Goal: Task Accomplishment & Management: Manage account settings

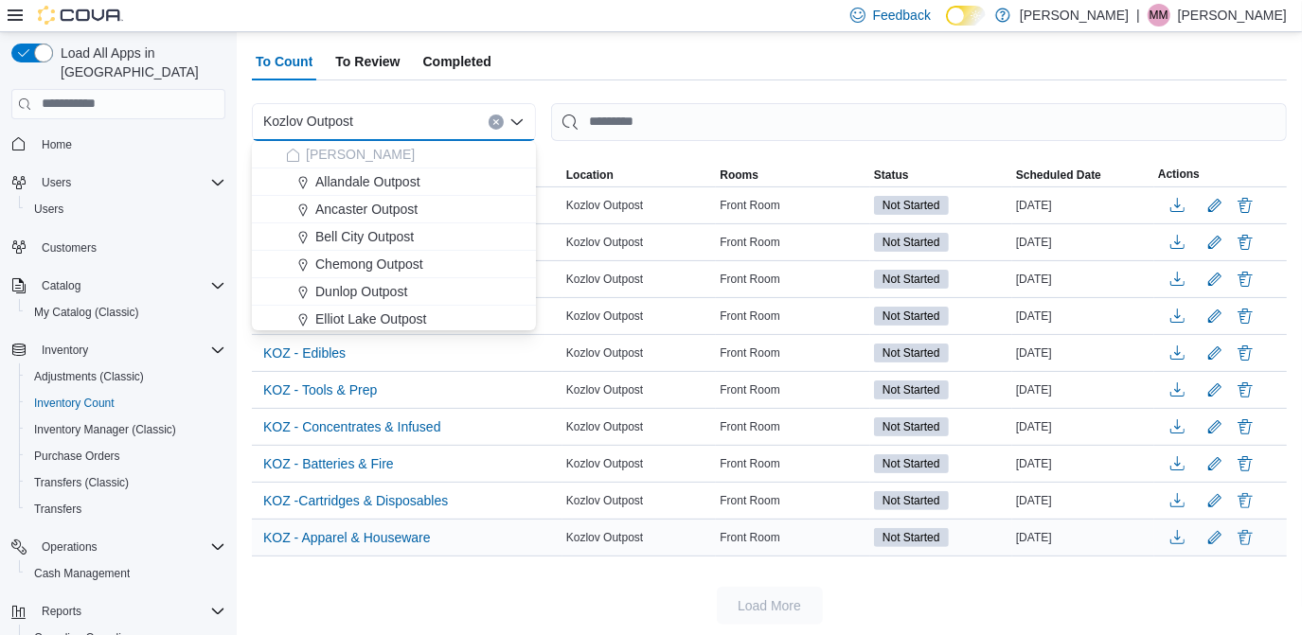
scroll to position [116, 0]
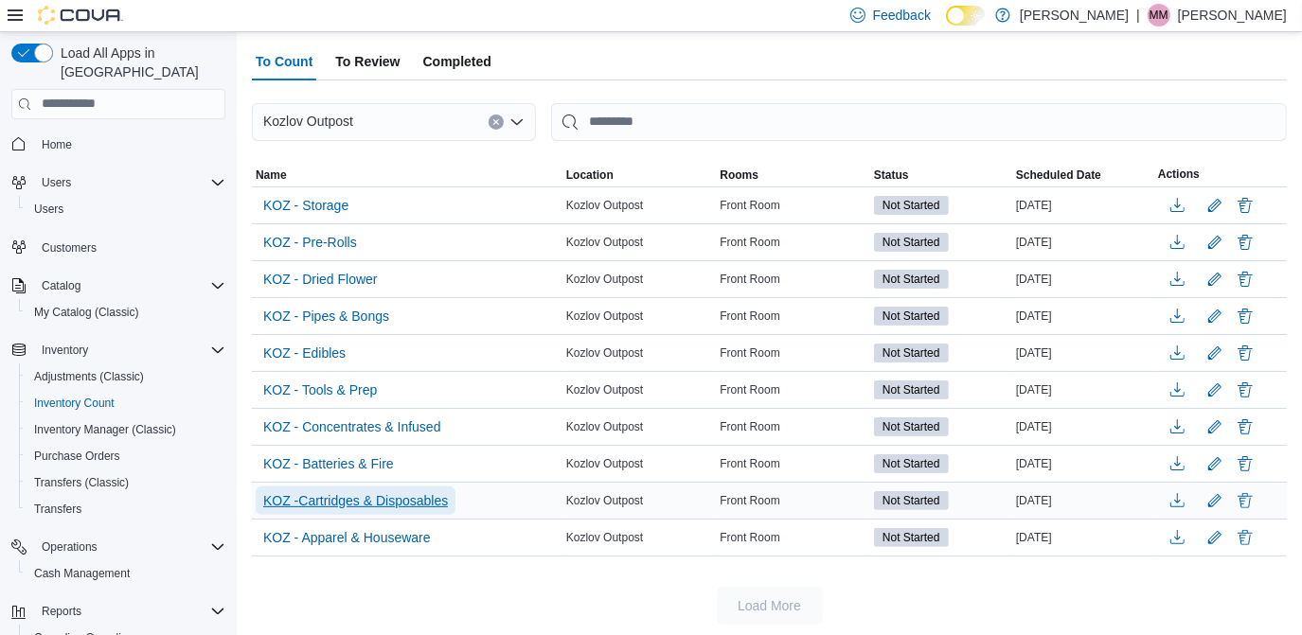
click at [423, 487] on span "KOZ -Cartridges & Disposables" at bounding box center [355, 501] width 185 height 28
click at [424, 500] on span "KOZ -Cartridges & Disposables" at bounding box center [355, 501] width 185 height 19
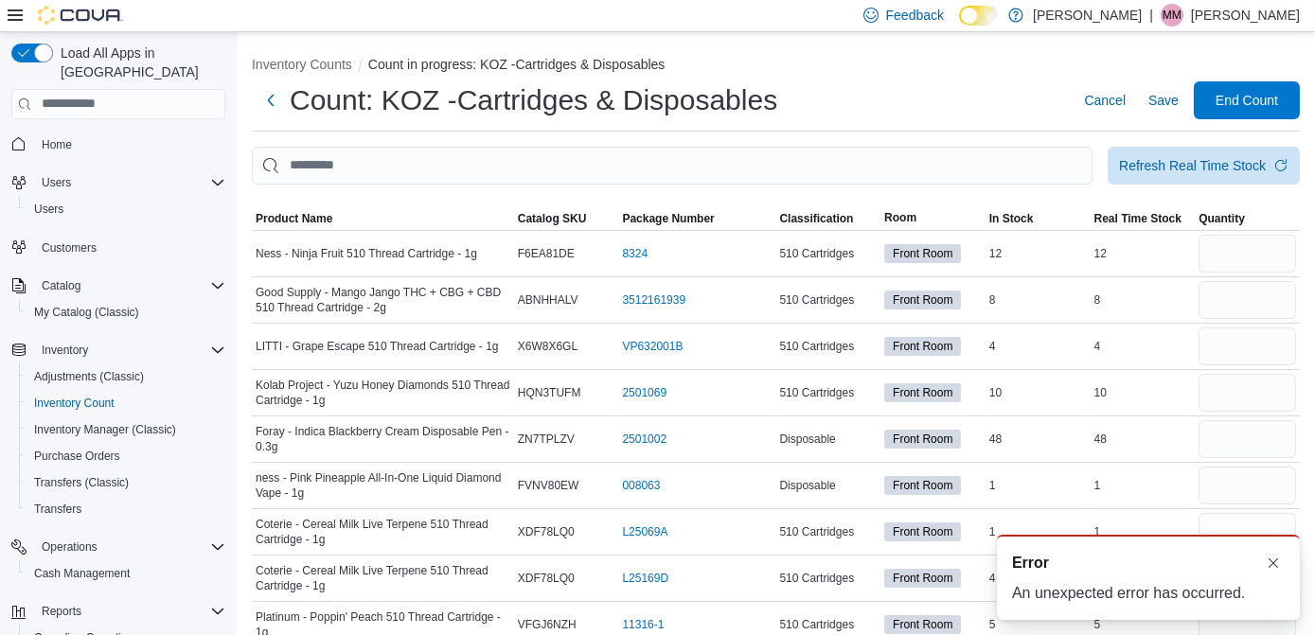
click at [291, 201] on div at bounding box center [776, 196] width 1048 height 23
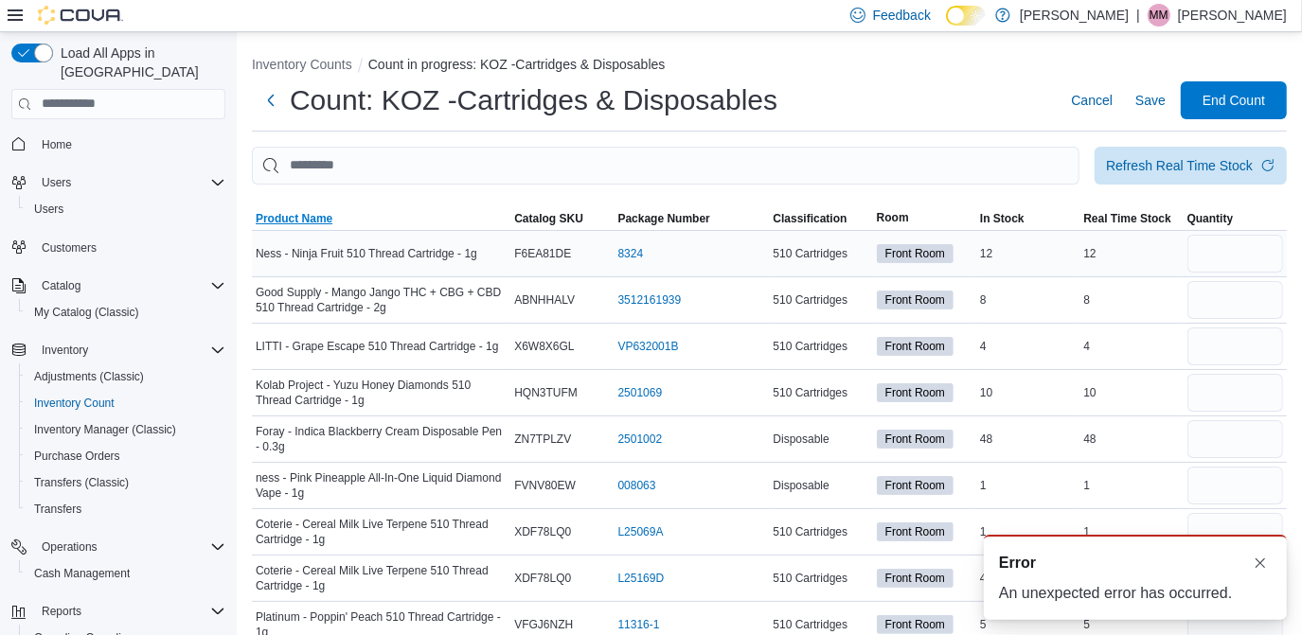
drag, startPoint x: 293, startPoint y: 208, endPoint x: 412, endPoint y: 234, distance: 122.0
click at [294, 208] on span "Product Name" at bounding box center [381, 218] width 259 height 23
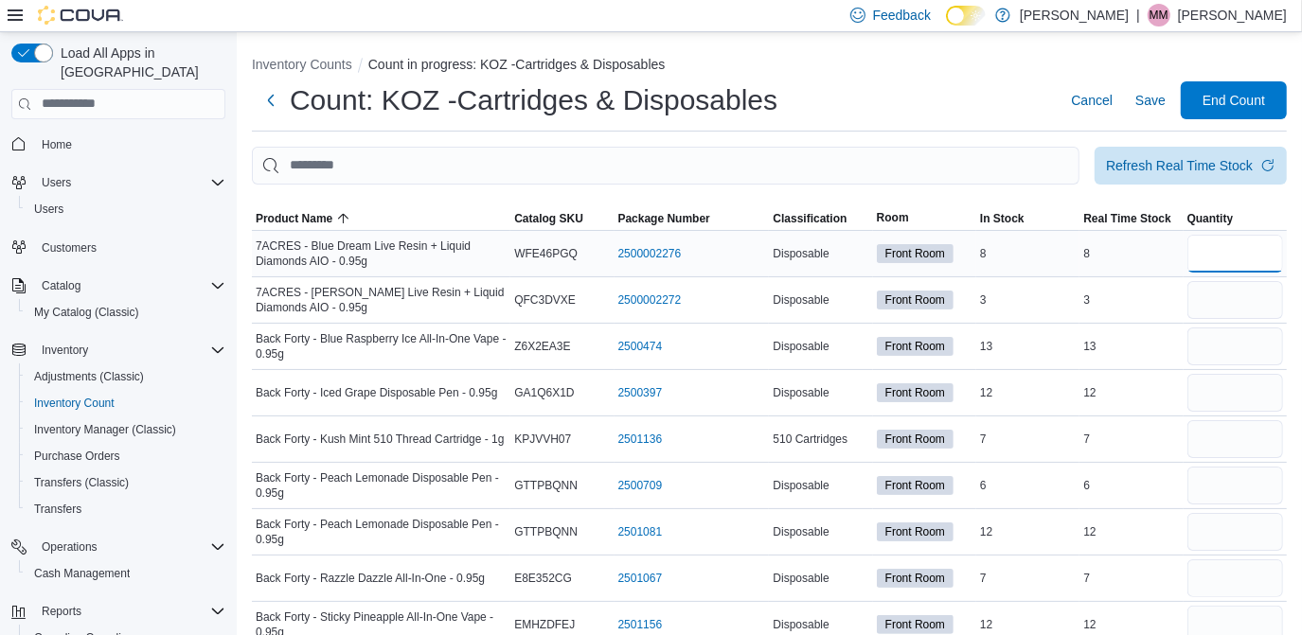
click at [1206, 251] on input "number" at bounding box center [1236, 254] width 96 height 38
click at [1232, 298] on input "number" at bounding box center [1236, 300] width 96 height 38
type input "*"
click at [1235, 243] on input "number" at bounding box center [1236, 254] width 96 height 38
type input "*"
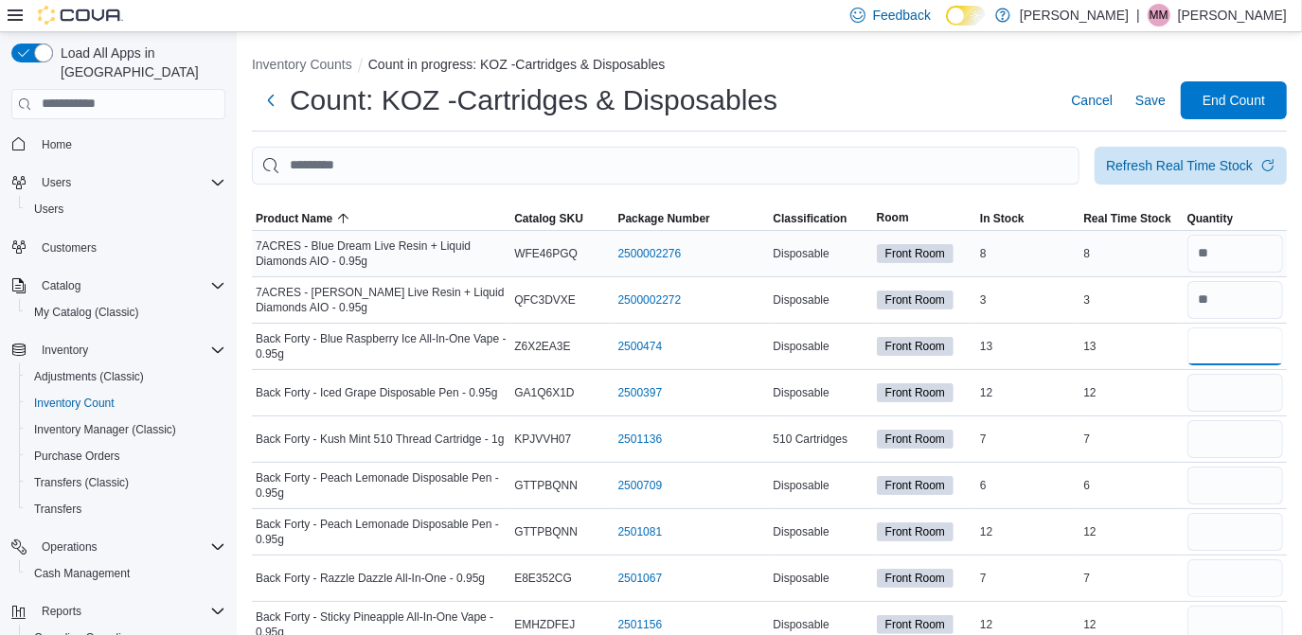
type input "**"
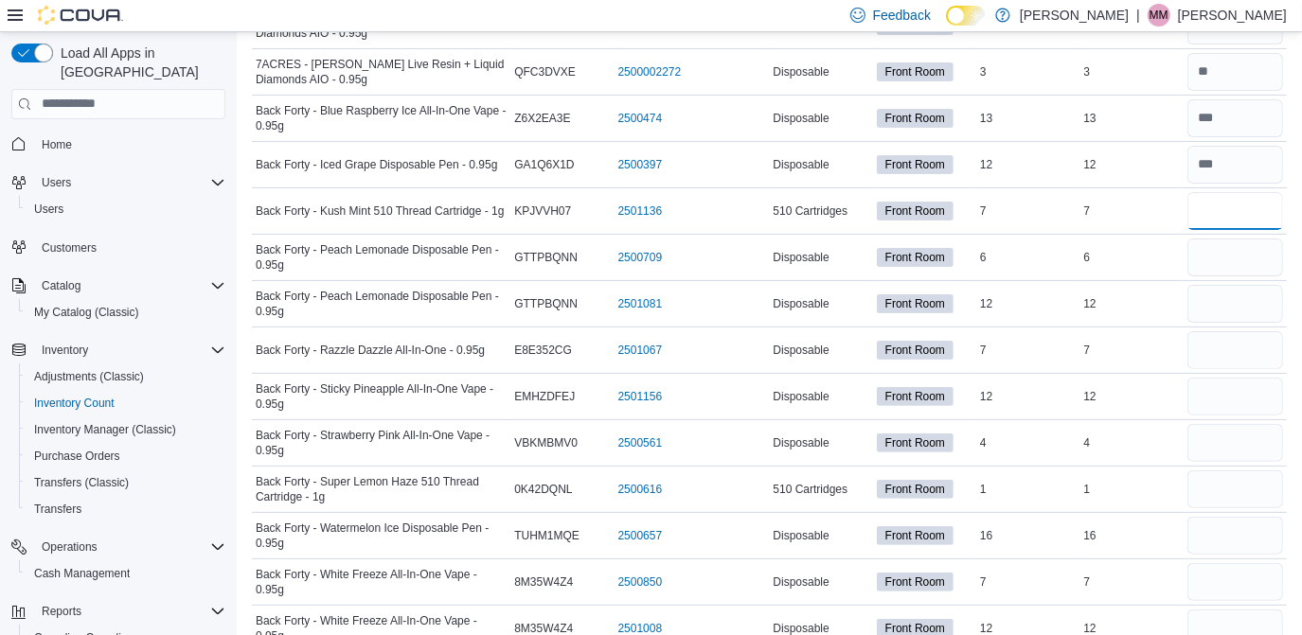
scroll to position [234, 0]
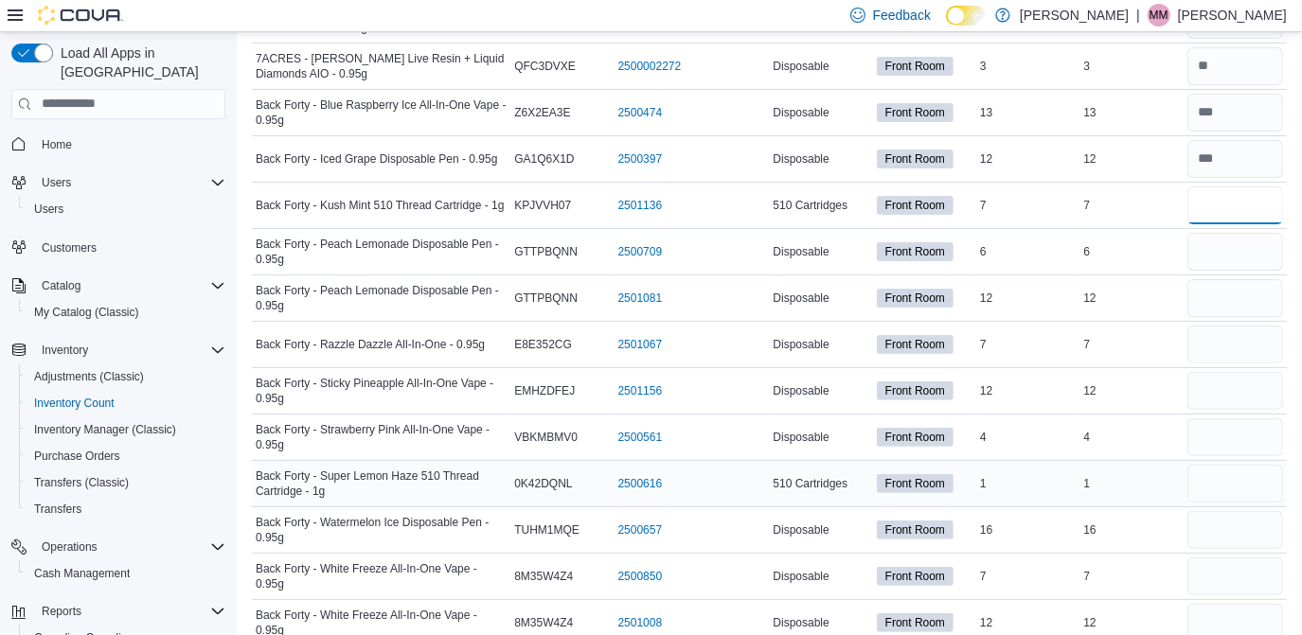
type input "*"
click at [1233, 482] on input "number" at bounding box center [1236, 484] width 96 height 38
type input "*"
click at [1237, 259] on input "number" at bounding box center [1236, 252] width 96 height 38
type input "*"
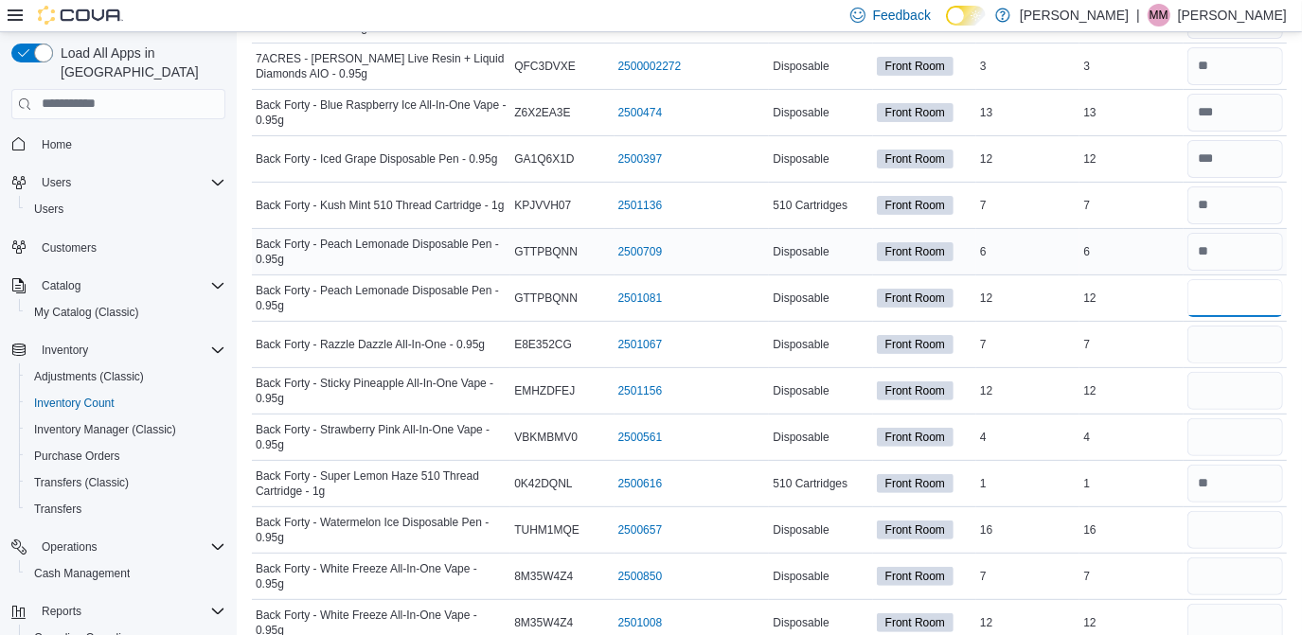
type input "**"
type input "*"
type input "**"
type input "*"
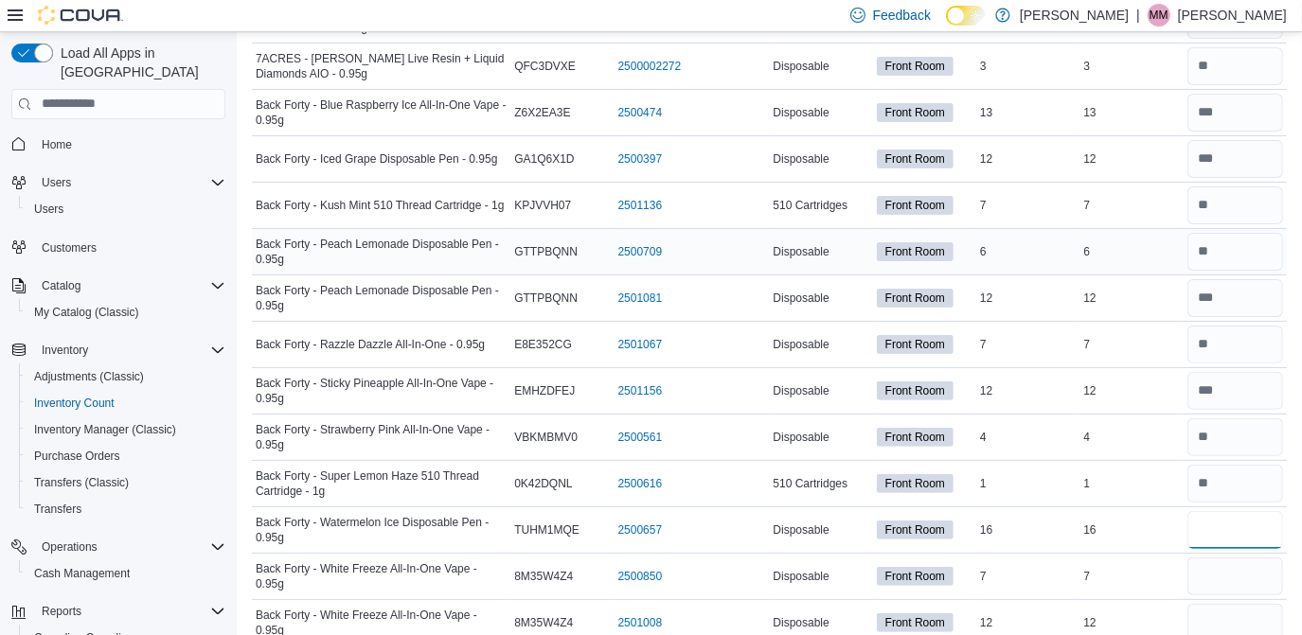
type input "**"
type input "*"
type input "**"
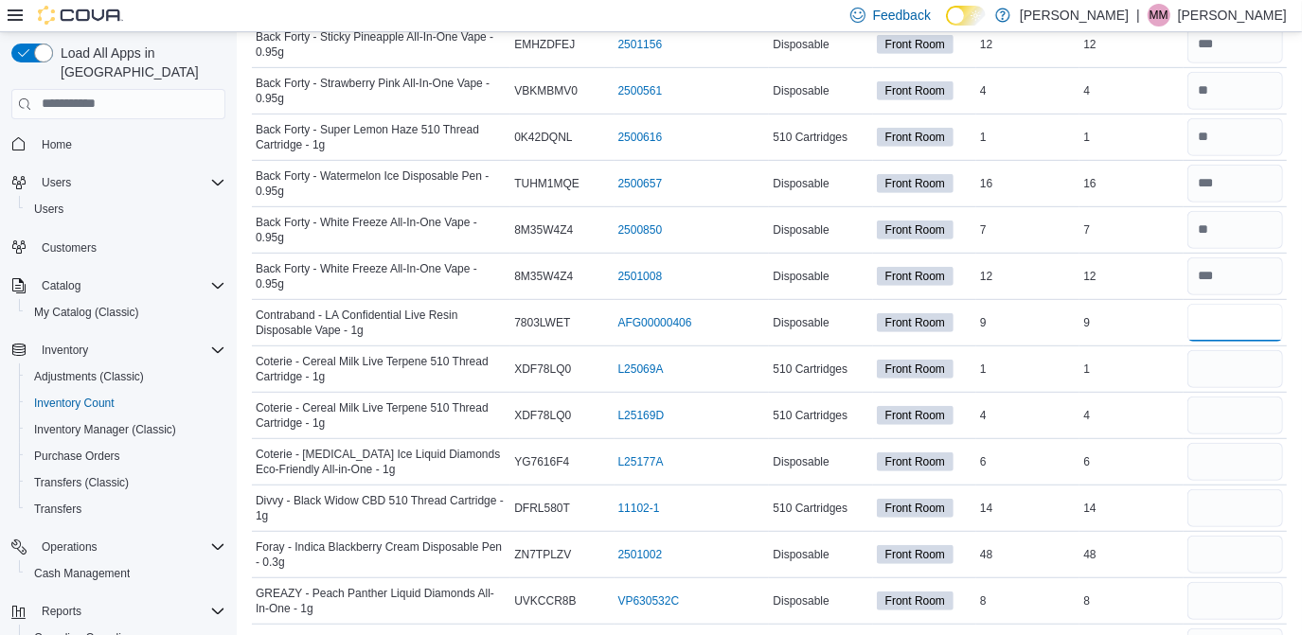
type input "*"
type input "**"
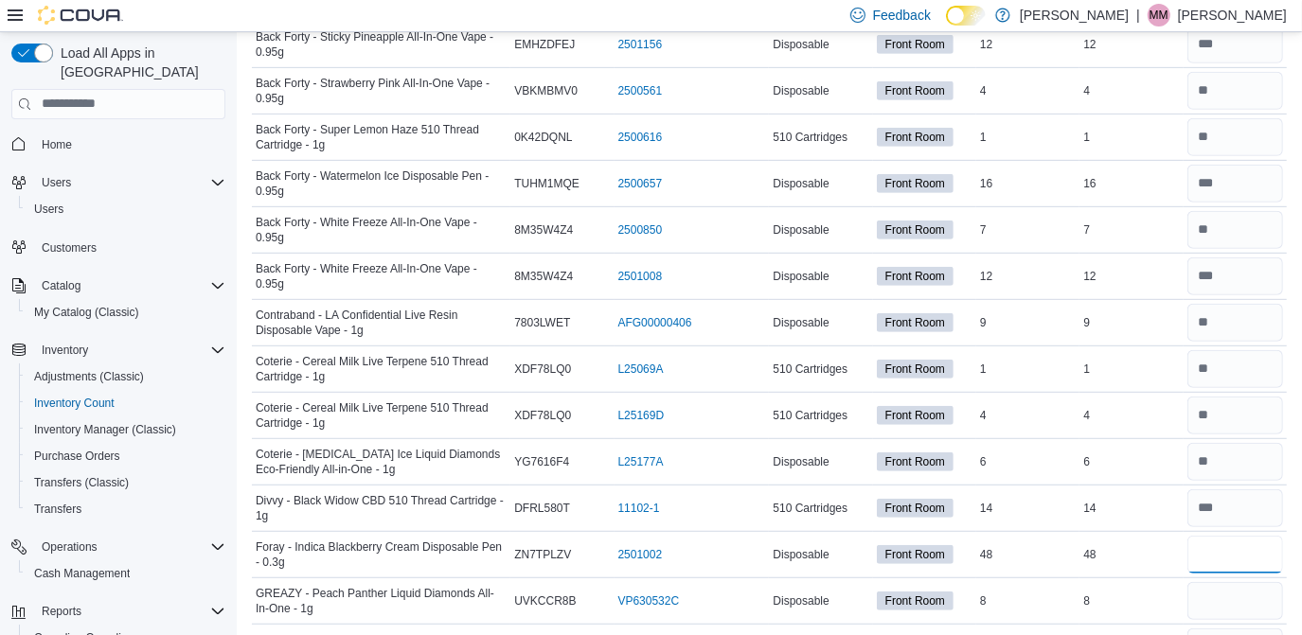
type input "**"
type input "*"
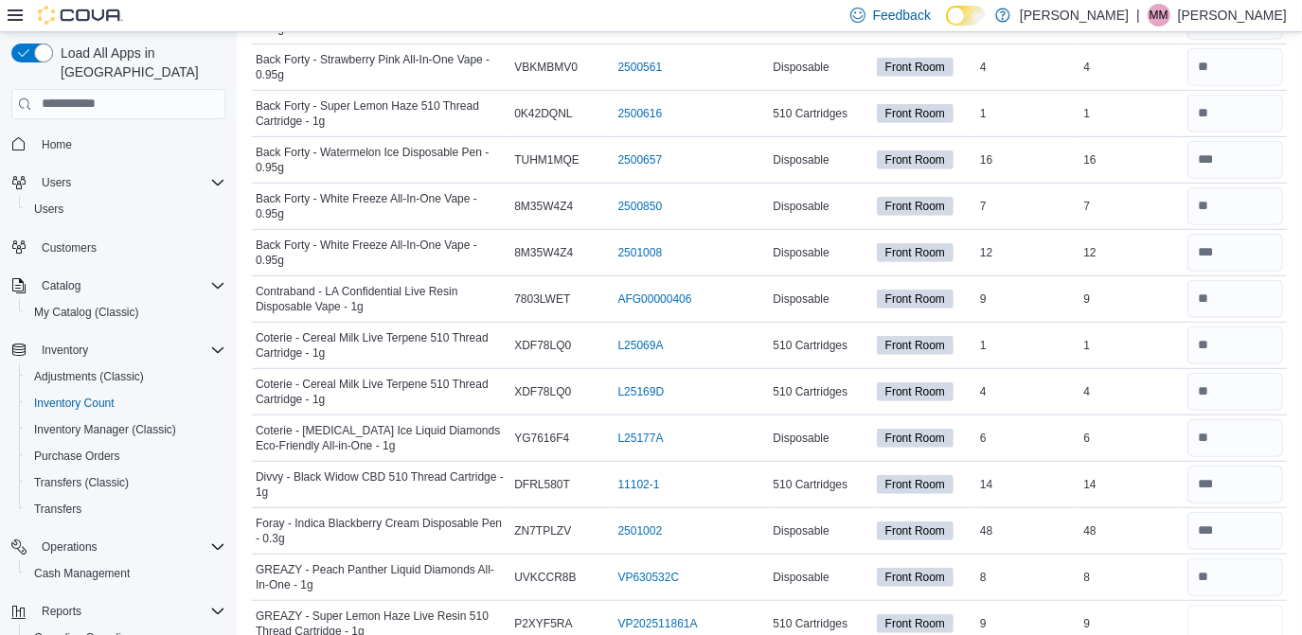
type input "*"
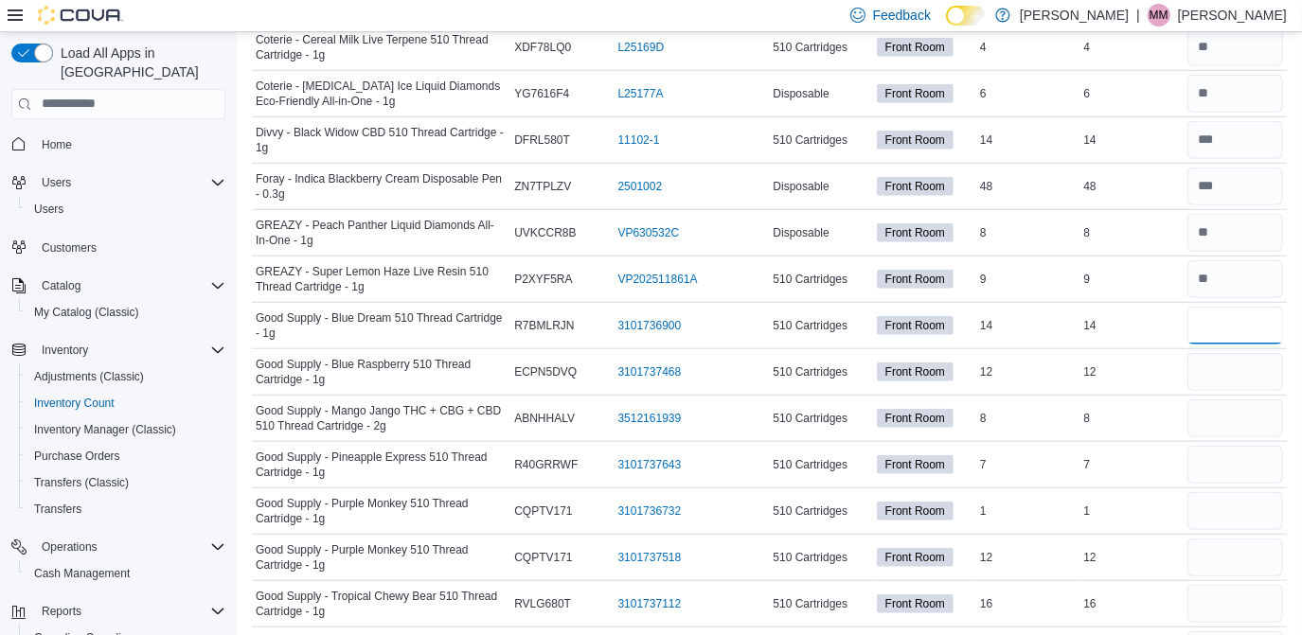
type input "**"
type input "*"
click at [1266, 451] on input "number" at bounding box center [1236, 465] width 96 height 38
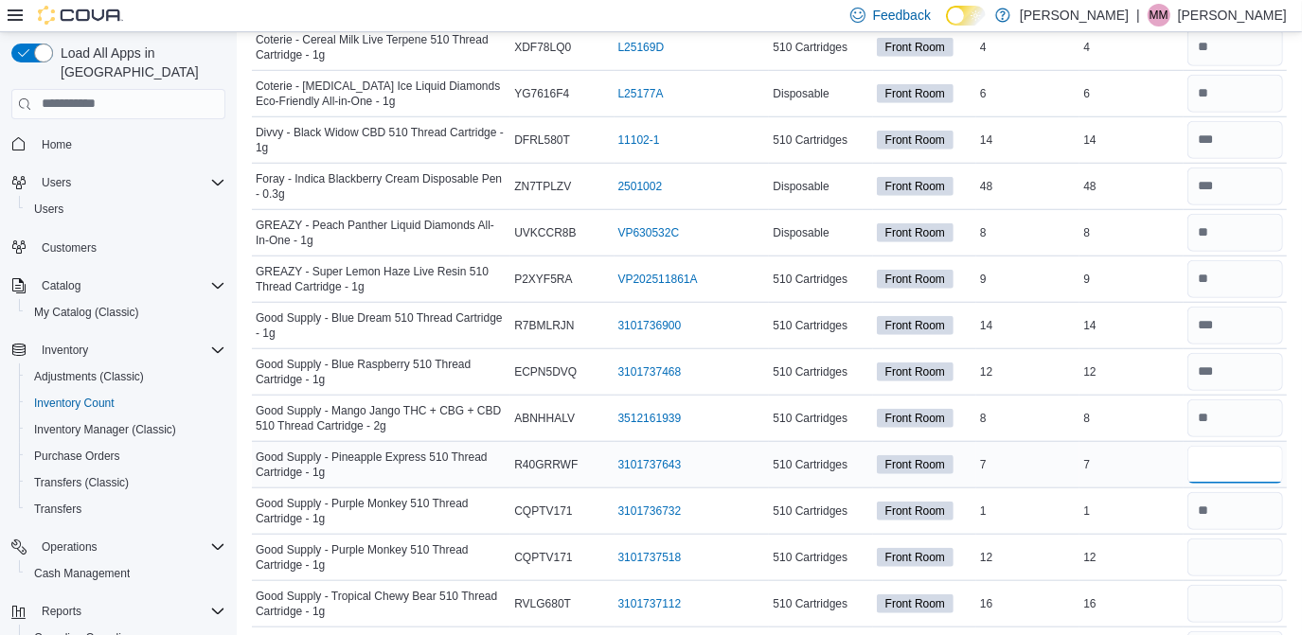
type input "*"
type input "**"
click at [1232, 555] on input "number" at bounding box center [1236, 558] width 96 height 38
type input "**"
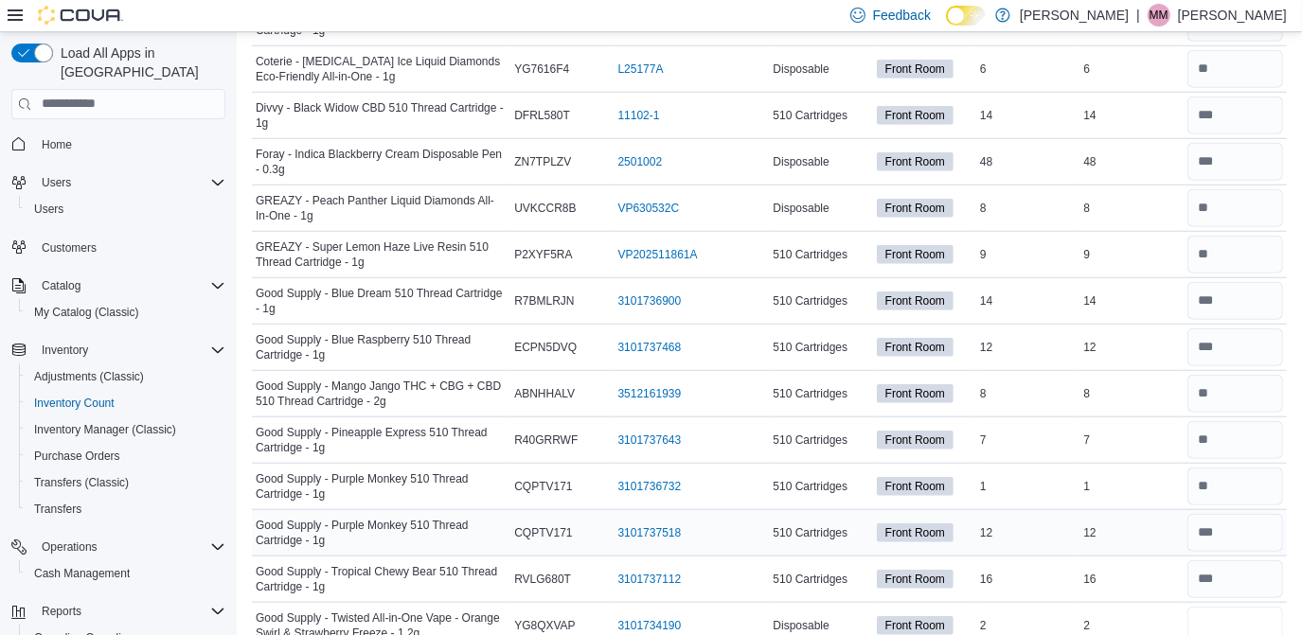
type input "*"
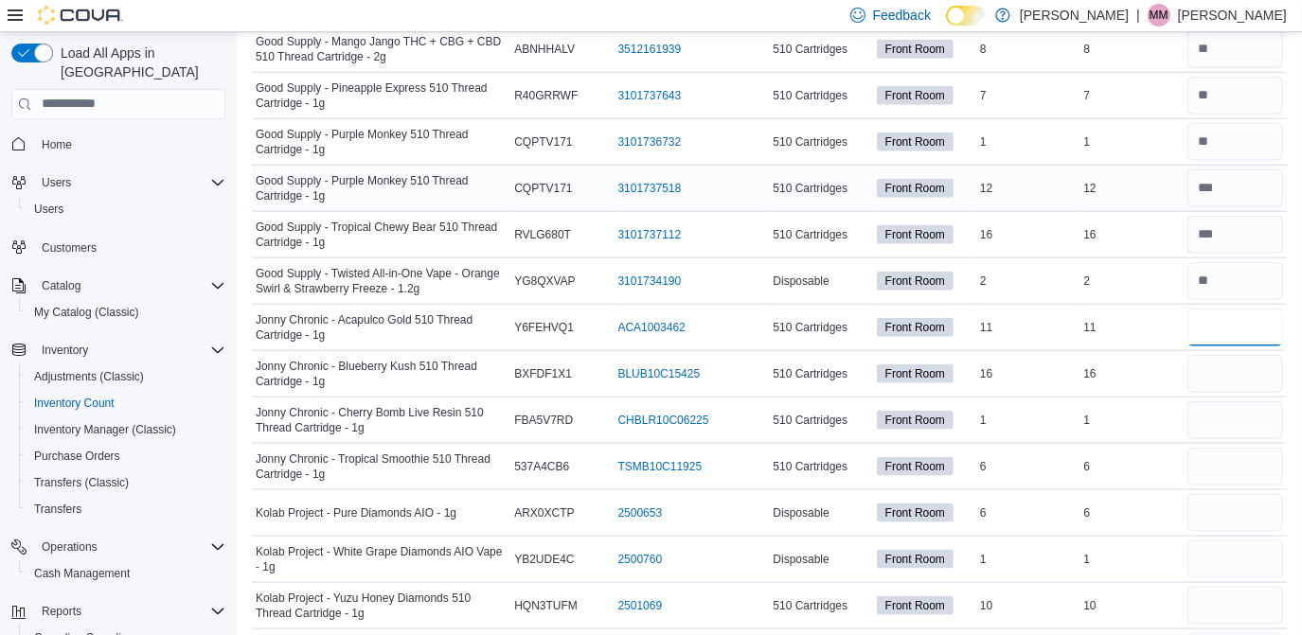
type input "**"
type input "*"
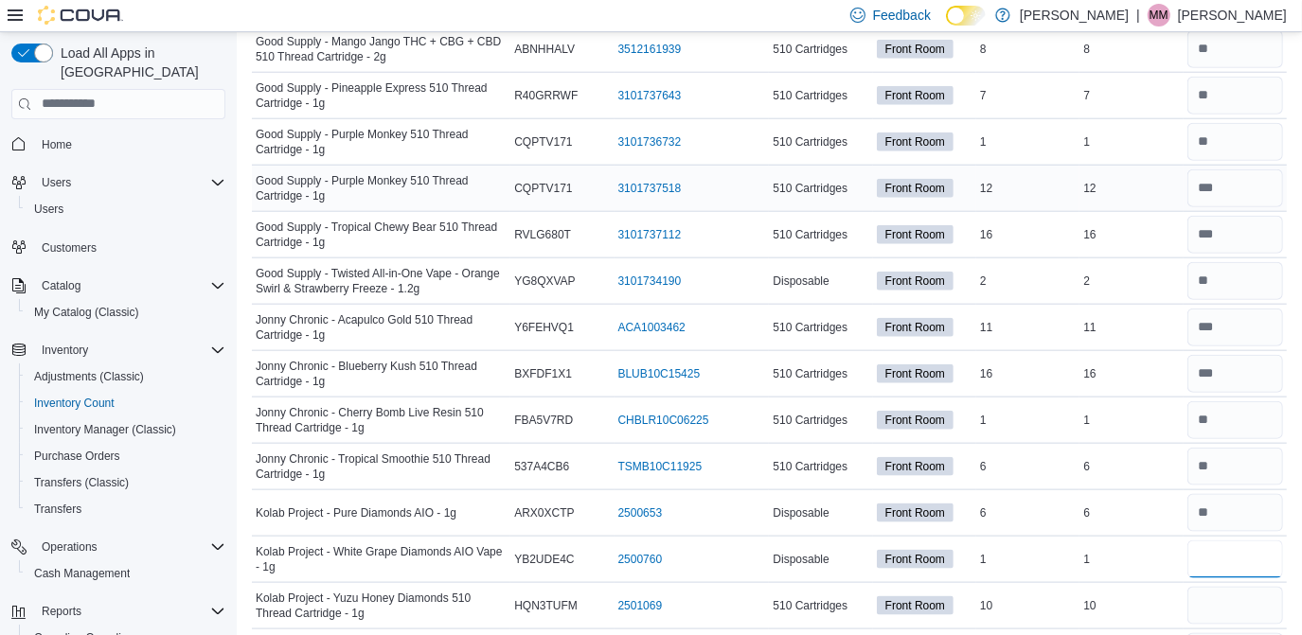
type input "*"
type input "**"
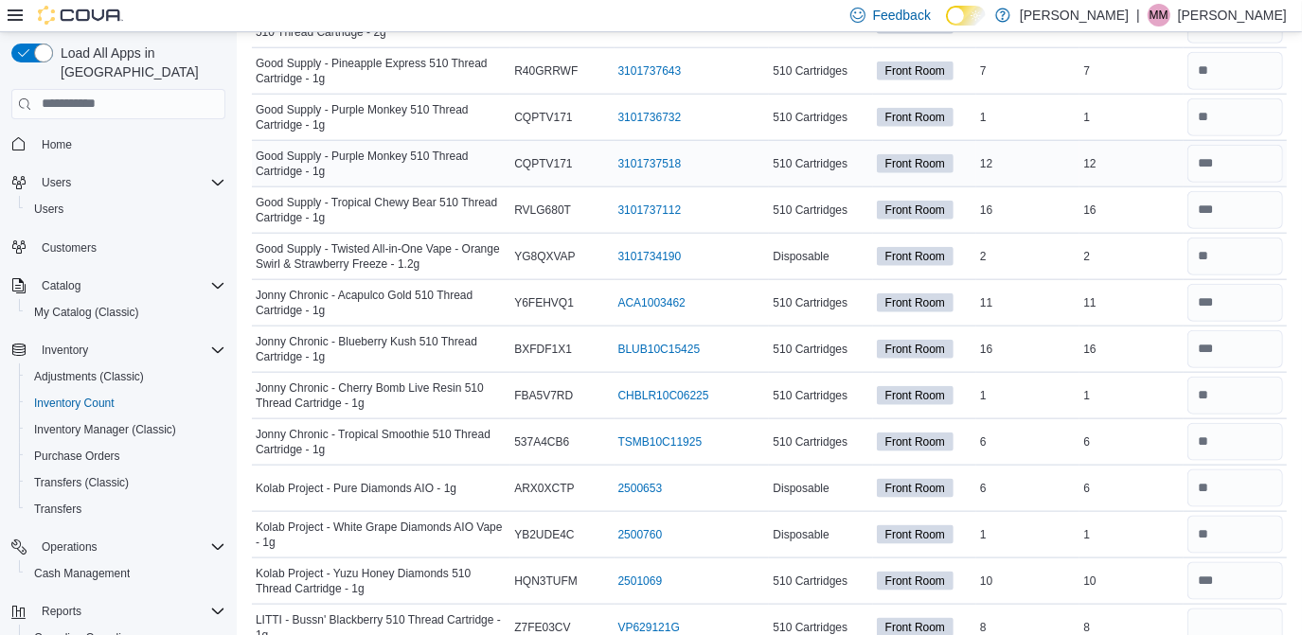
scroll to position [1688, 0]
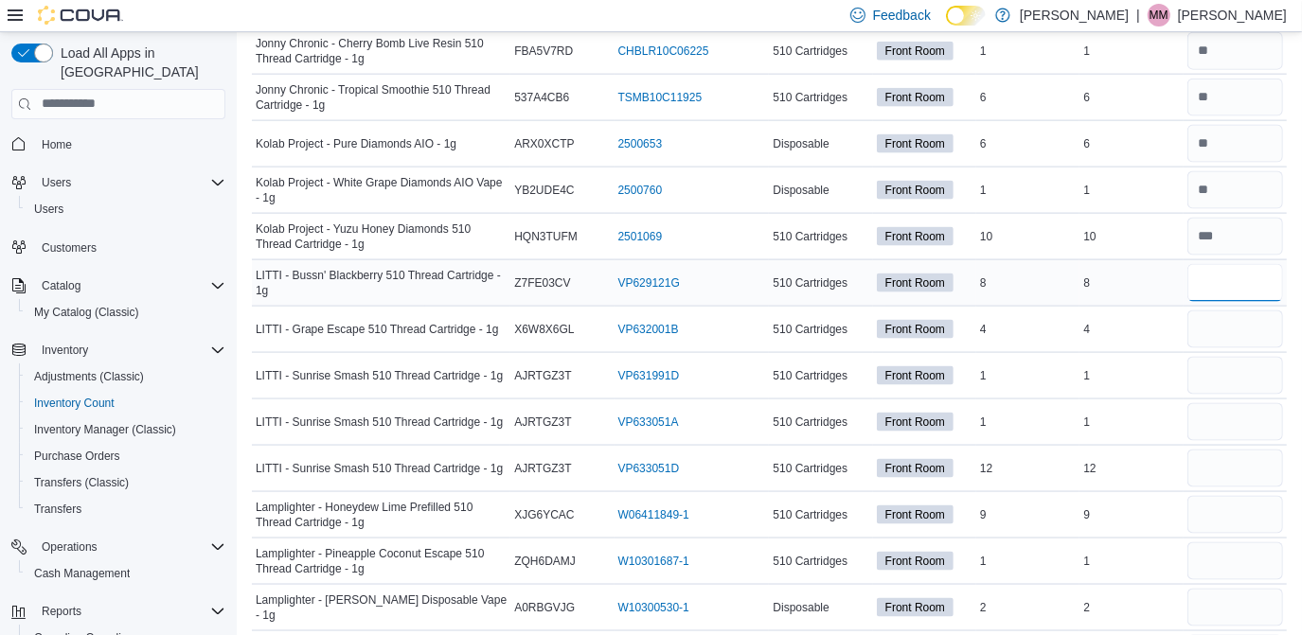
click at [1226, 270] on input "number" at bounding box center [1236, 283] width 96 height 38
type input "*"
type input "**"
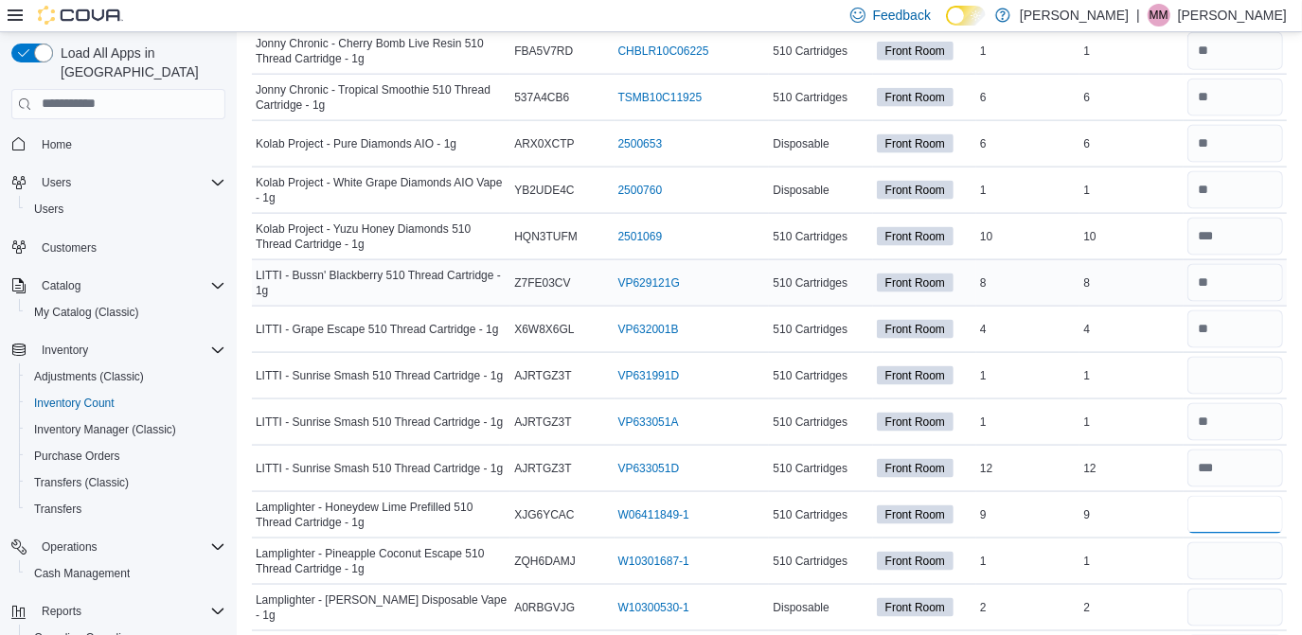
type input "*"
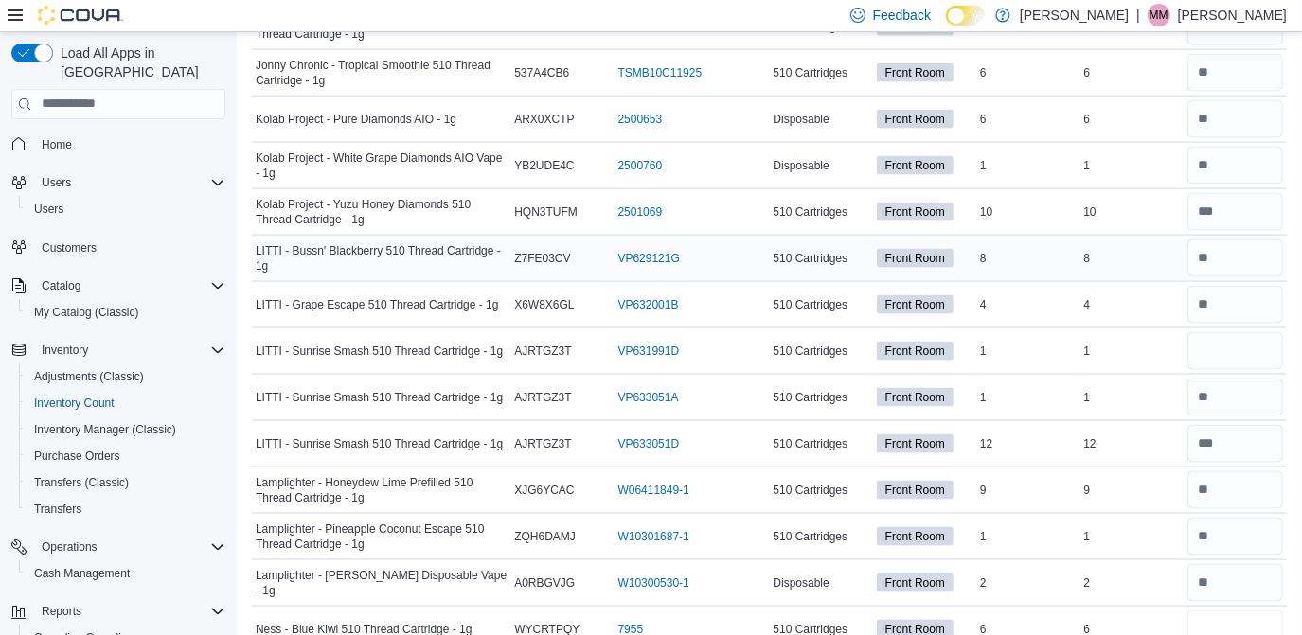
type input "*"
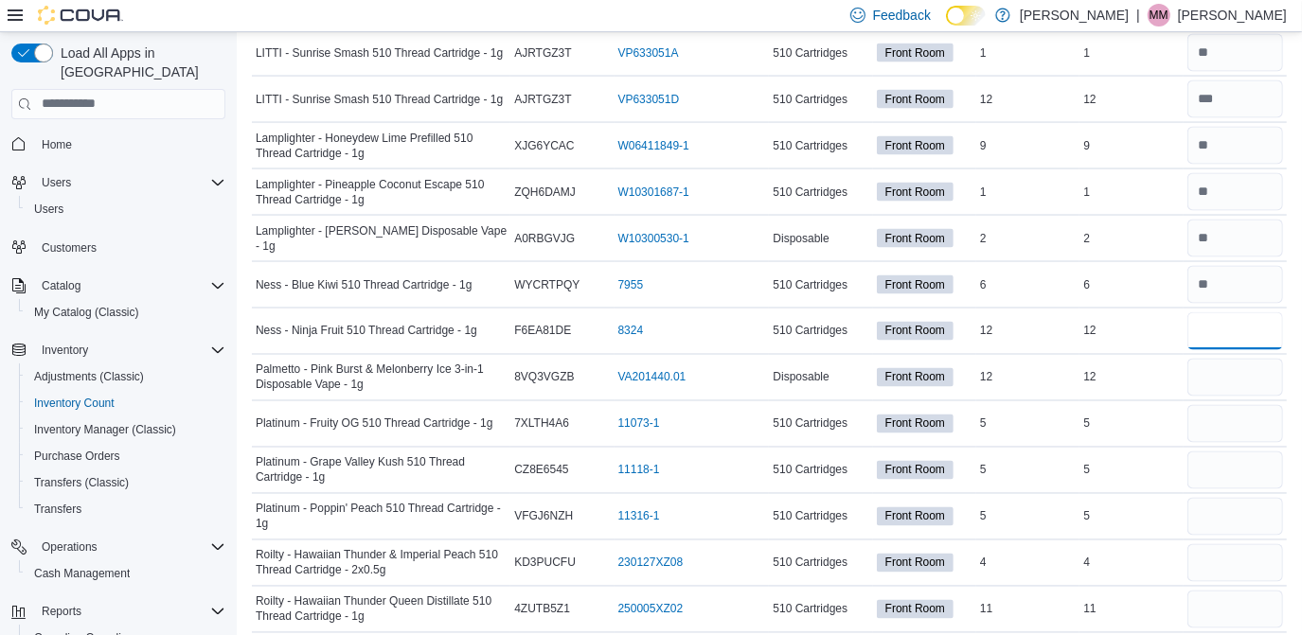
type input "**"
type input "*"
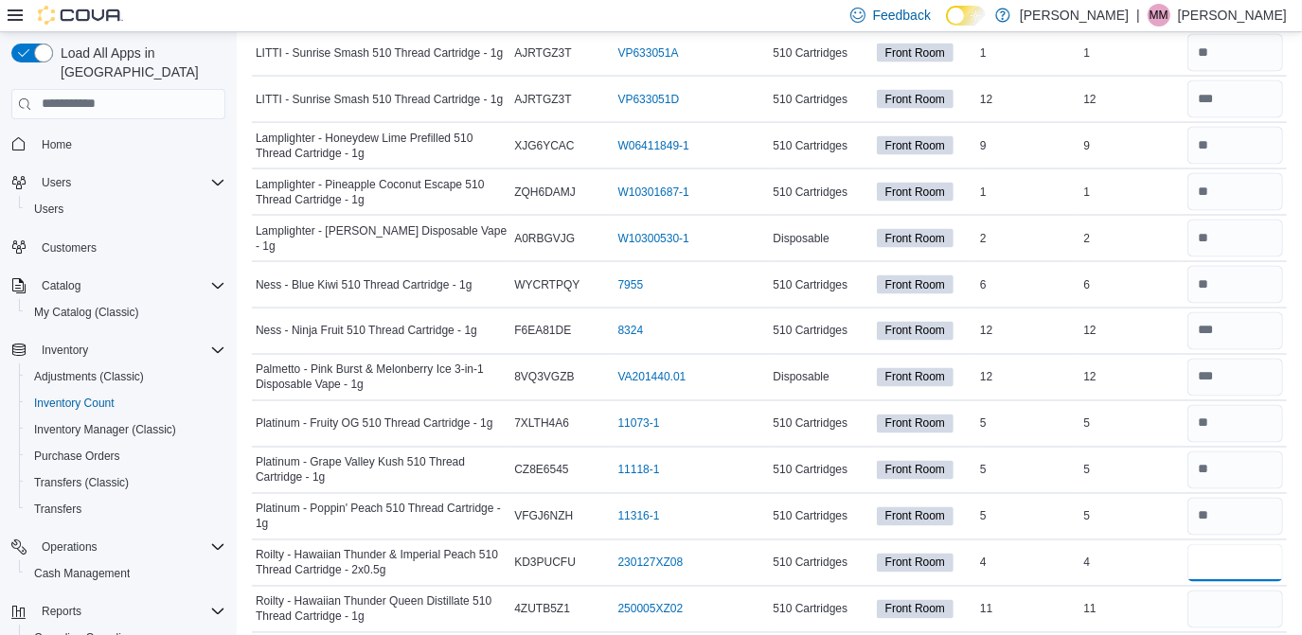
type input "*"
type input "**"
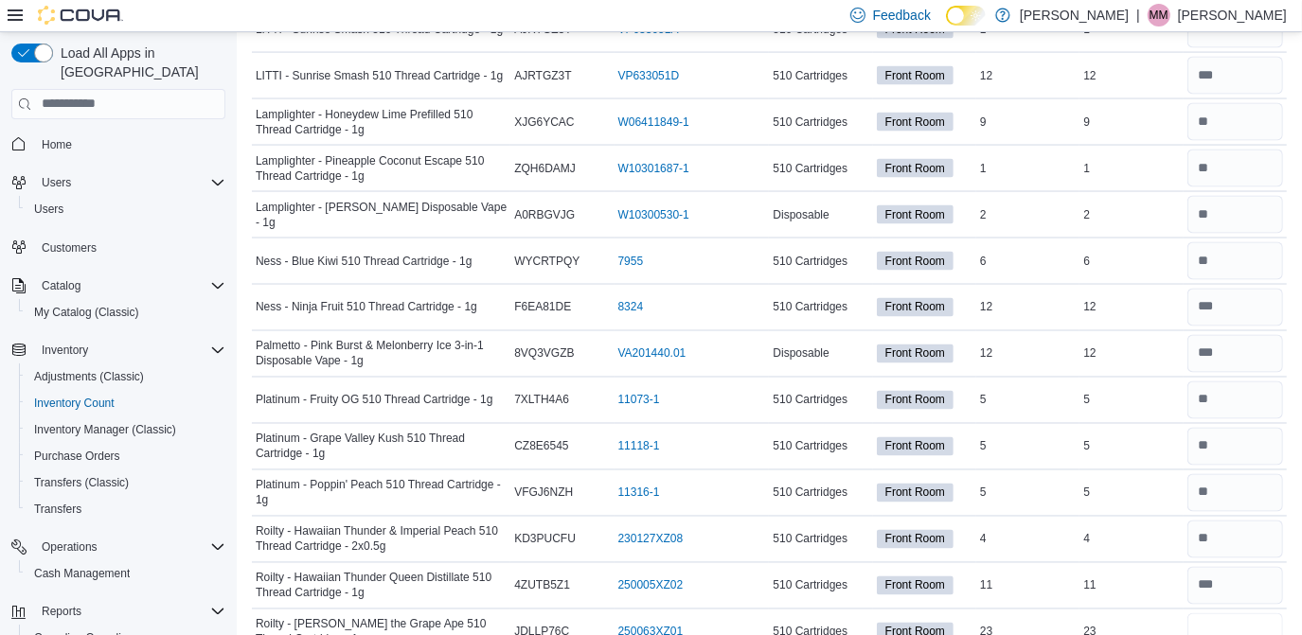
type input "**"
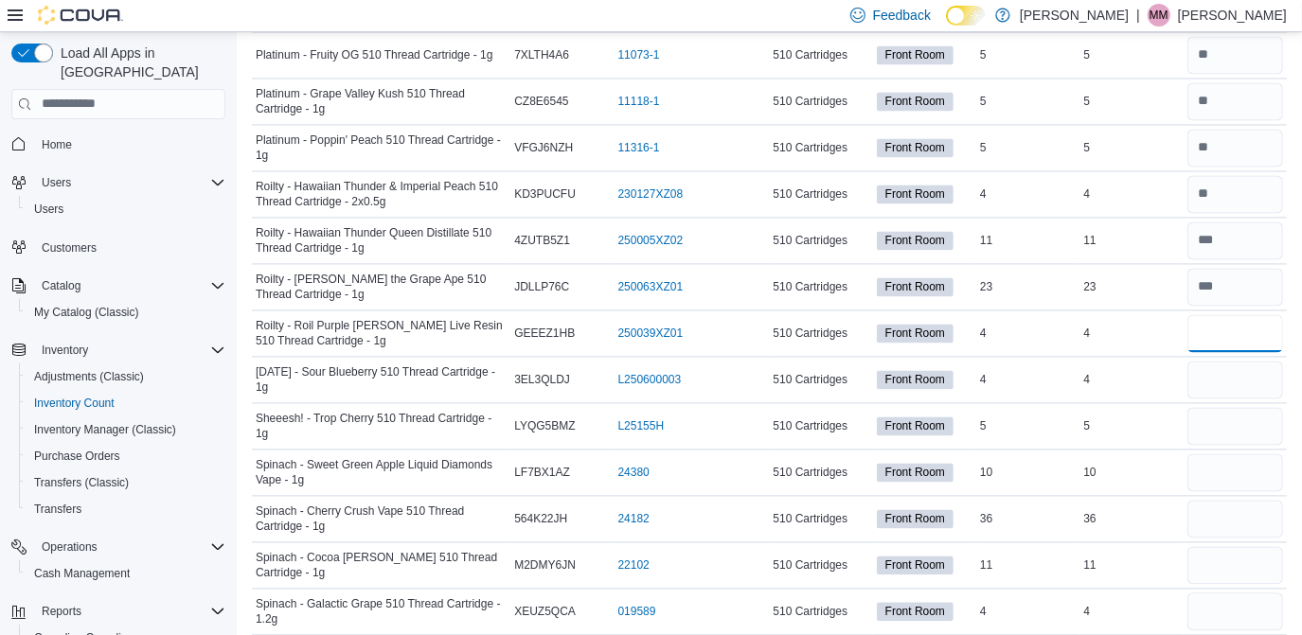
type input "*"
type input "**"
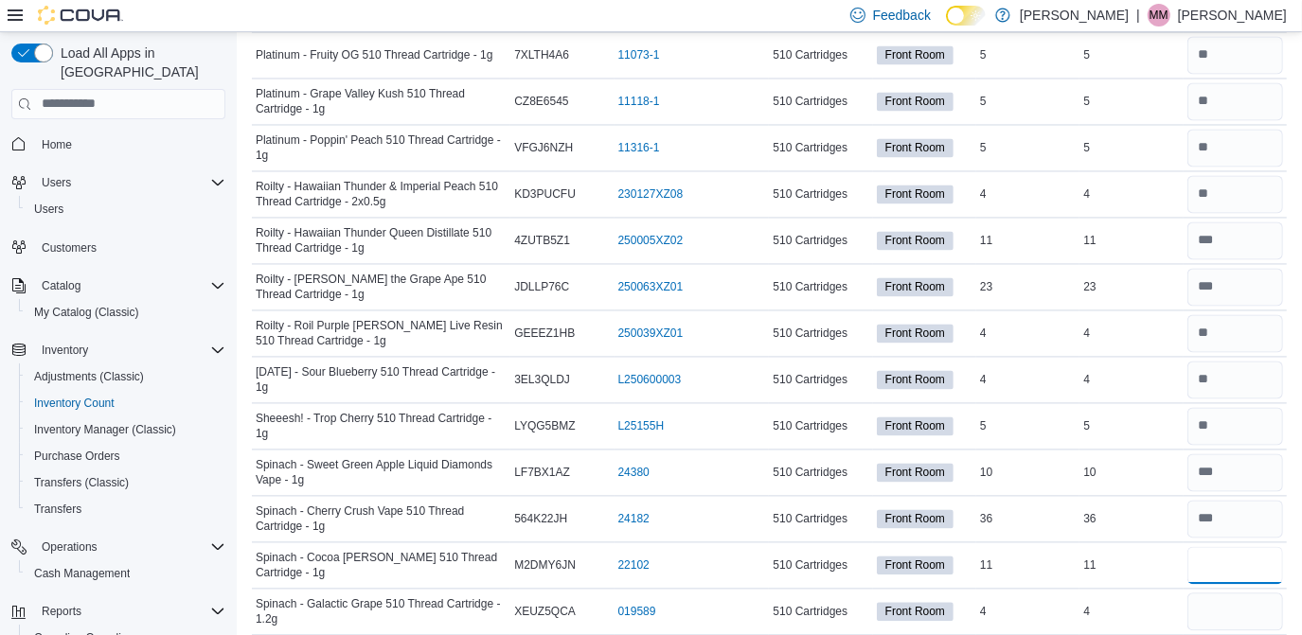
type input "**"
type input "*"
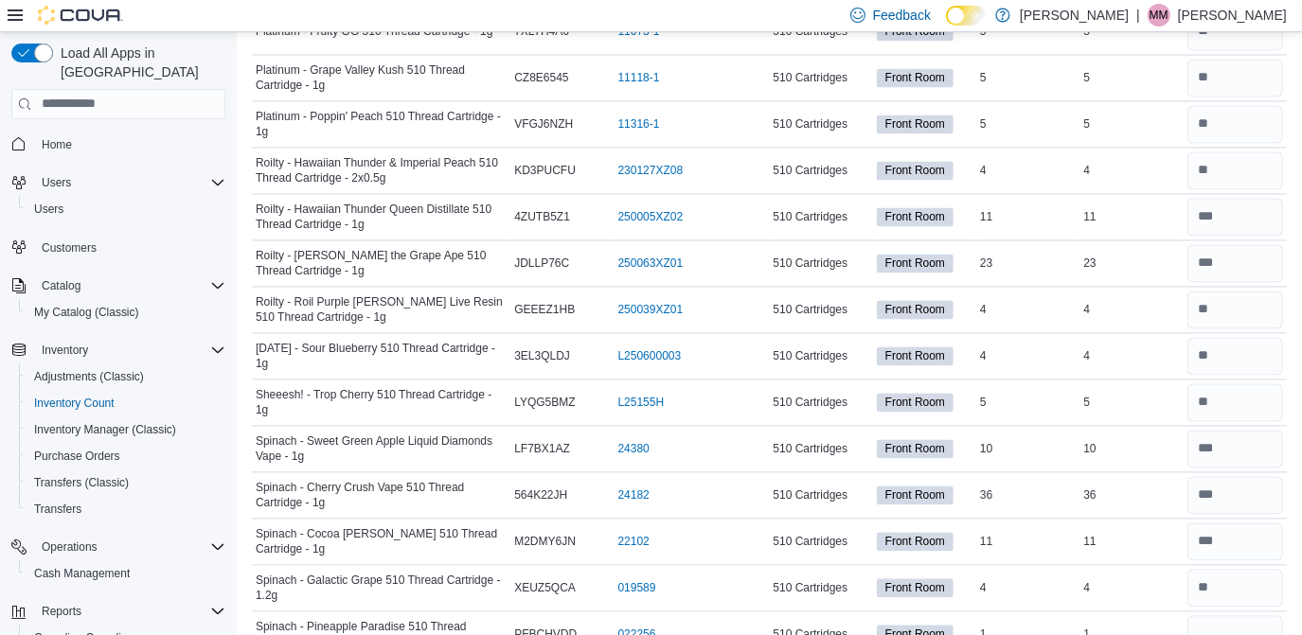
scroll to position [2796, 0]
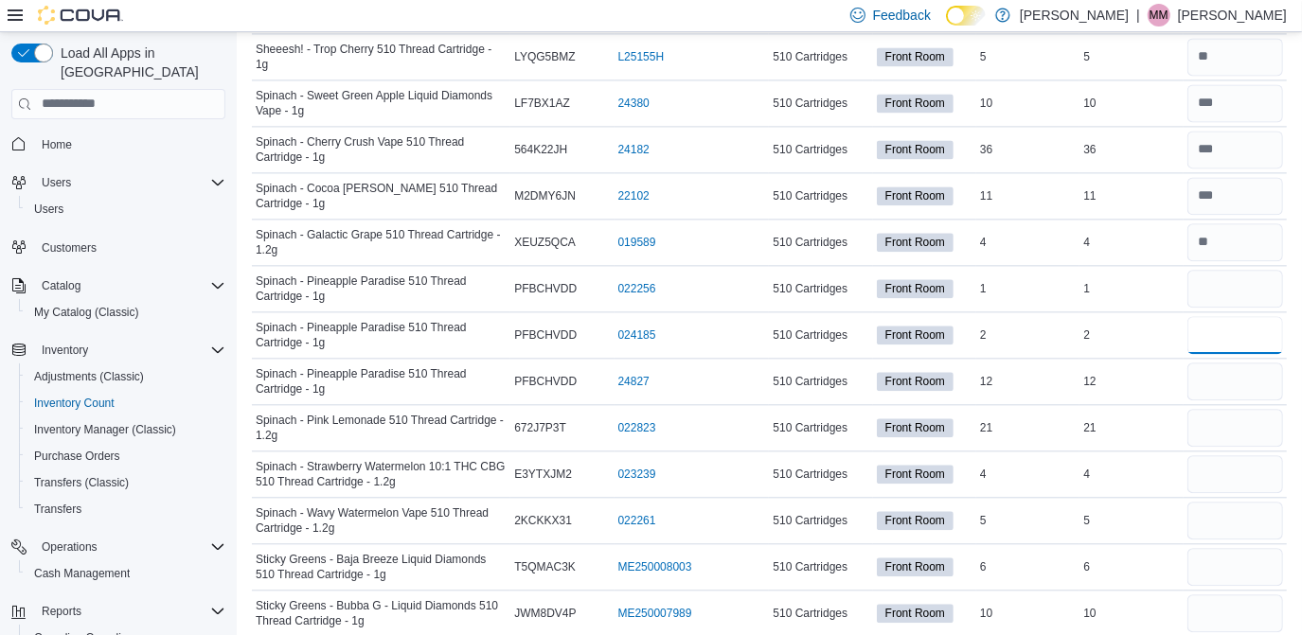
type input "*"
click at [1226, 270] on input "number" at bounding box center [1236, 289] width 96 height 38
type input "*"
type input "**"
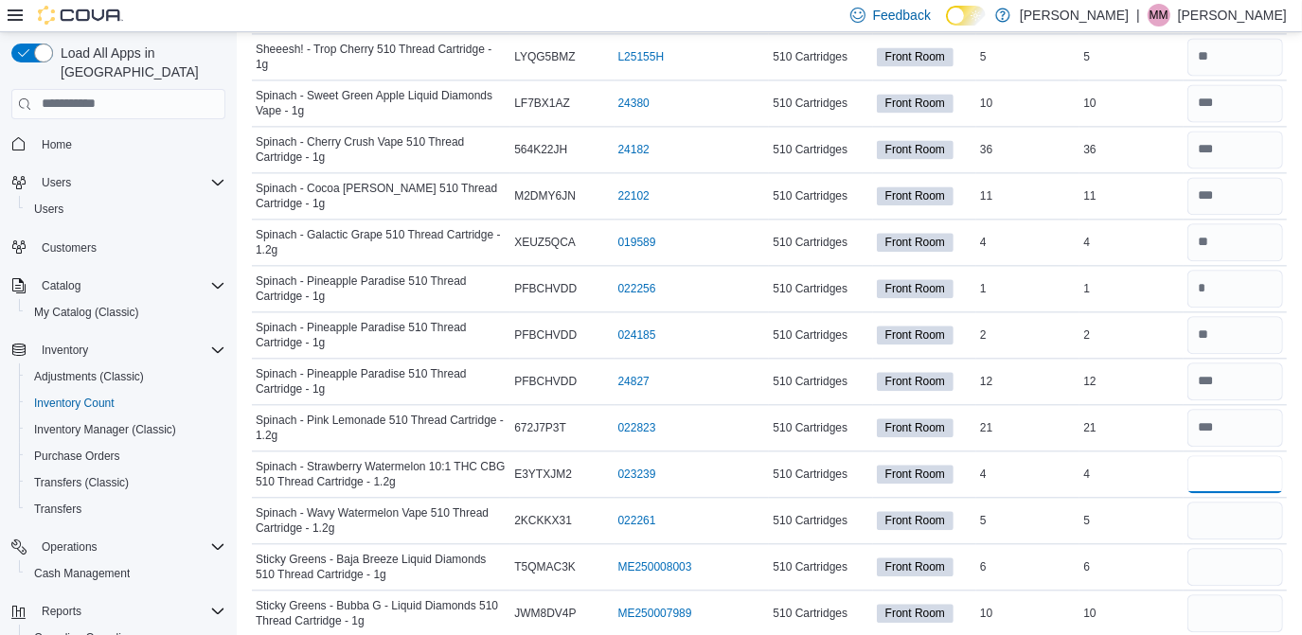
type input "*"
type input "**"
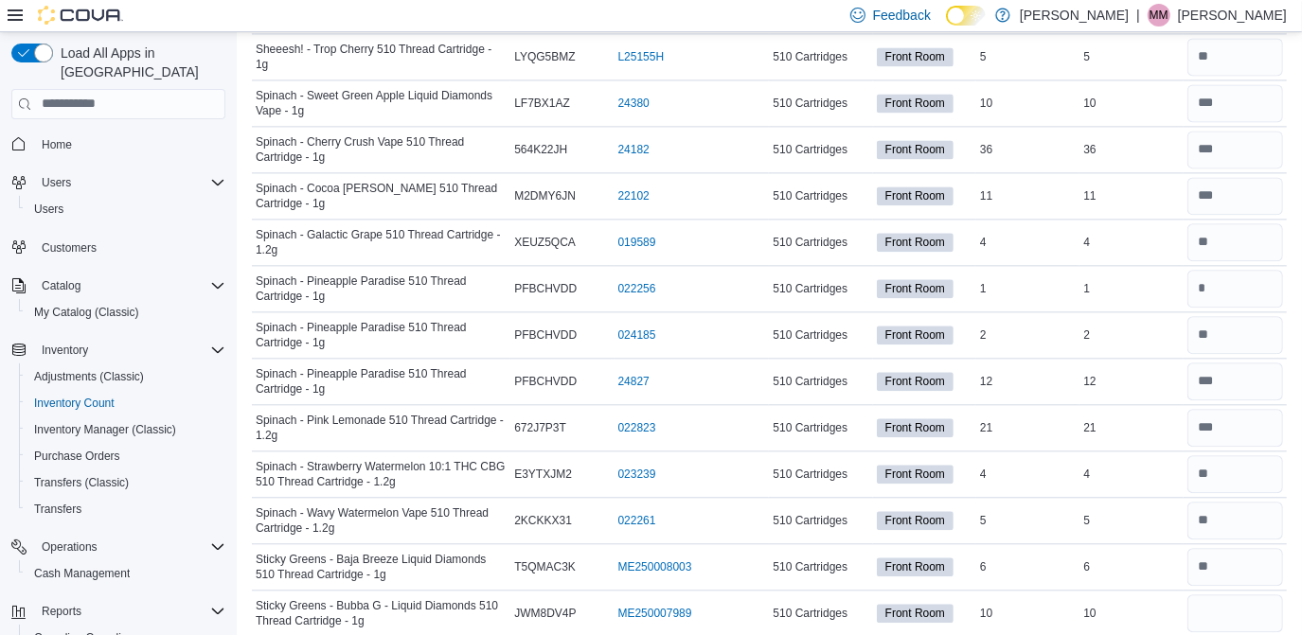
scroll to position [2819, 0]
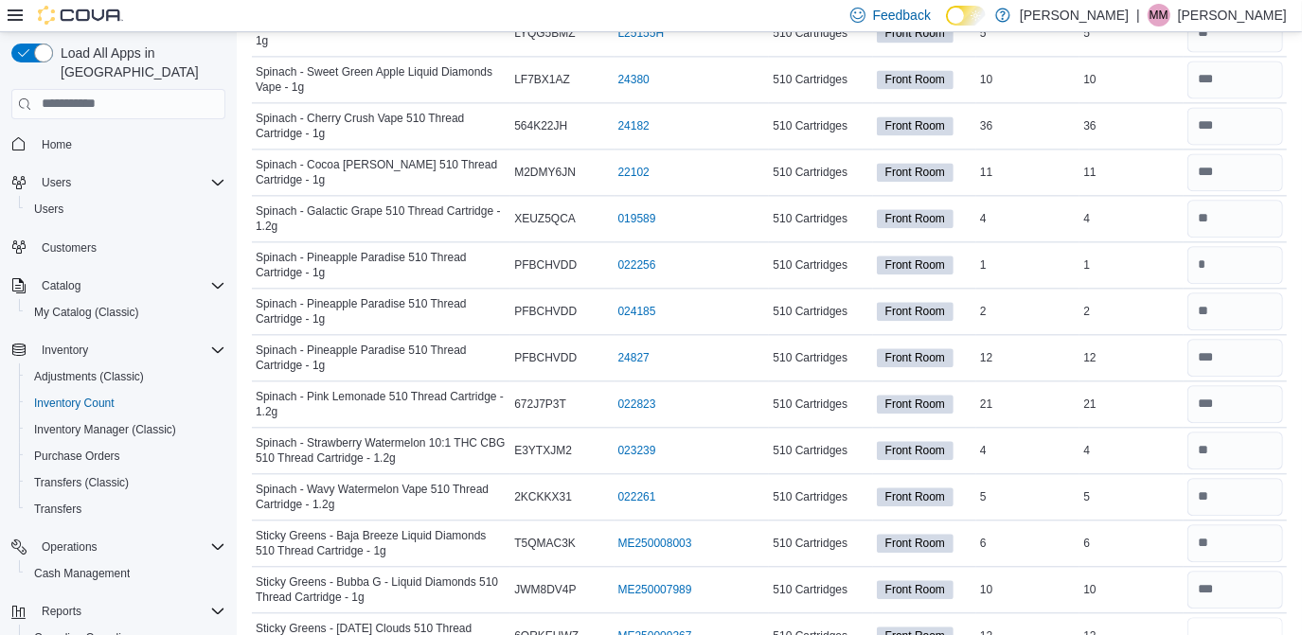
type input "**"
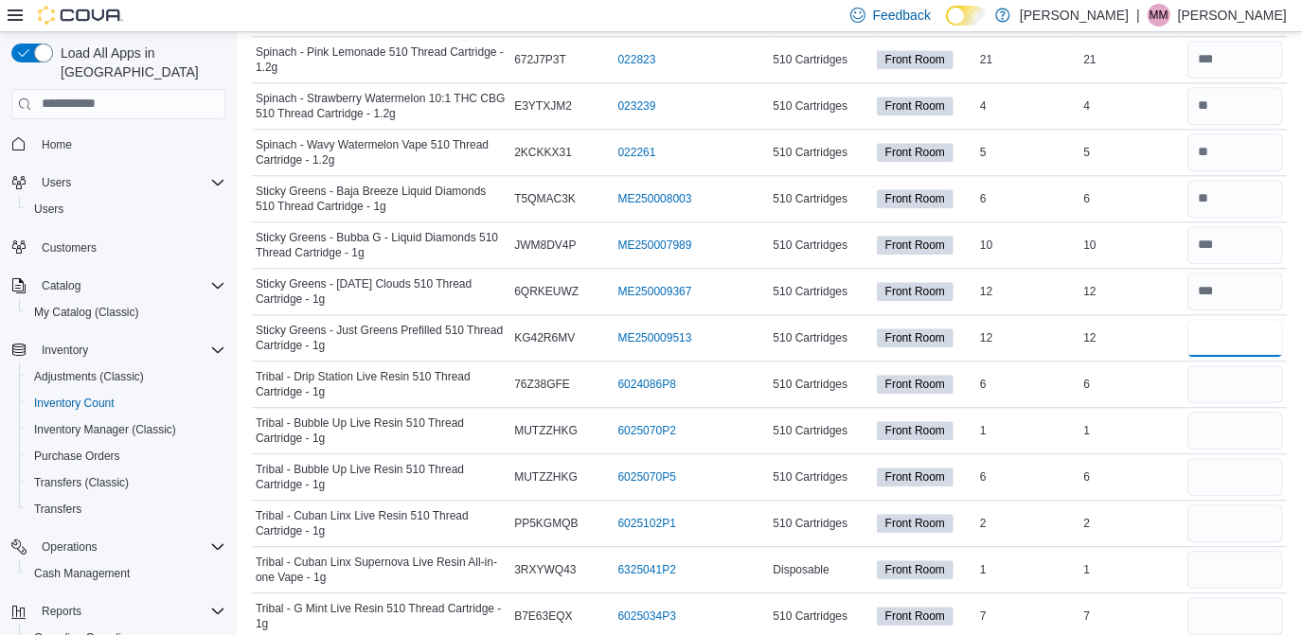
type input "**"
type input "*"
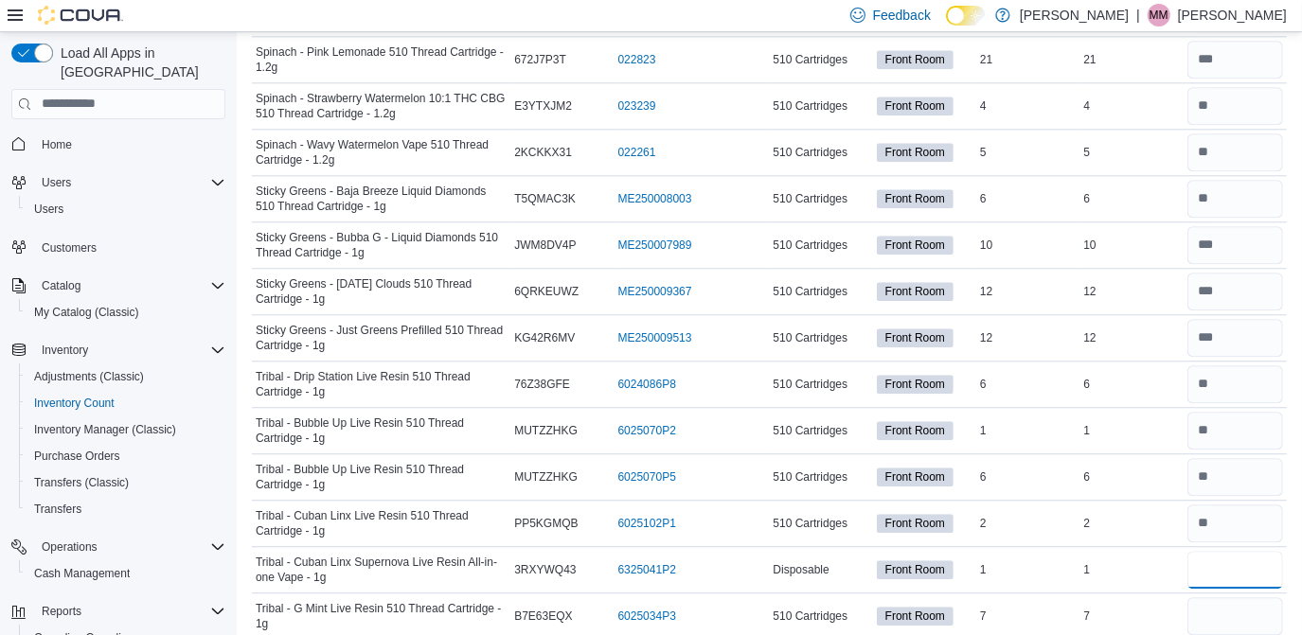
type input "*"
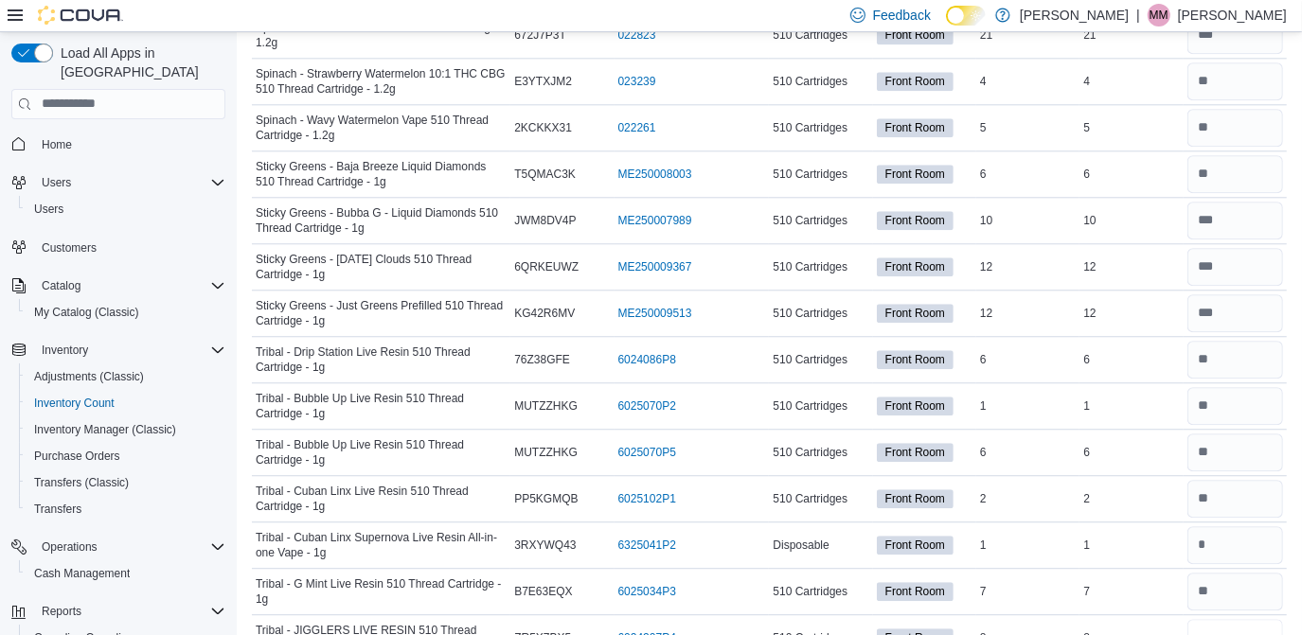
type input "*"
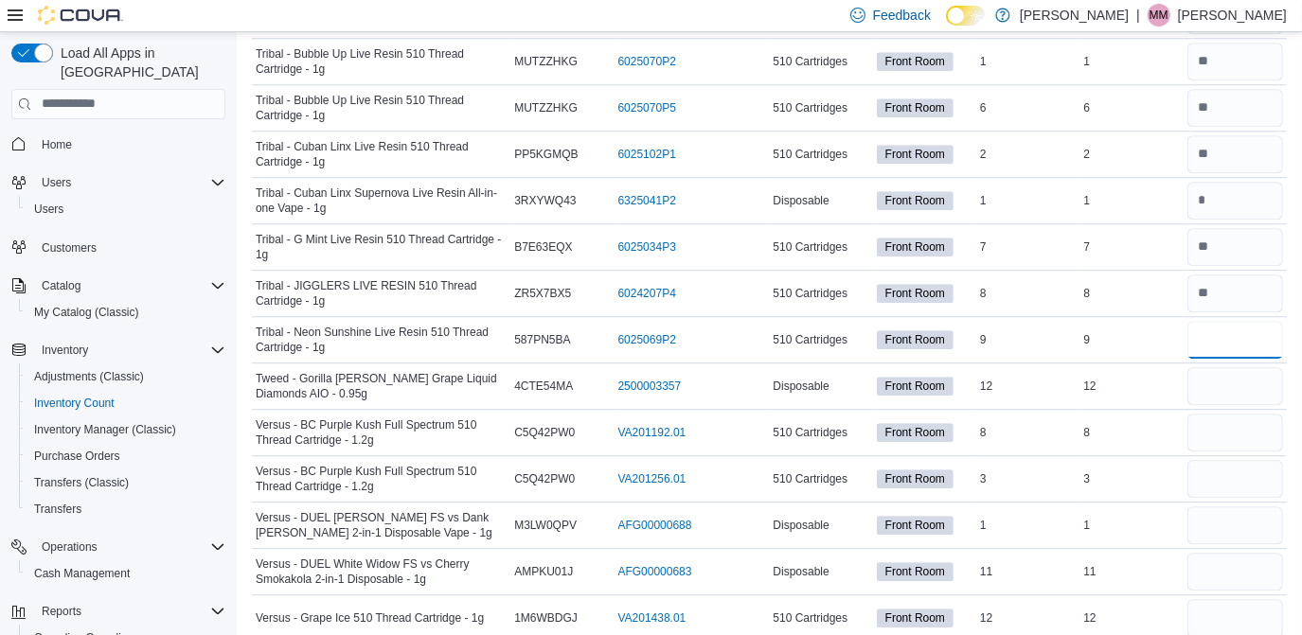
type input "*"
type input "**"
type input "*"
click at [1238, 415] on input "number" at bounding box center [1236, 433] width 96 height 38
type input "*"
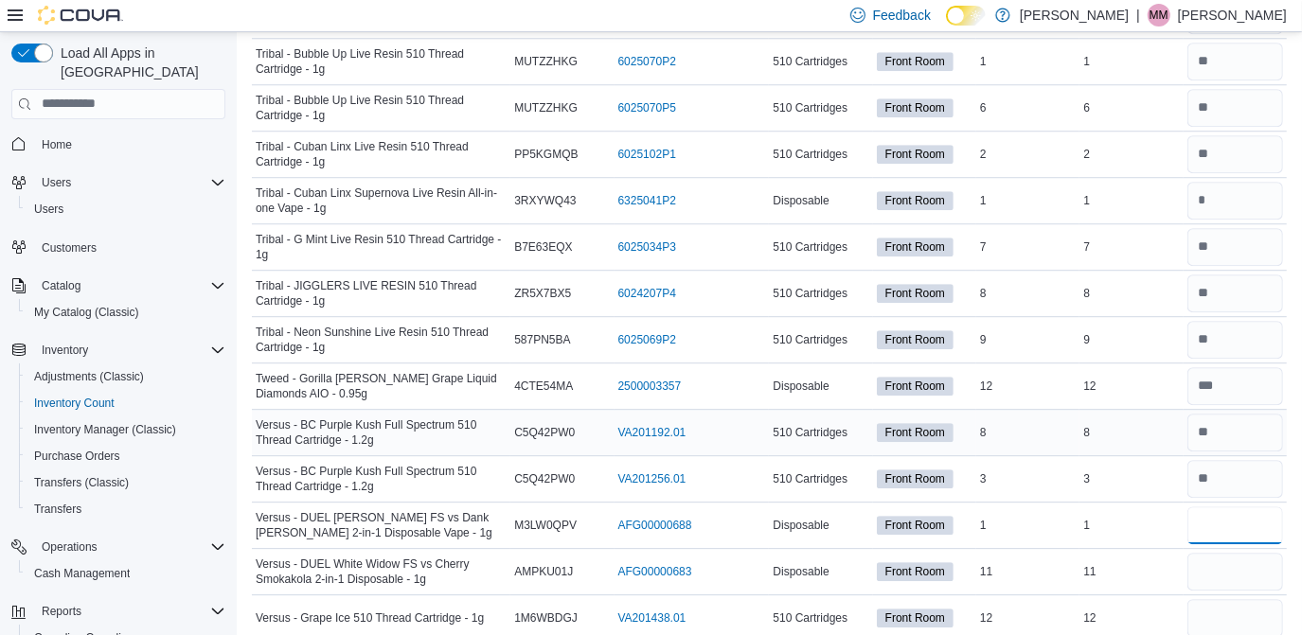
type input "*"
type input "**"
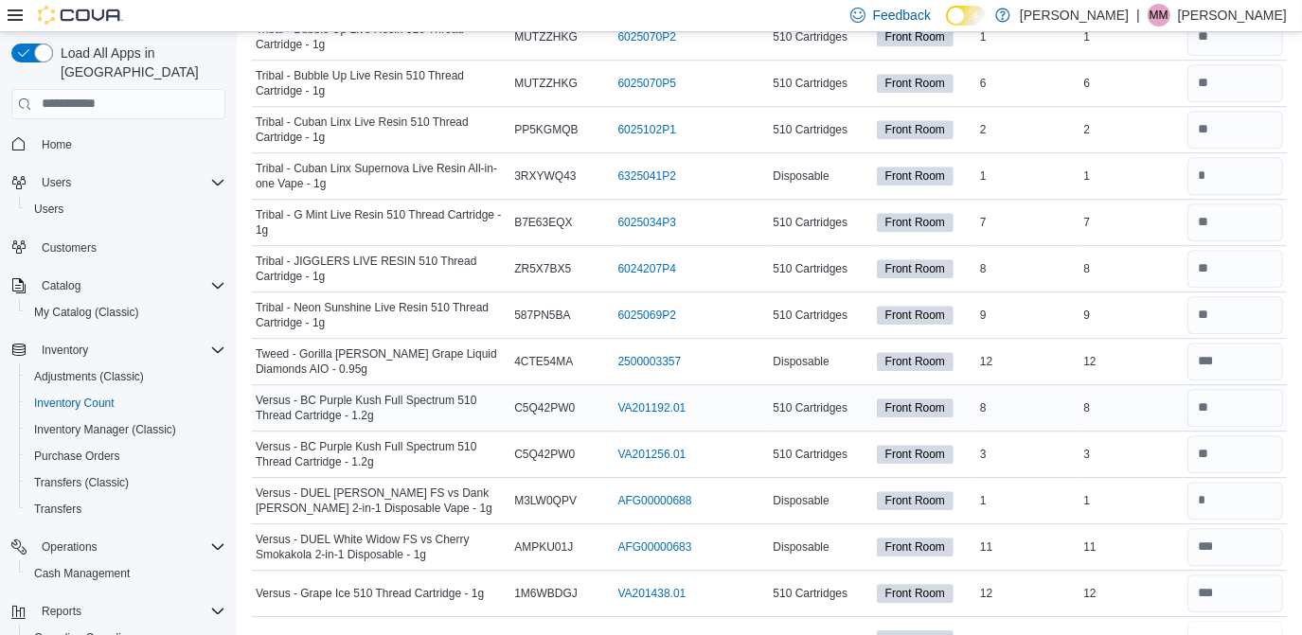
type input "**"
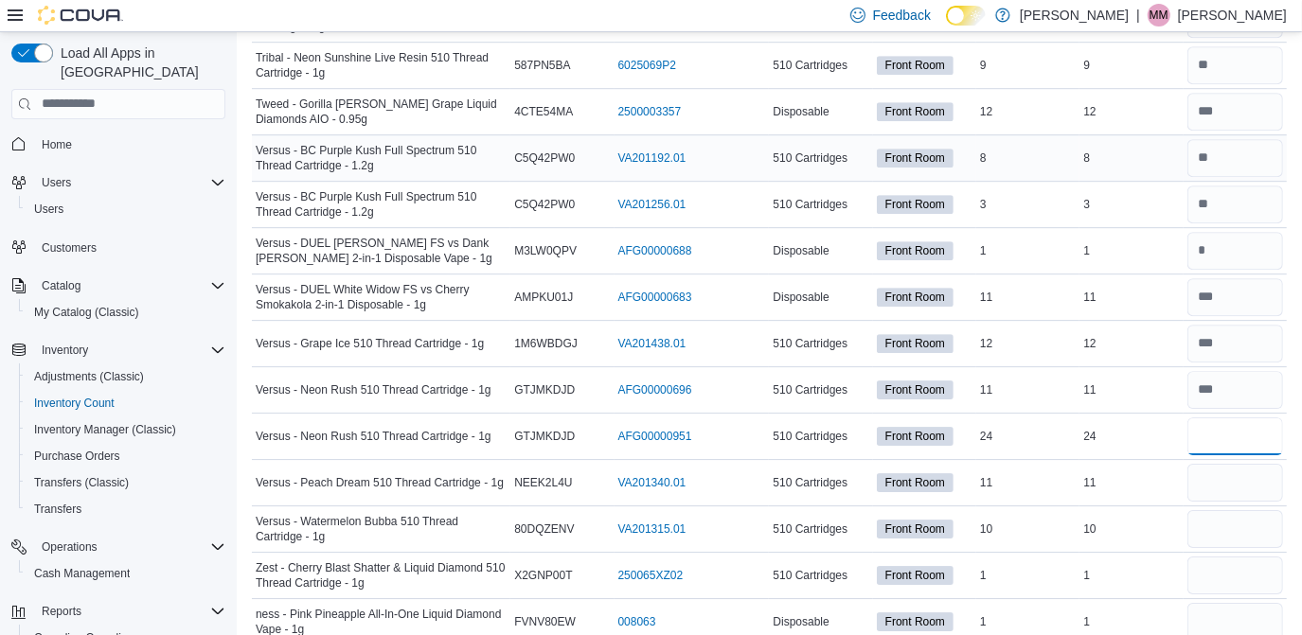
type input "**"
type input "*"
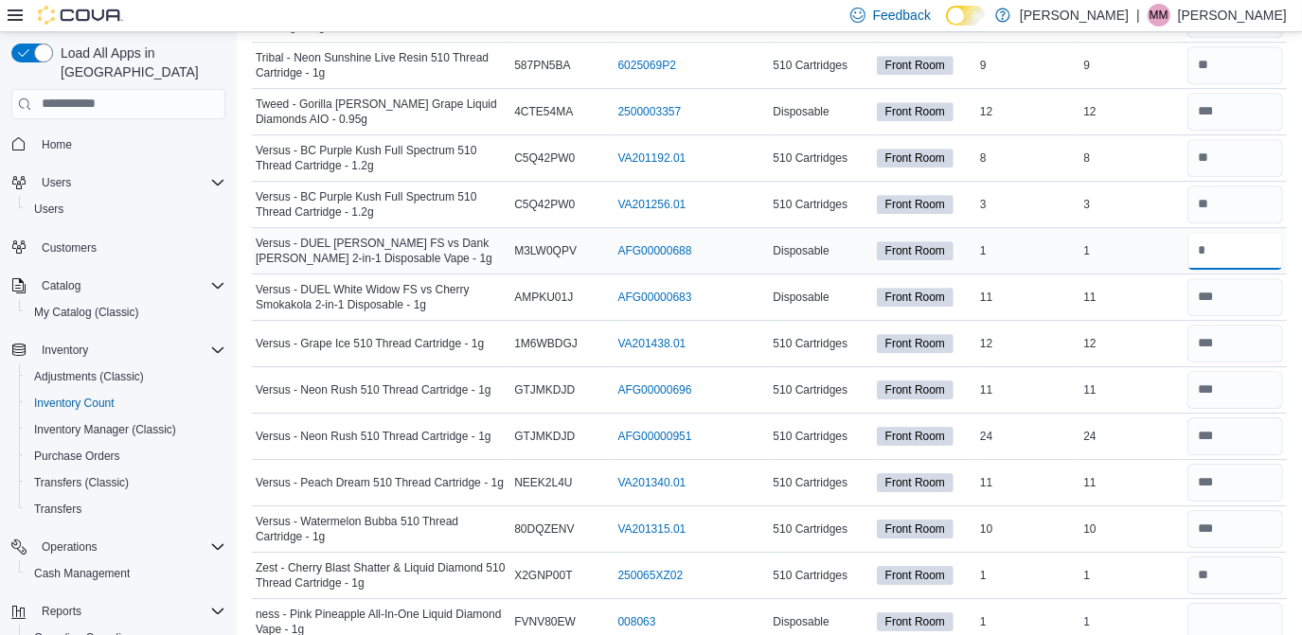
click at [1236, 240] on input "number" at bounding box center [1236, 251] width 96 height 38
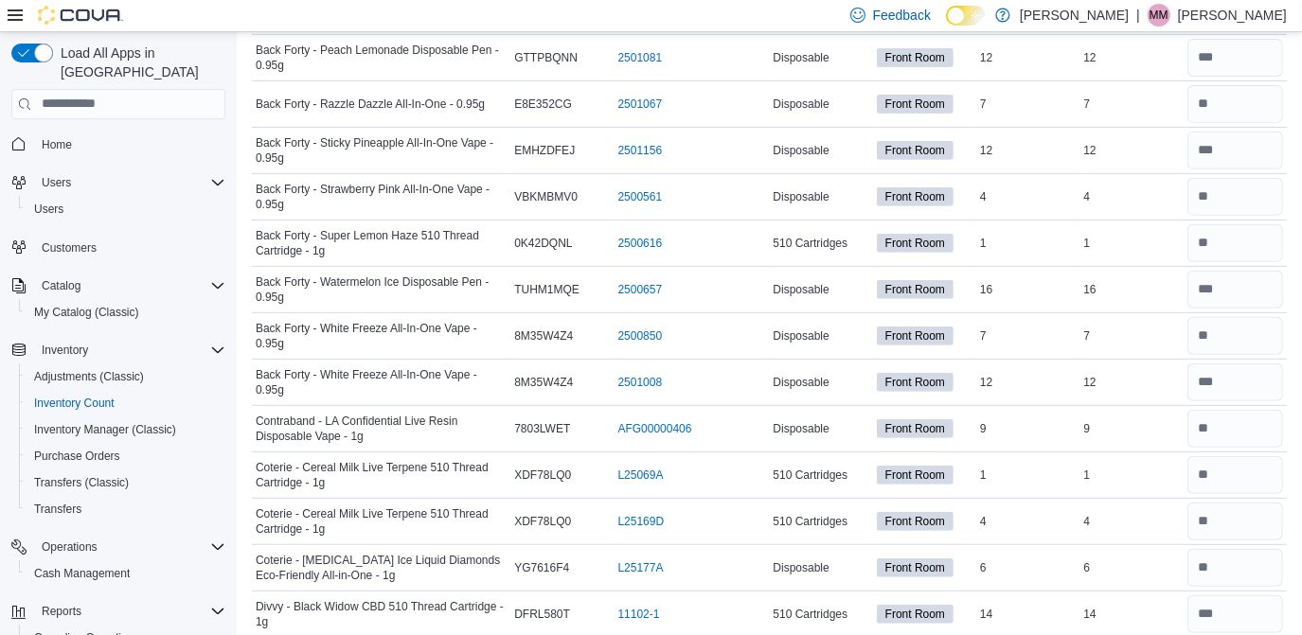
scroll to position [0, 0]
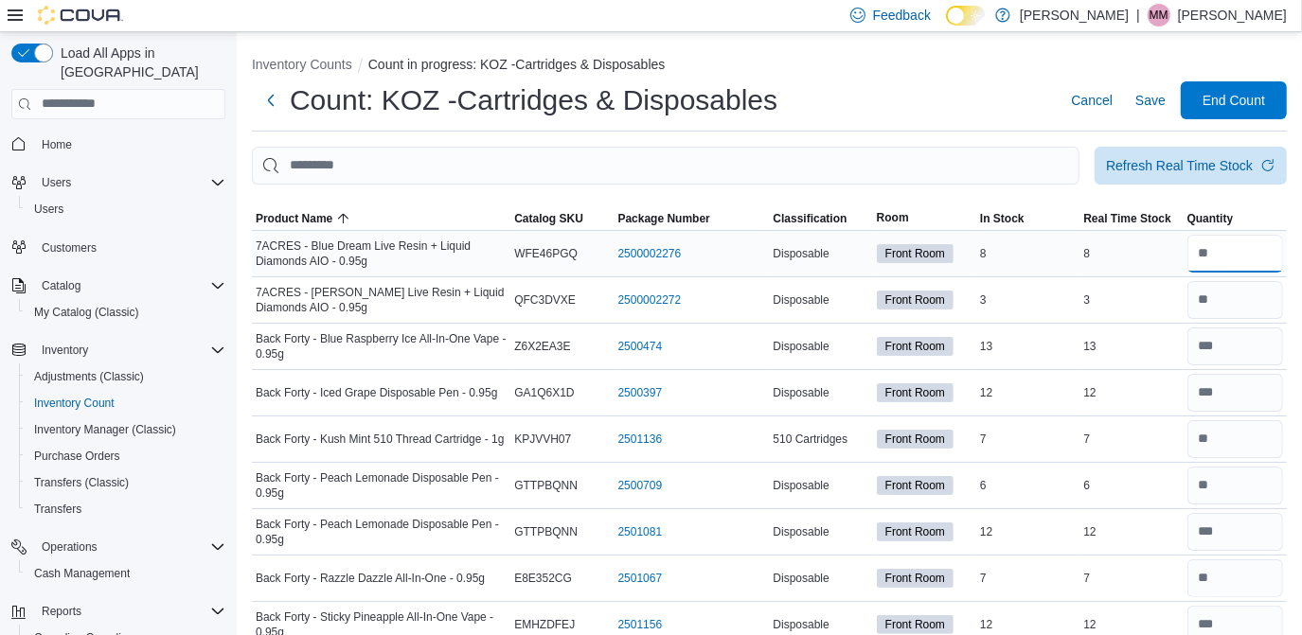
click at [1259, 241] on input "number" at bounding box center [1236, 254] width 96 height 38
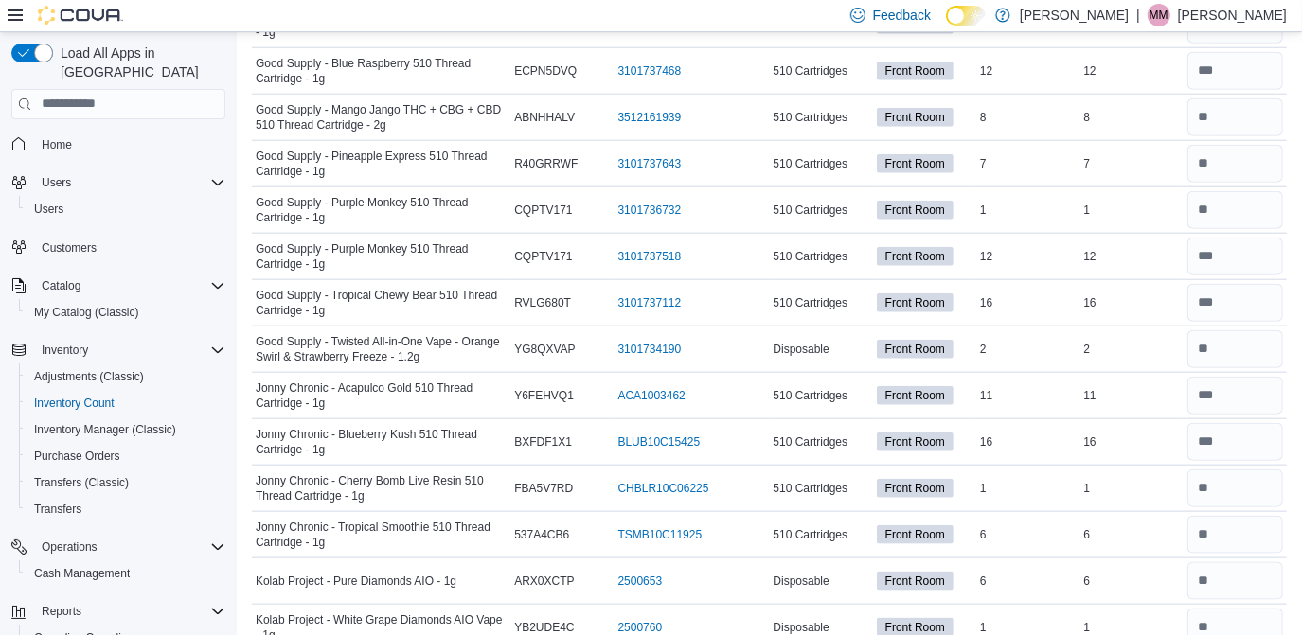
scroll to position [1596, 0]
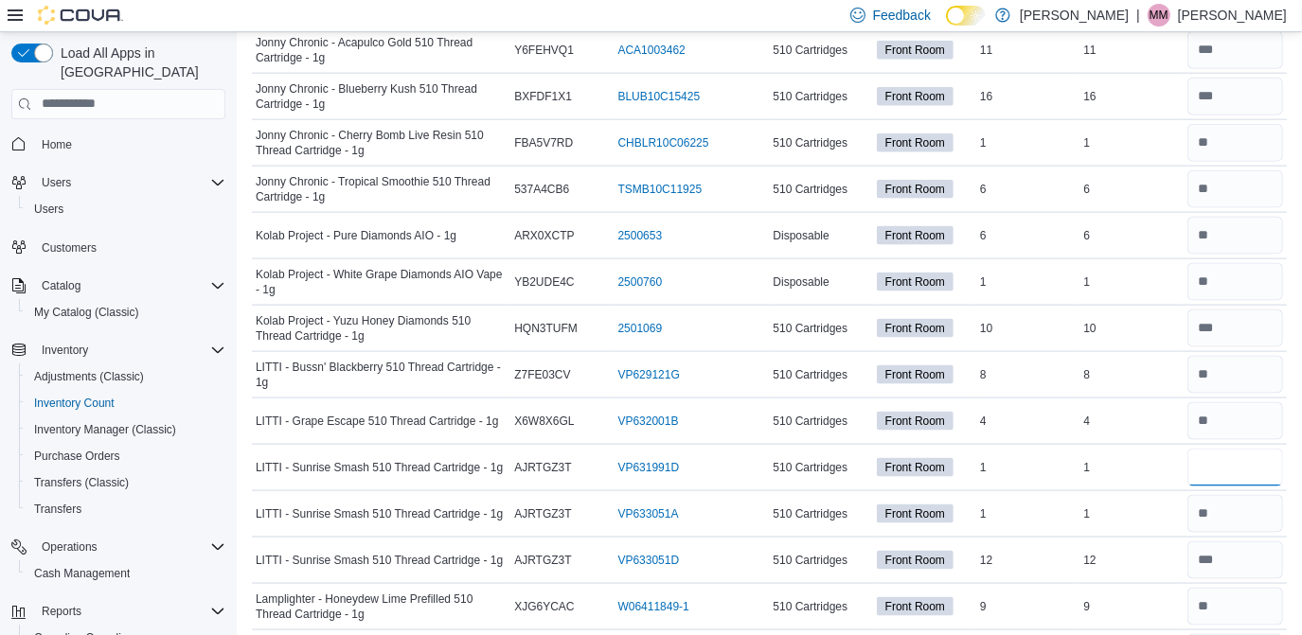
type input "*"
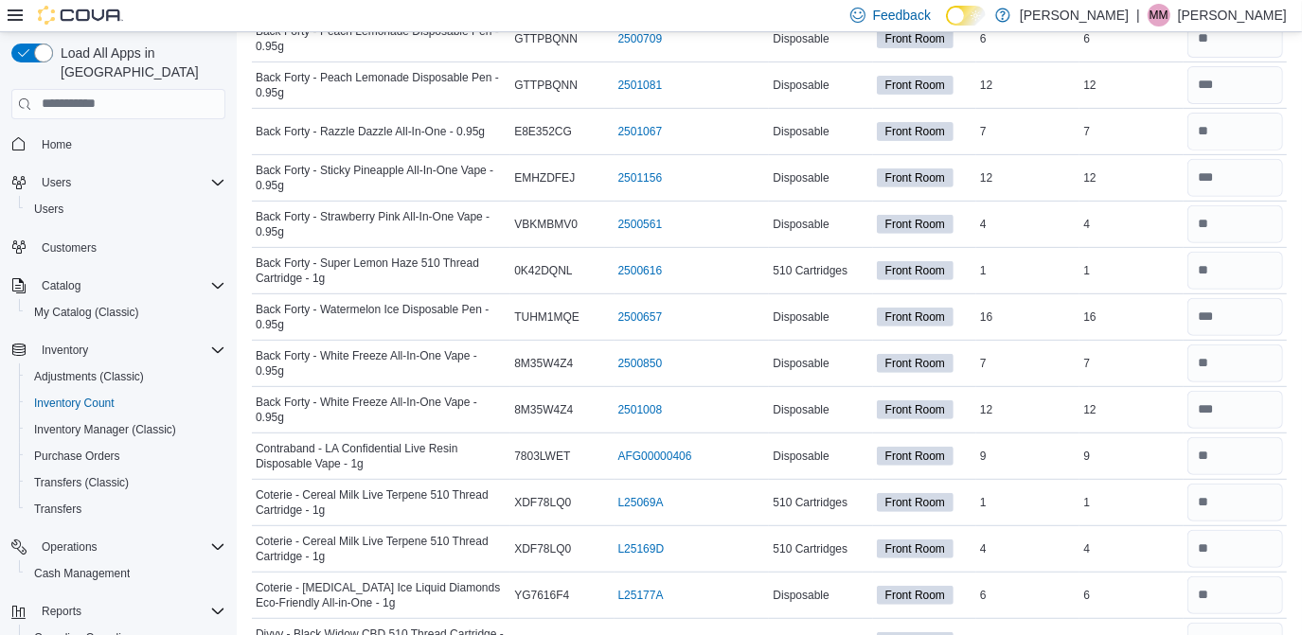
scroll to position [0, 0]
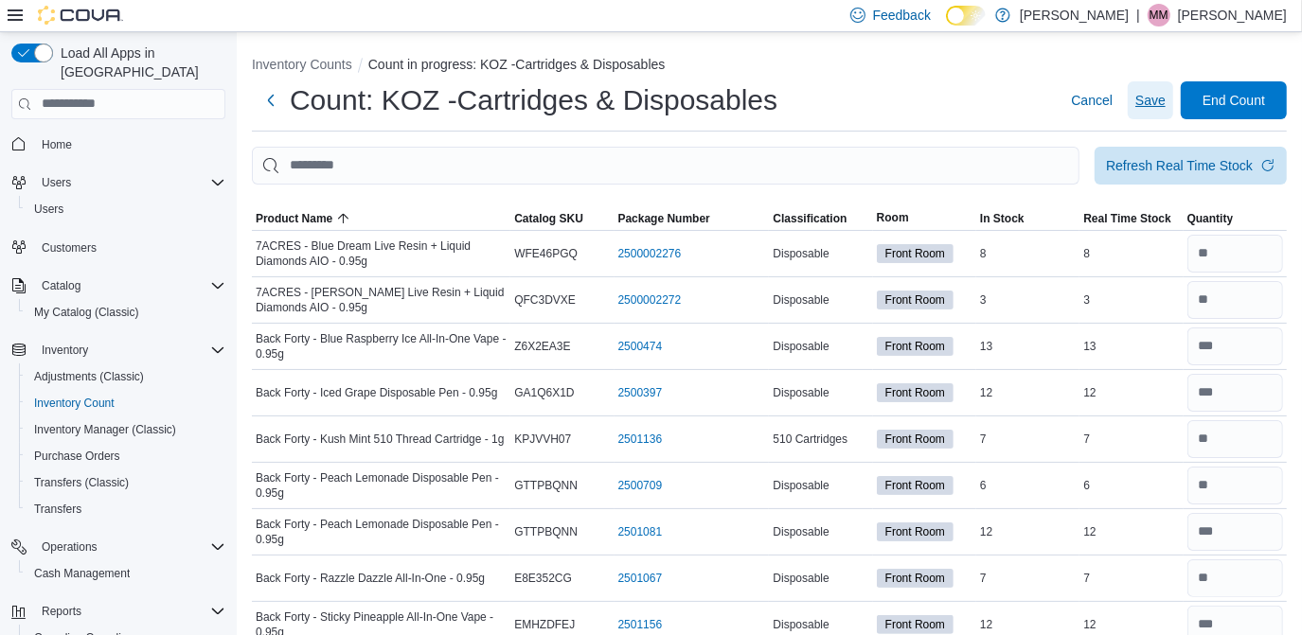
click at [1154, 117] on span "Save" at bounding box center [1151, 100] width 30 height 38
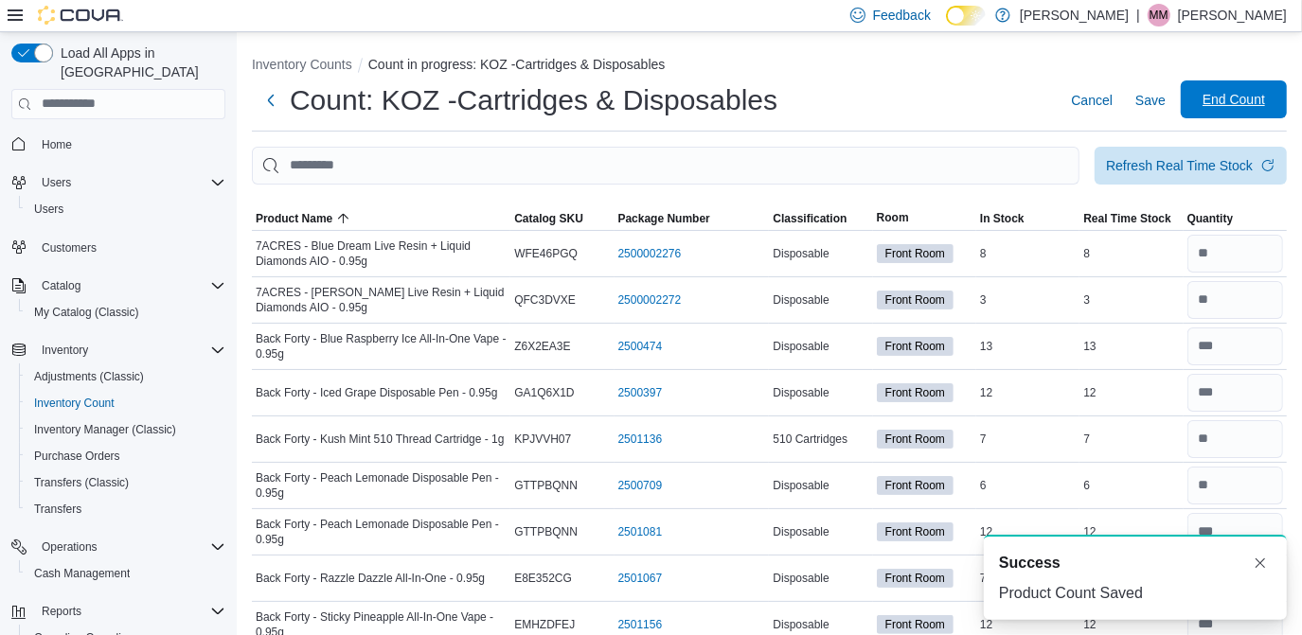
click at [1249, 103] on span "End Count" at bounding box center [1234, 99] width 63 height 19
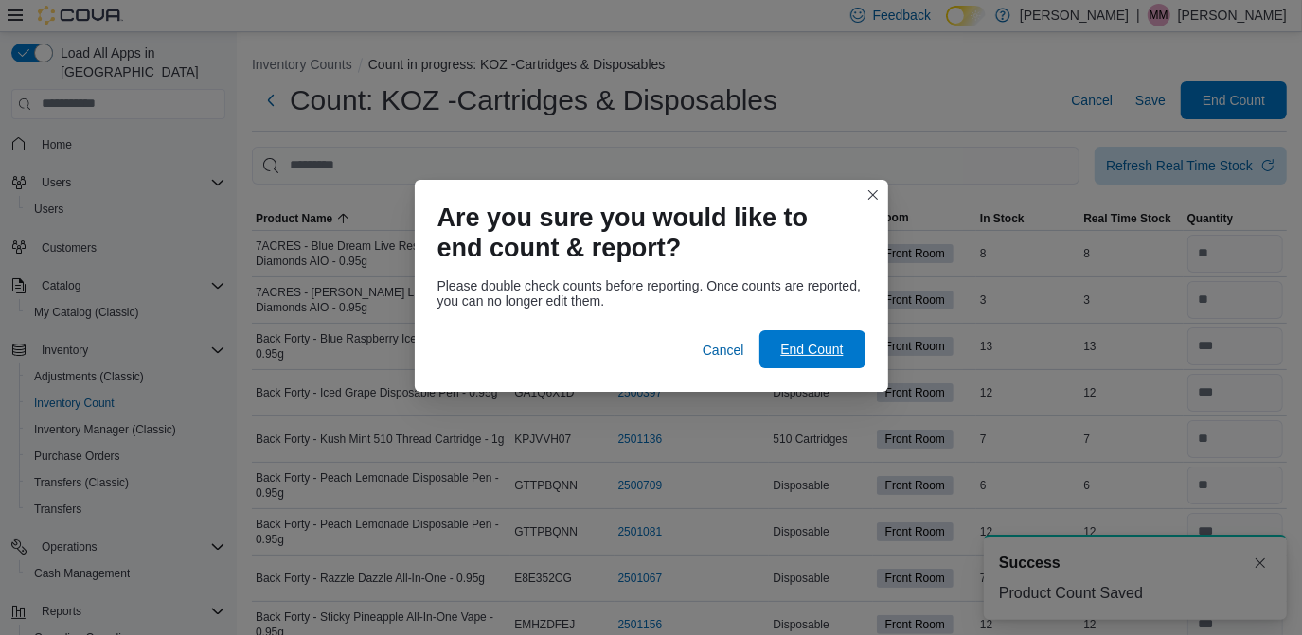
click at [824, 340] on span "End Count" at bounding box center [812, 350] width 83 height 38
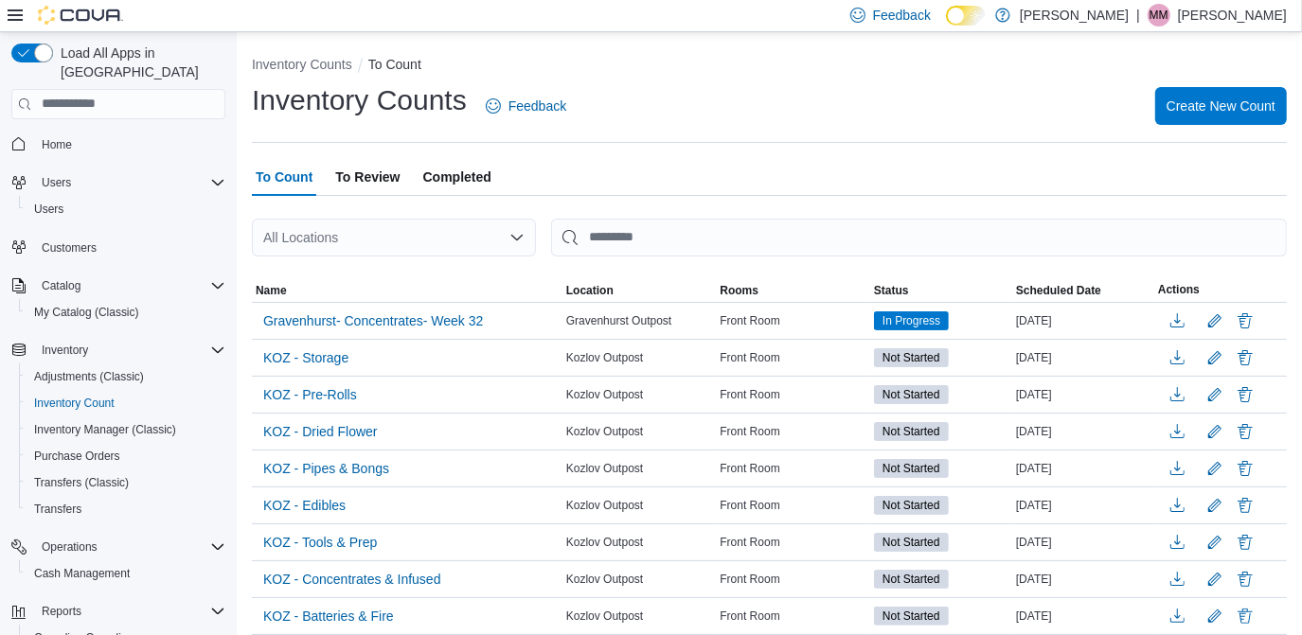
click at [599, 140] on div "Inventory Counts Feedback Create New Count" at bounding box center [769, 112] width 1035 height 62
click at [324, 362] on span "KOZ - Storage" at bounding box center [305, 358] width 85 height 19
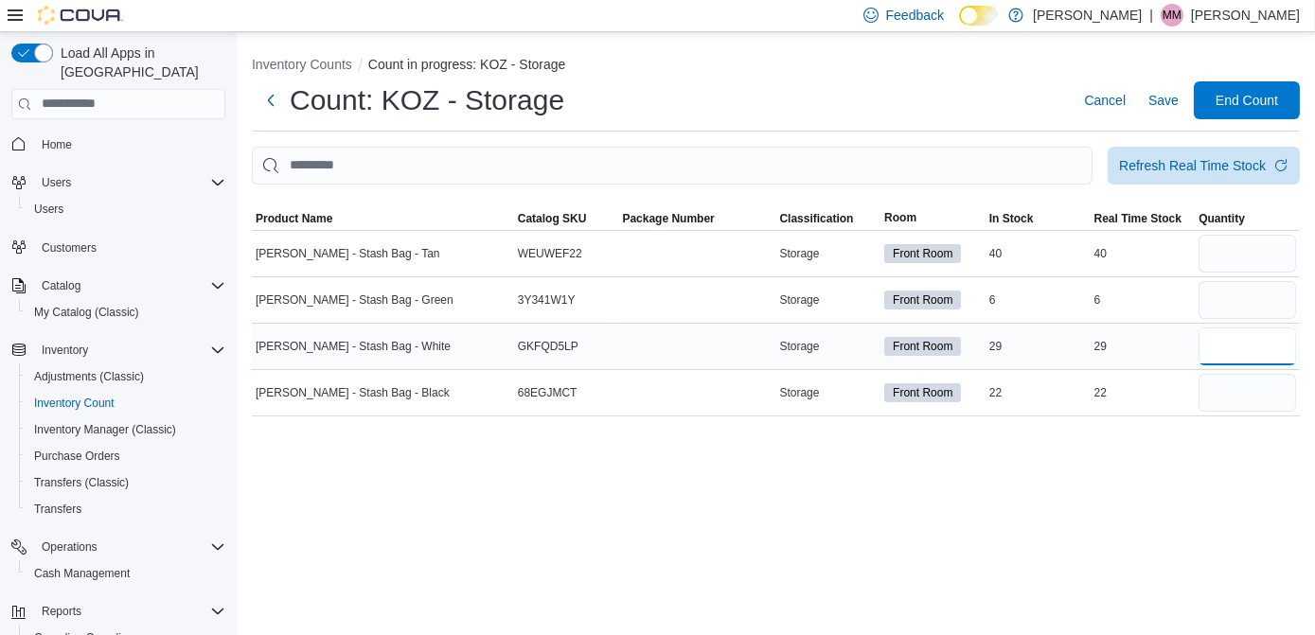
click at [1265, 348] on input "number" at bounding box center [1248, 347] width 98 height 38
type input "*"
type input "**"
click at [1279, 288] on input "number" at bounding box center [1248, 300] width 98 height 38
type input "*"
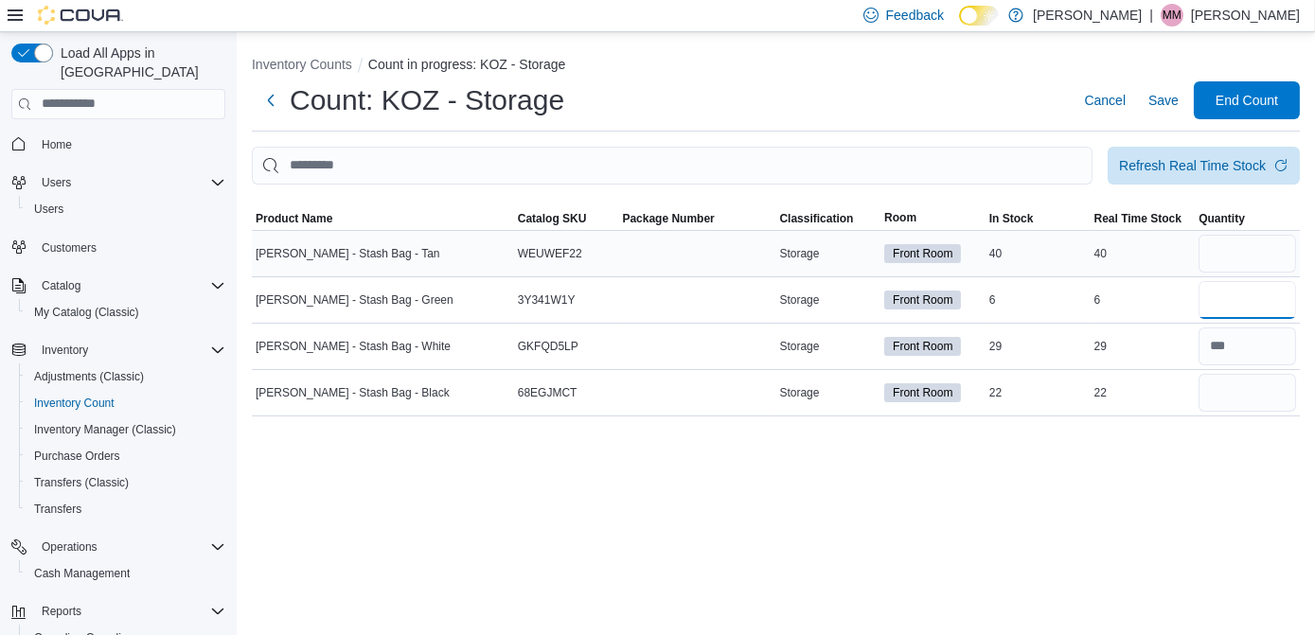
type input "*"
click at [1260, 253] on input "number" at bounding box center [1248, 254] width 98 height 38
type input "*"
type input "**"
type input "*"
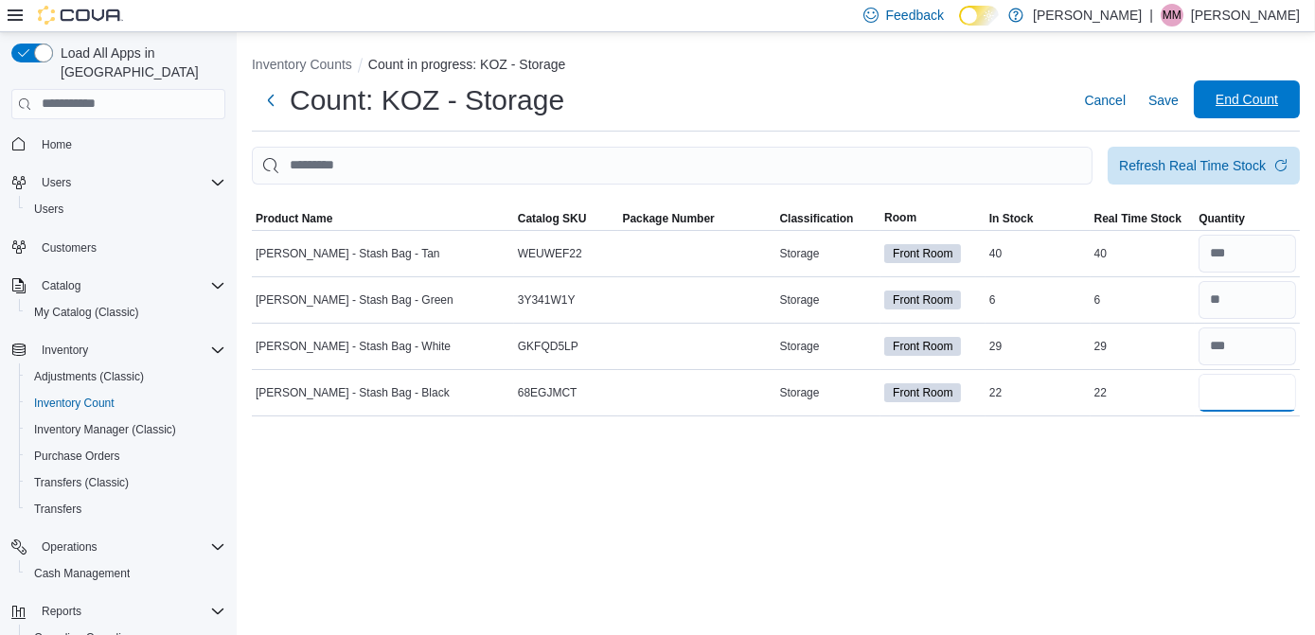
type input "**"
click at [1251, 109] on span "End Count" at bounding box center [1247, 100] width 83 height 38
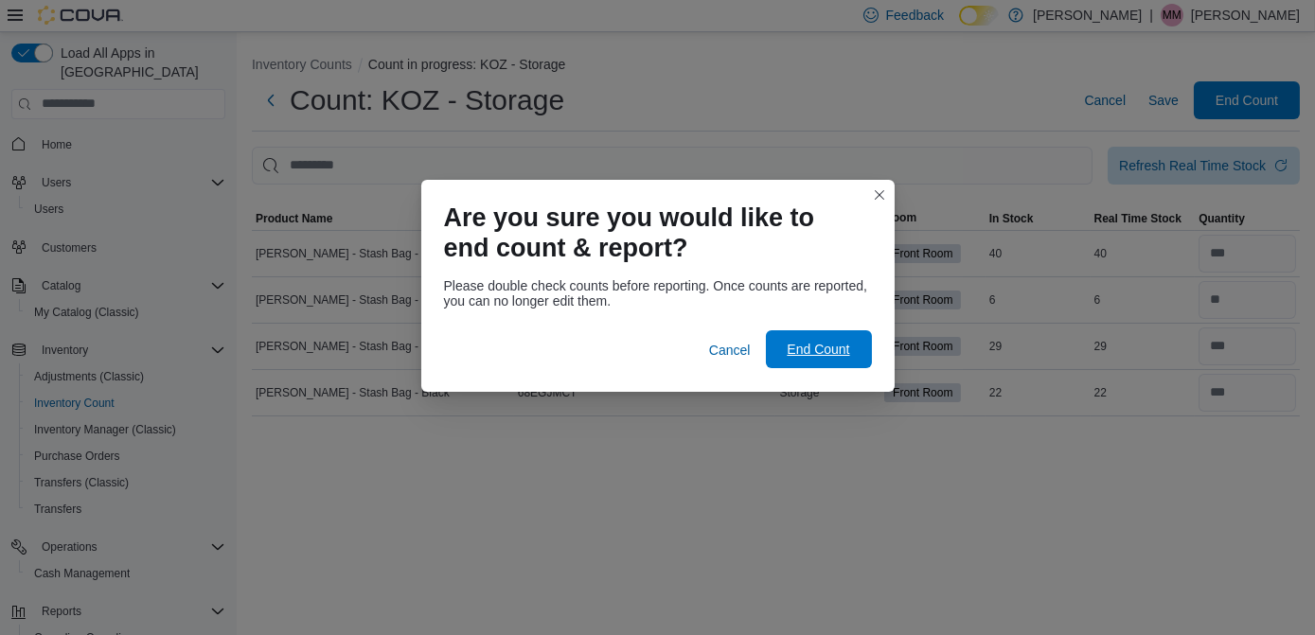
click at [846, 344] on span "End Count" at bounding box center [818, 349] width 63 height 19
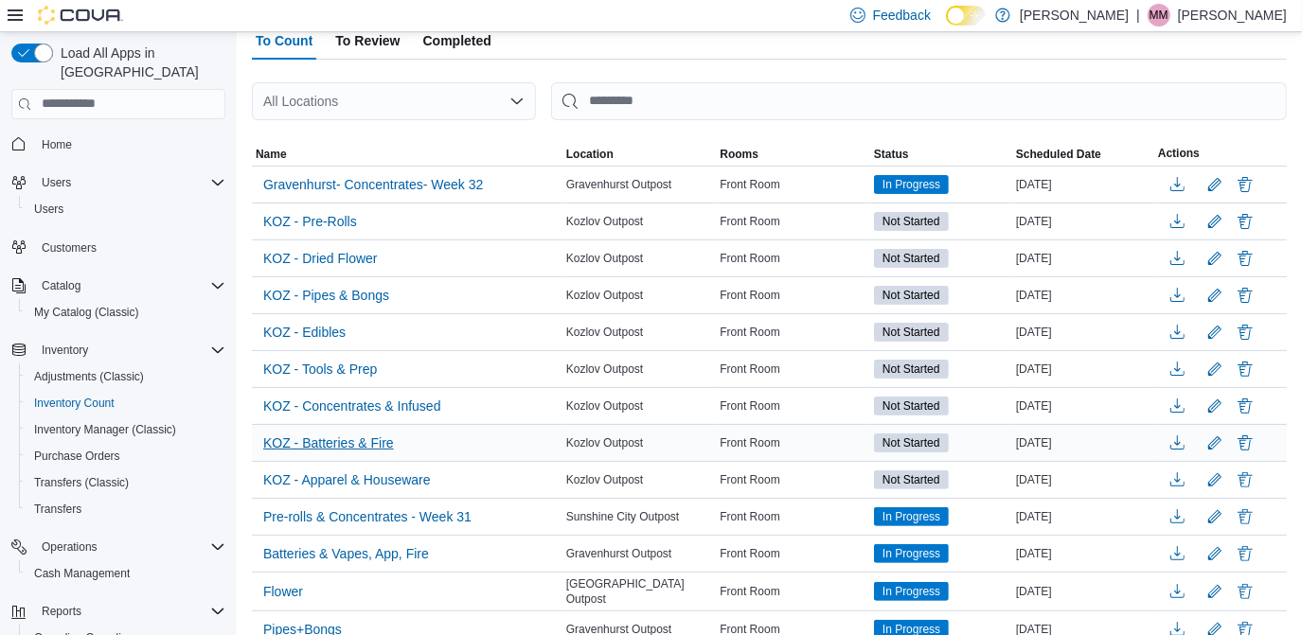
scroll to position [137, 0]
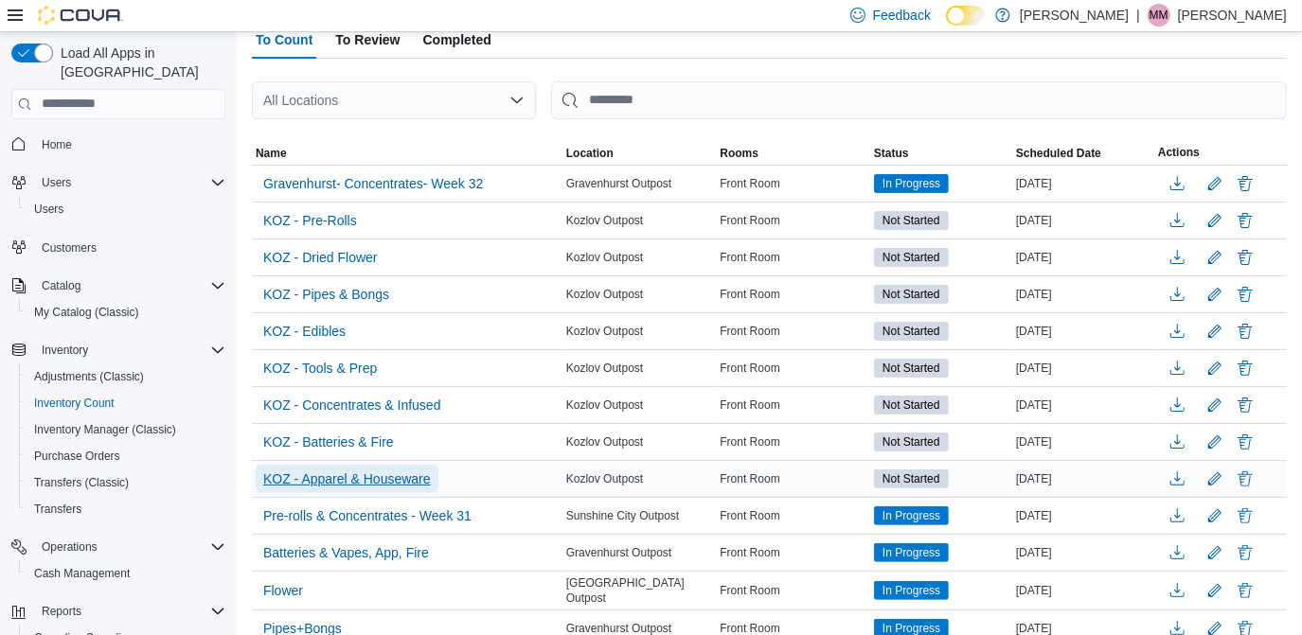
click at [333, 475] on span "KOZ - Apparel & Houseware" at bounding box center [347, 479] width 168 height 19
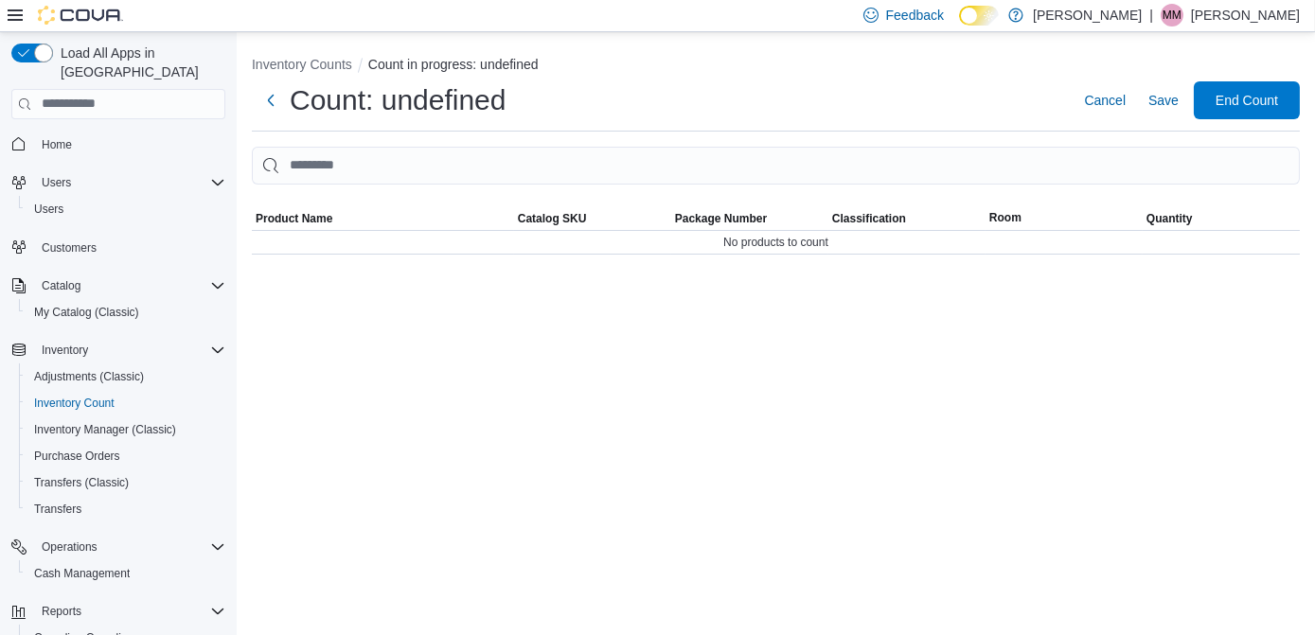
click at [333, 475] on div "Inventory Counts Count in progress: undefined Count: undefined Cancel Save End …" at bounding box center [776, 333] width 1079 height 603
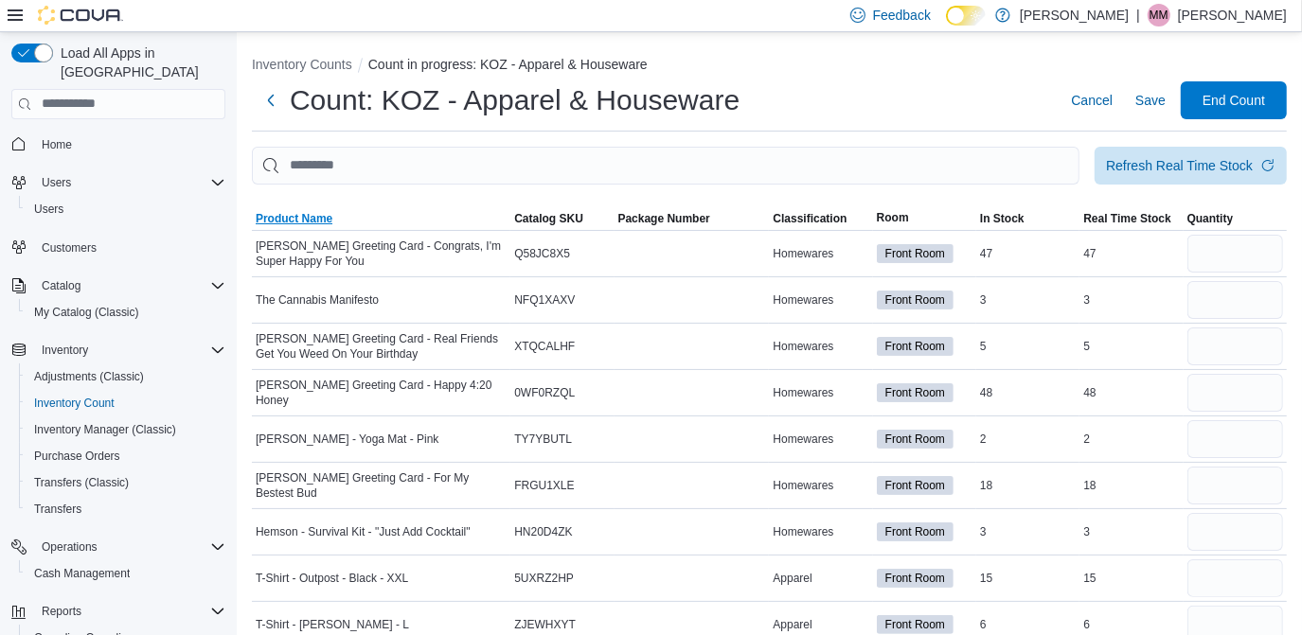
click at [313, 221] on span "Product Name" at bounding box center [294, 218] width 77 height 15
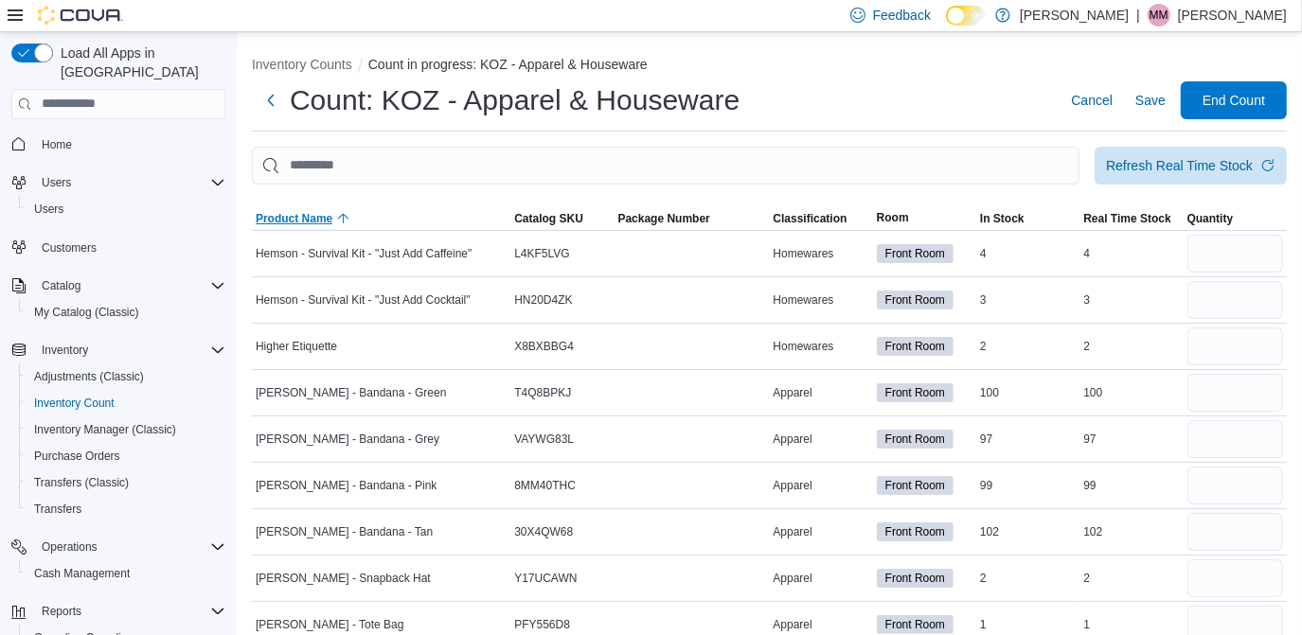
click at [313, 221] on span "Product Name" at bounding box center [294, 218] width 77 height 15
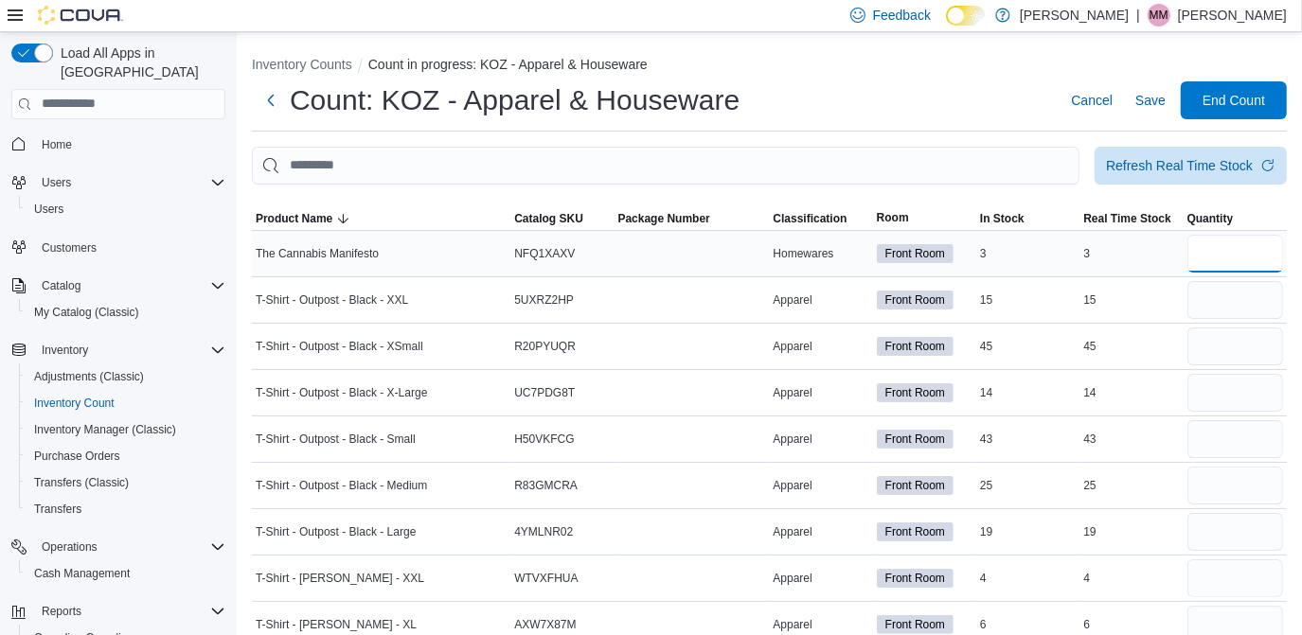
click at [1241, 261] on input "number" at bounding box center [1236, 254] width 96 height 38
type input "*"
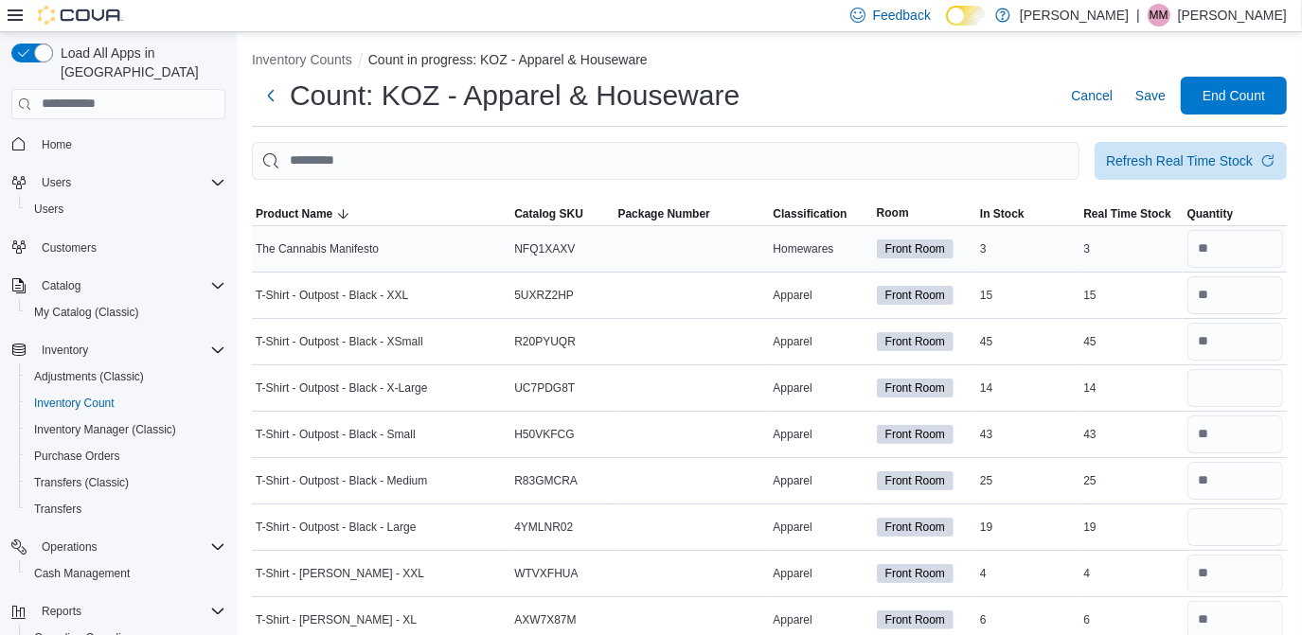
scroll to position [349, 0]
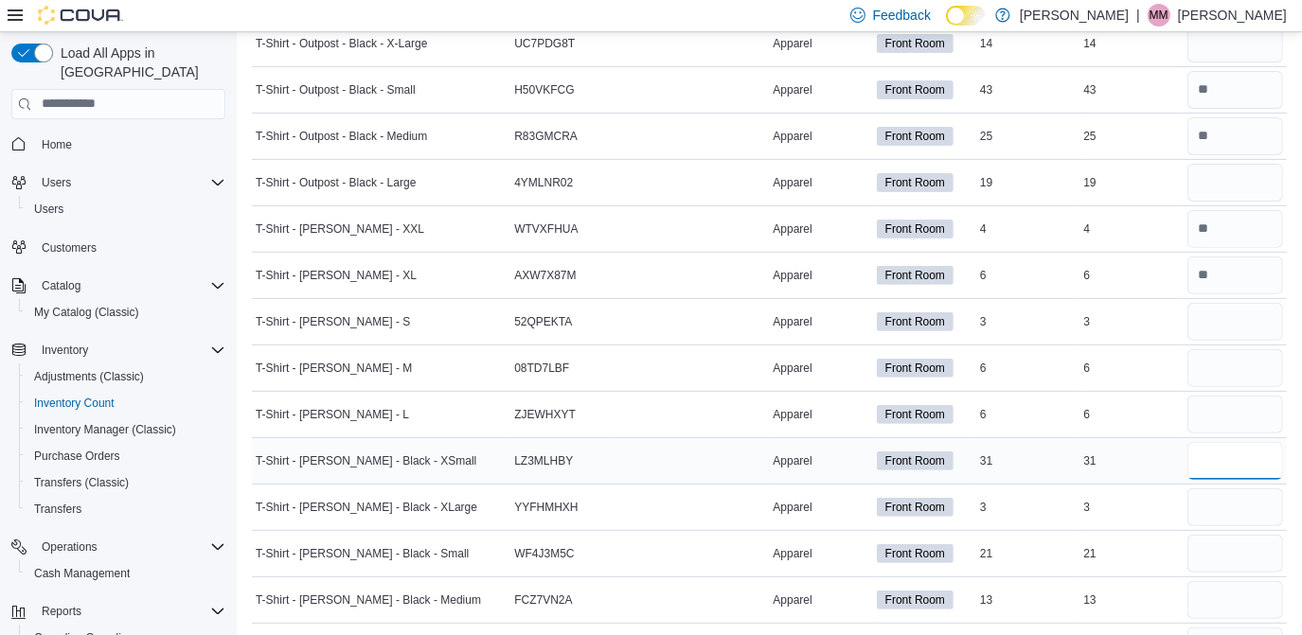
click at [1250, 448] on input "number" at bounding box center [1236, 461] width 96 height 38
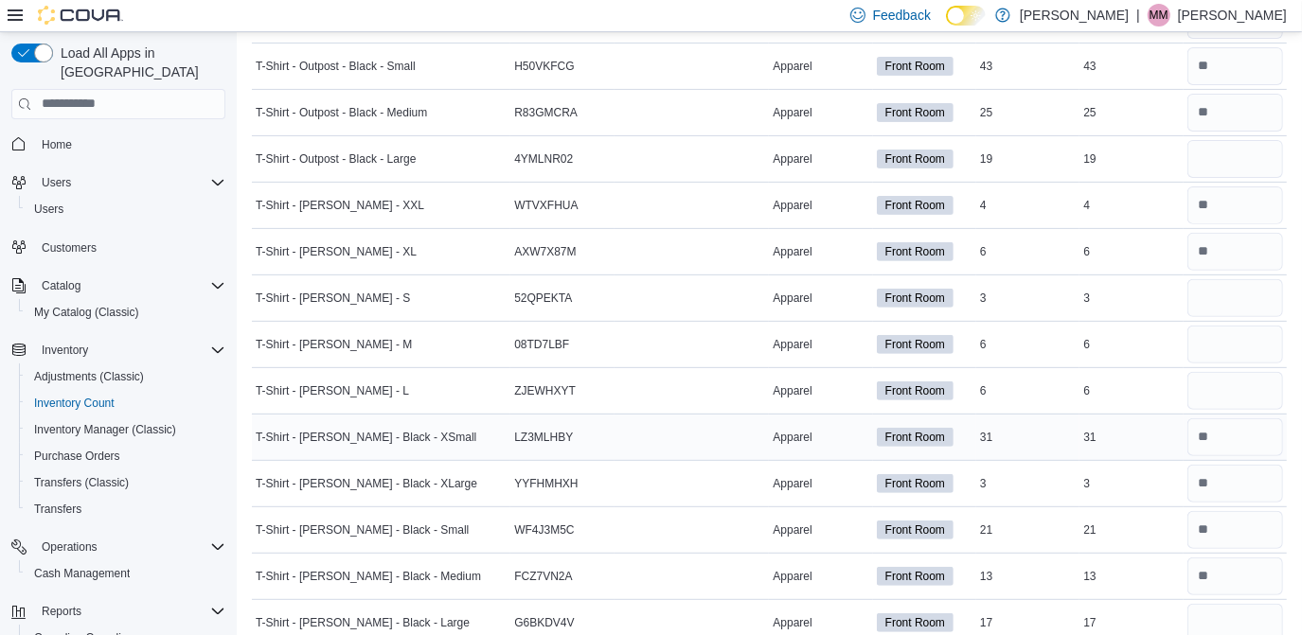
scroll to position [719, 0]
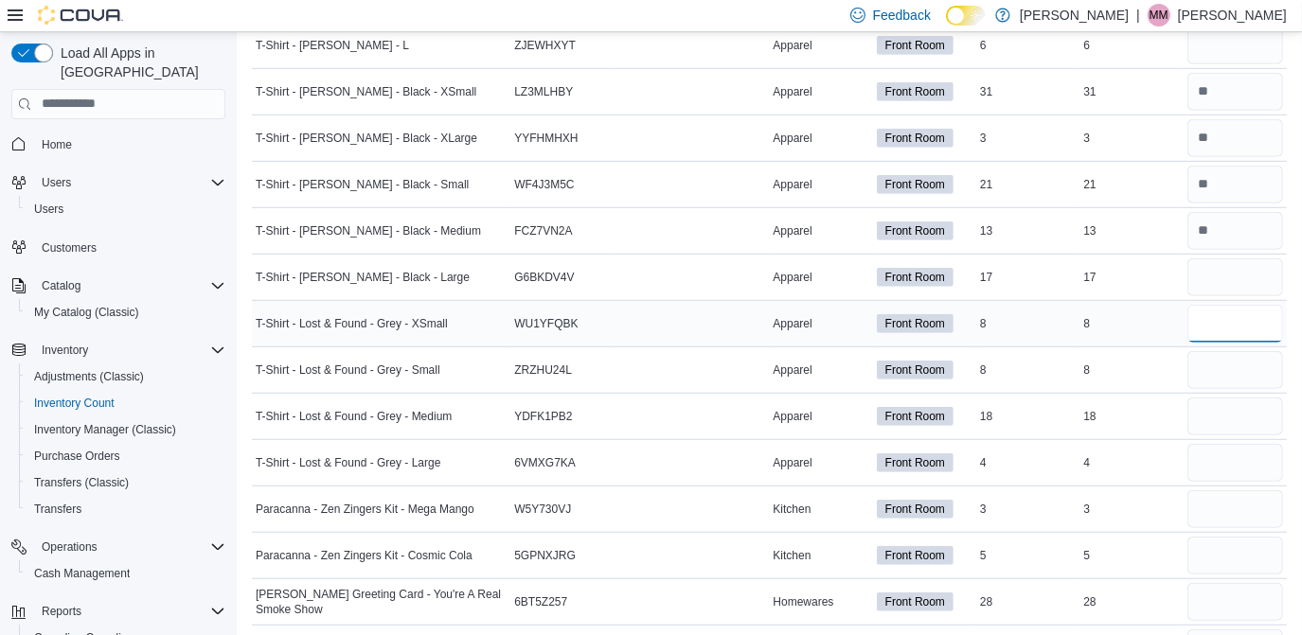
click at [1246, 327] on input "number" at bounding box center [1236, 324] width 96 height 38
click at [1250, 504] on input "number" at bounding box center [1236, 510] width 96 height 38
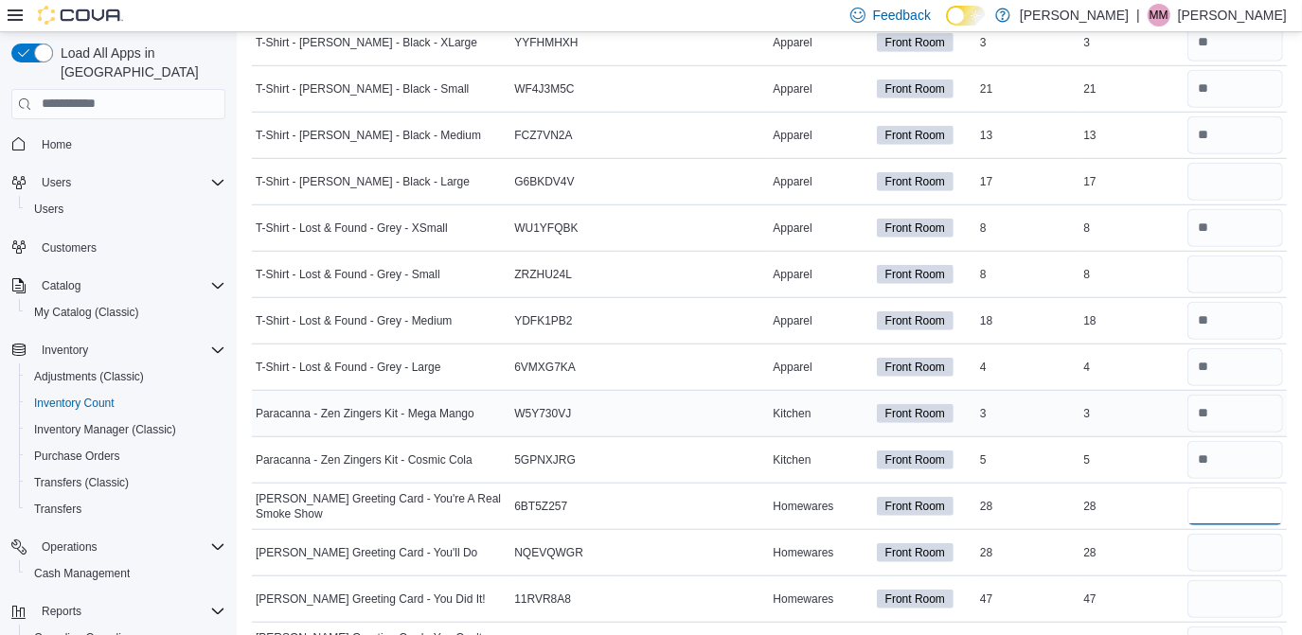
scroll to position [815, 0]
click at [1250, 504] on input "number" at bounding box center [1236, 506] width 96 height 38
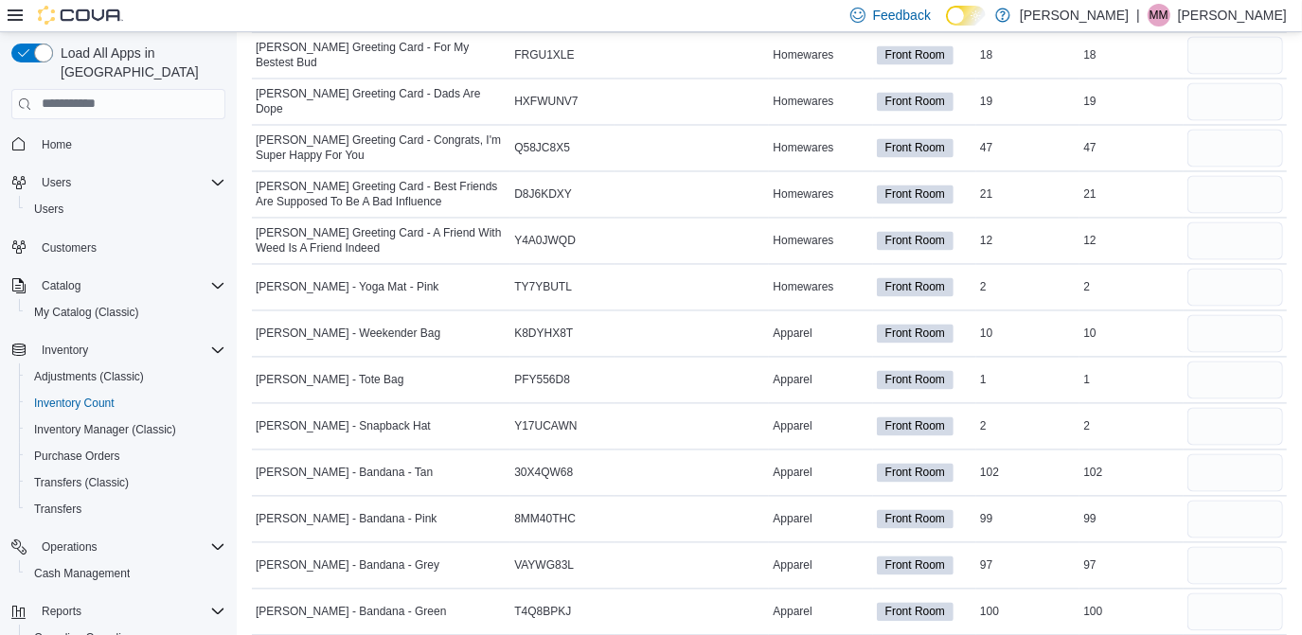
scroll to position [2516, 0]
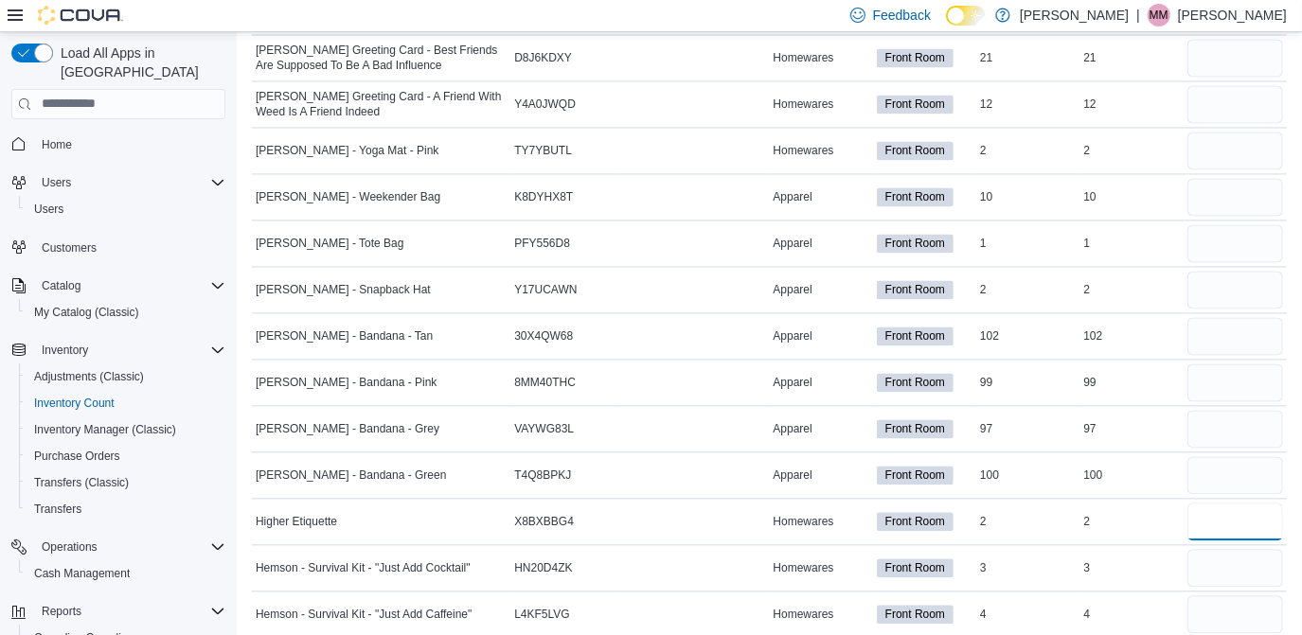
click at [1250, 504] on input "number" at bounding box center [1236, 522] width 96 height 38
click at [1262, 552] on input "number" at bounding box center [1236, 568] width 96 height 38
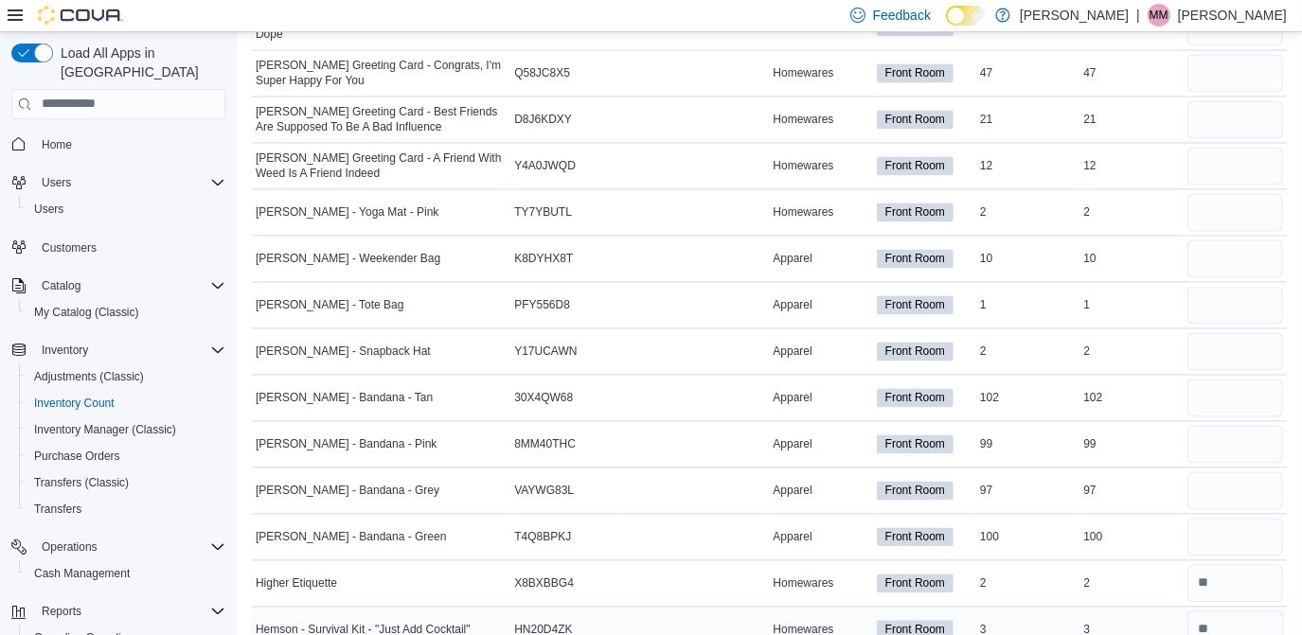
scroll to position [2454, 0]
click at [1253, 526] on input "number" at bounding box center [1236, 538] width 96 height 38
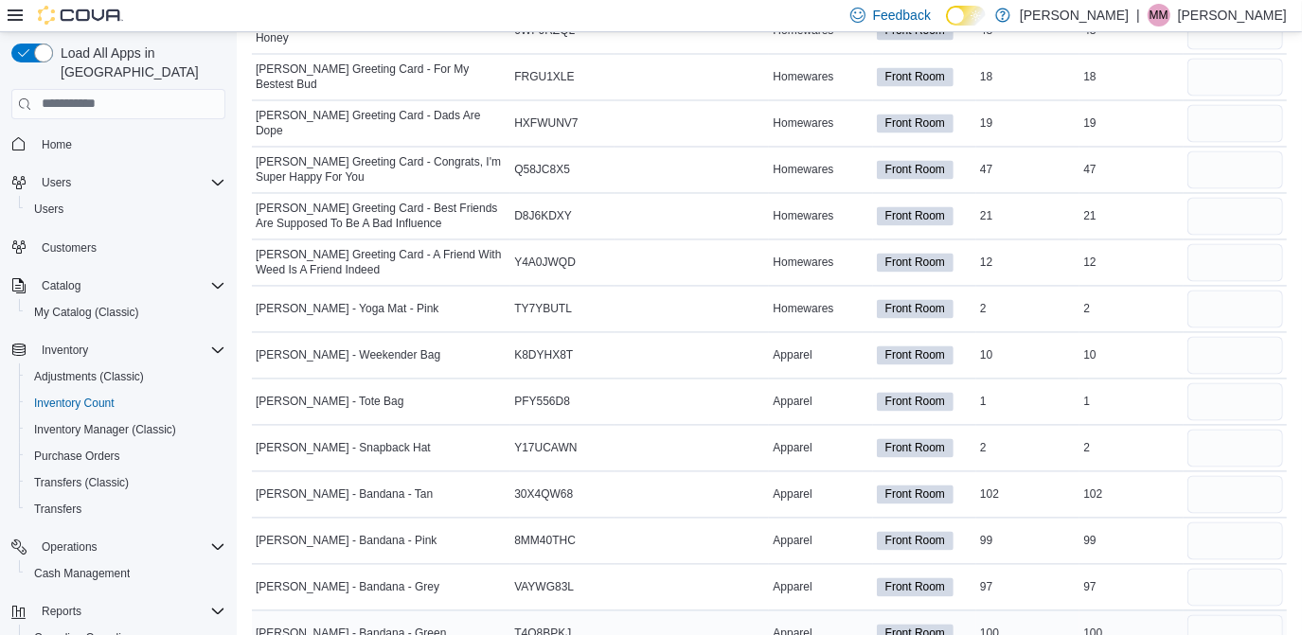
scroll to position [2350, 0]
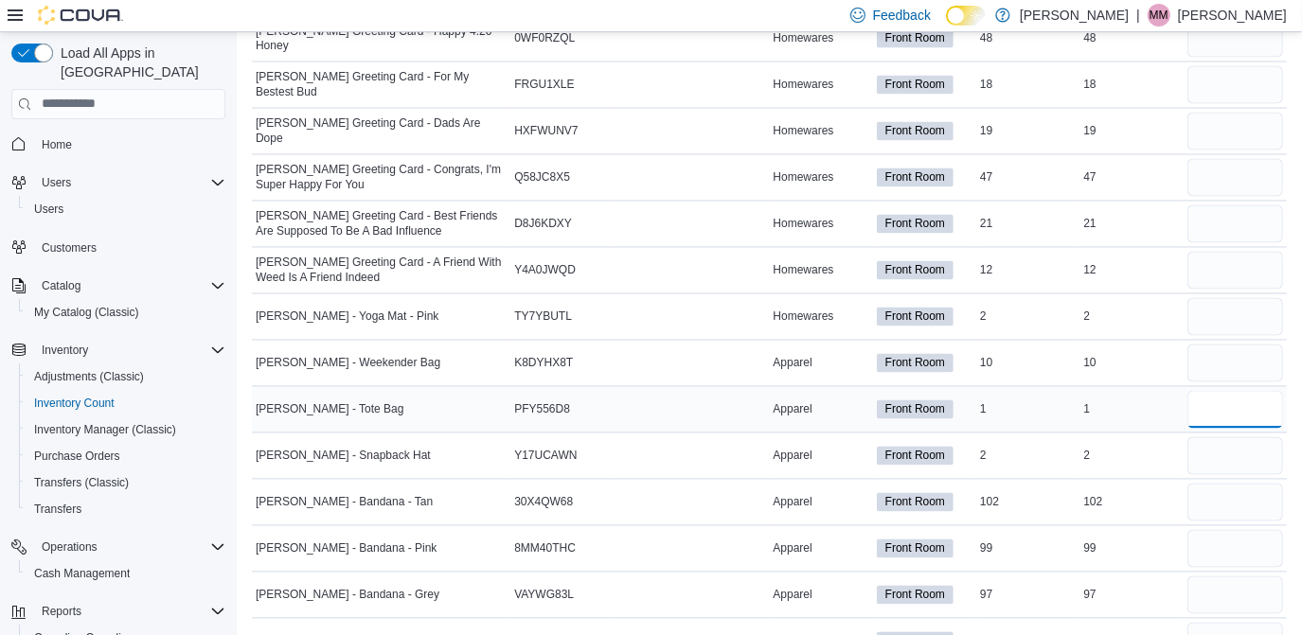
click at [1258, 403] on input "number" at bounding box center [1236, 410] width 96 height 38
click at [1251, 309] on input "*" at bounding box center [1236, 317] width 96 height 38
click at [1101, 260] on div "12" at bounding box center [1131, 270] width 103 height 23
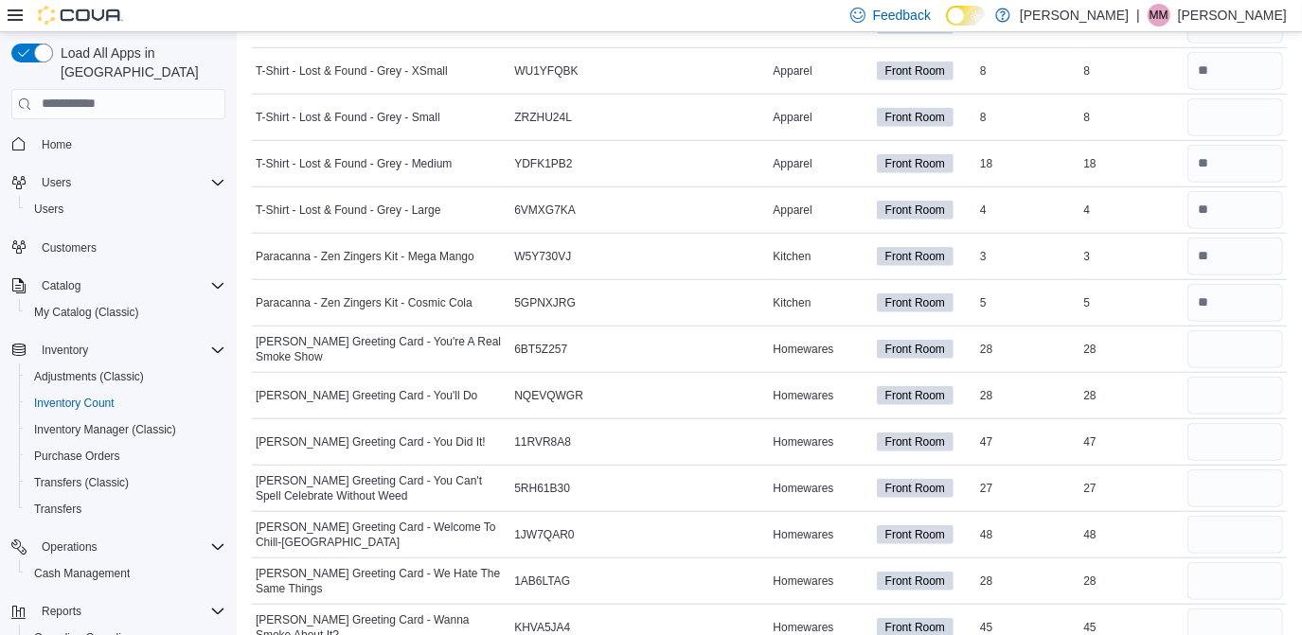
scroll to position [969, 0]
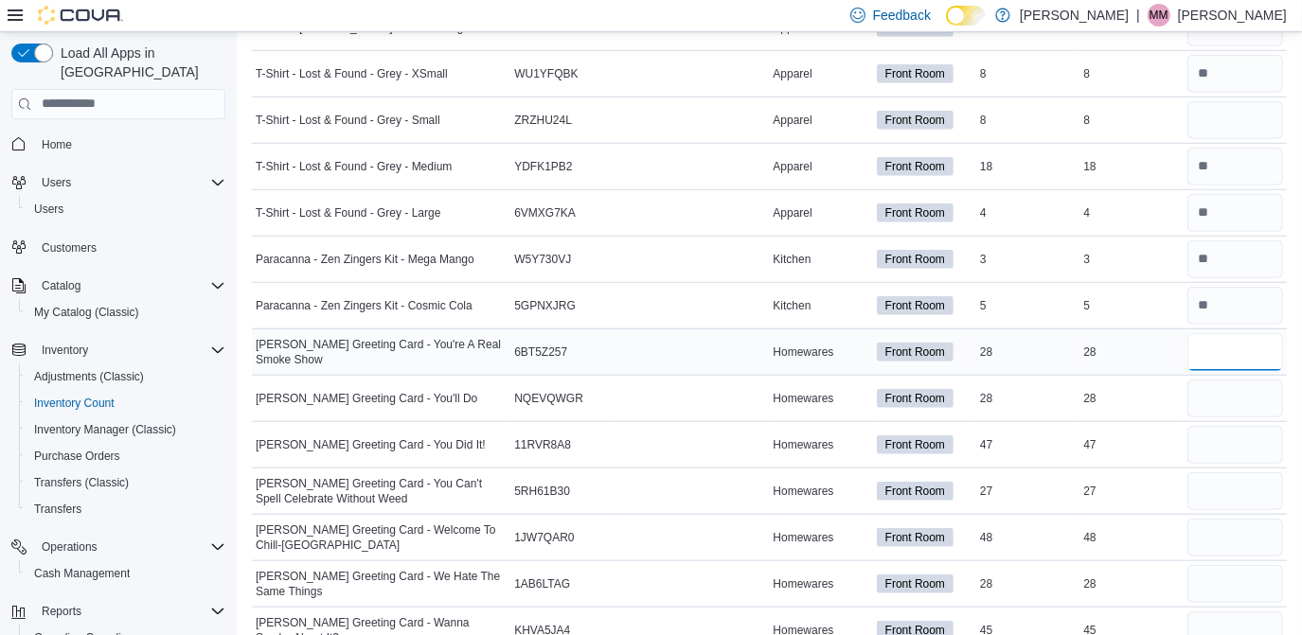
click at [1226, 336] on input "number" at bounding box center [1236, 352] width 96 height 38
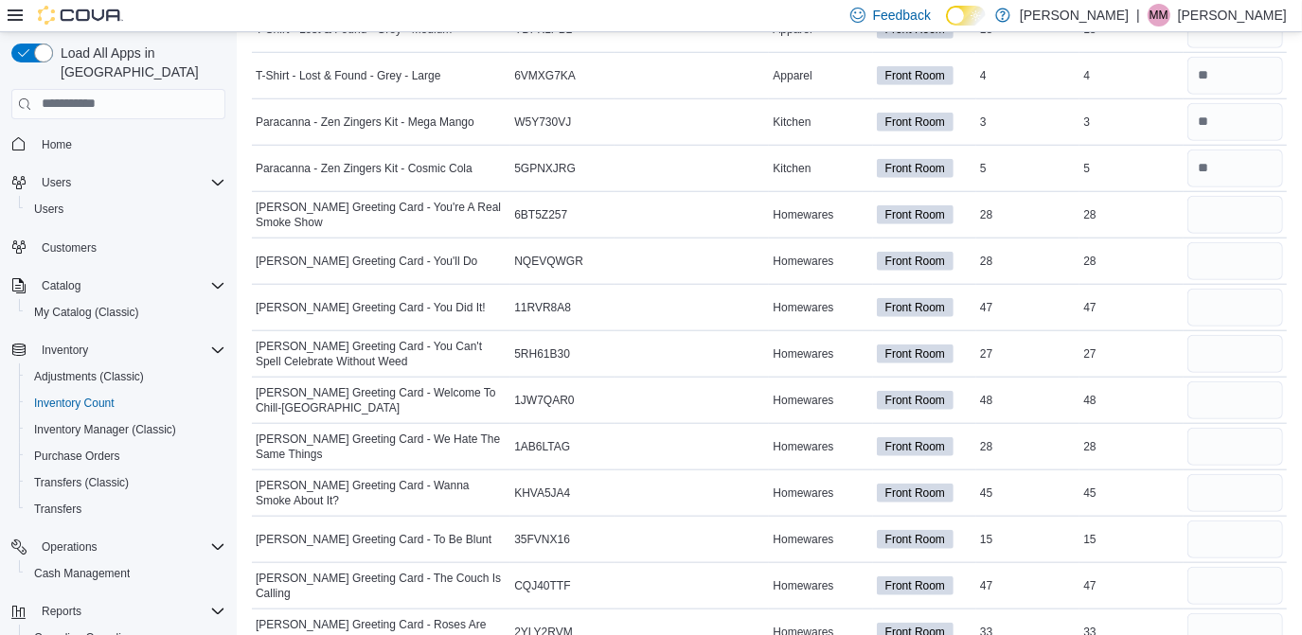
scroll to position [1093, 0]
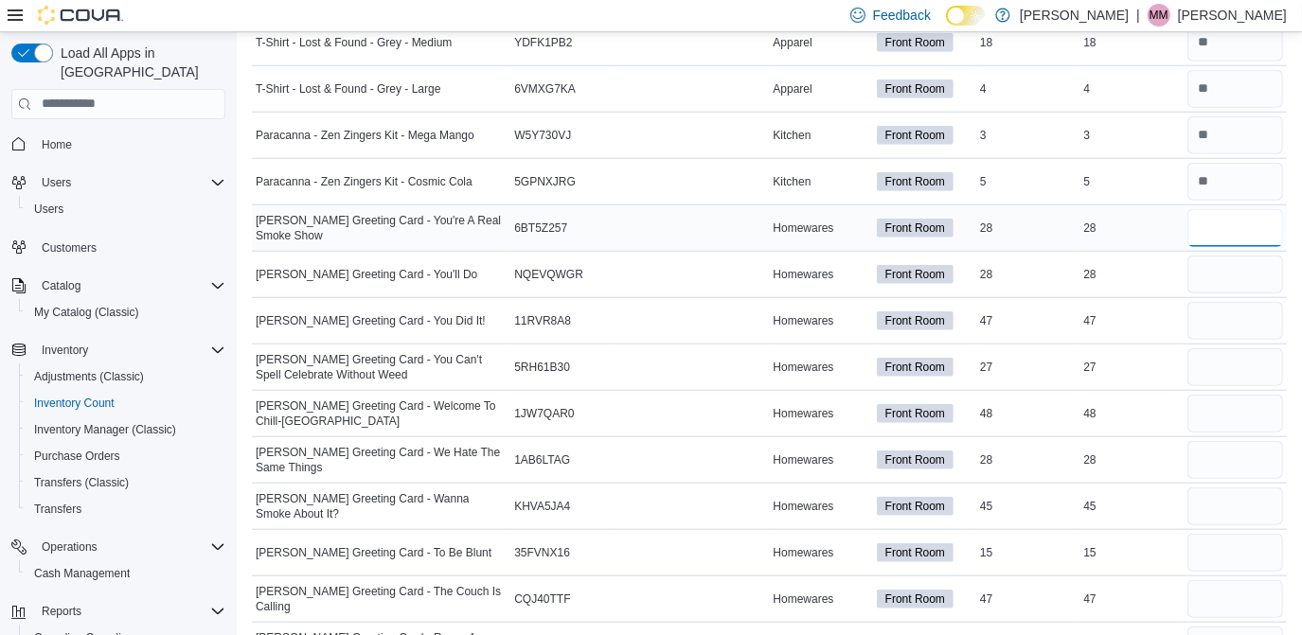
click at [1256, 209] on input "number" at bounding box center [1236, 228] width 96 height 38
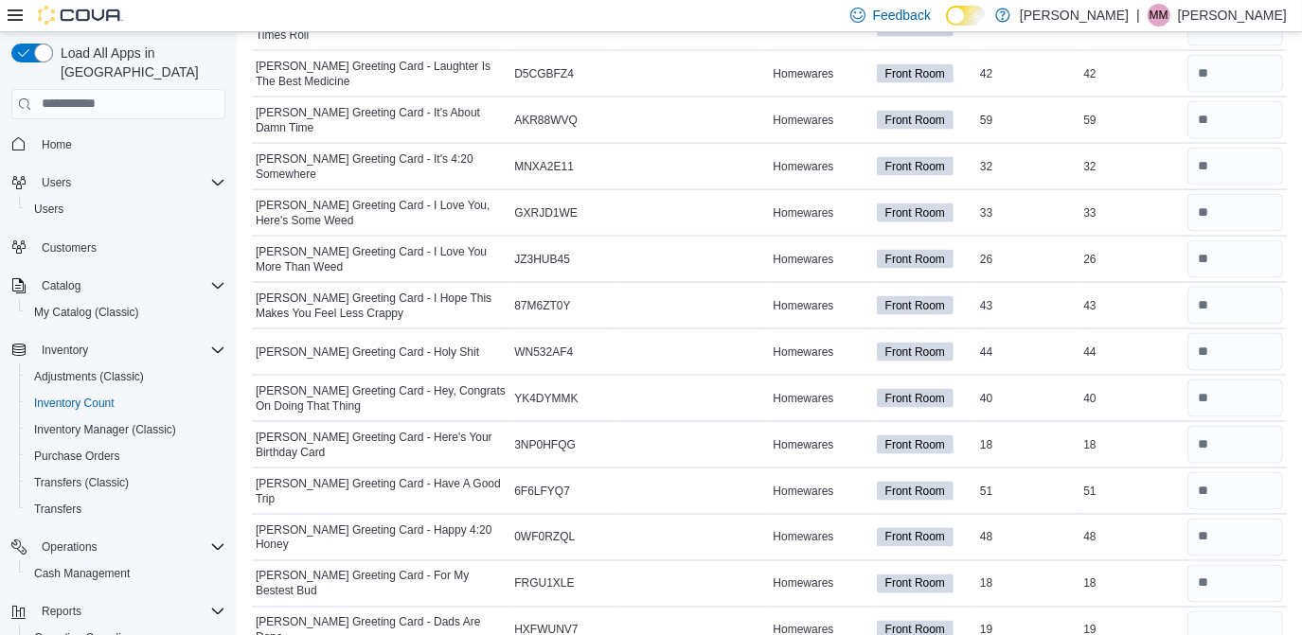
scroll to position [2195, 0]
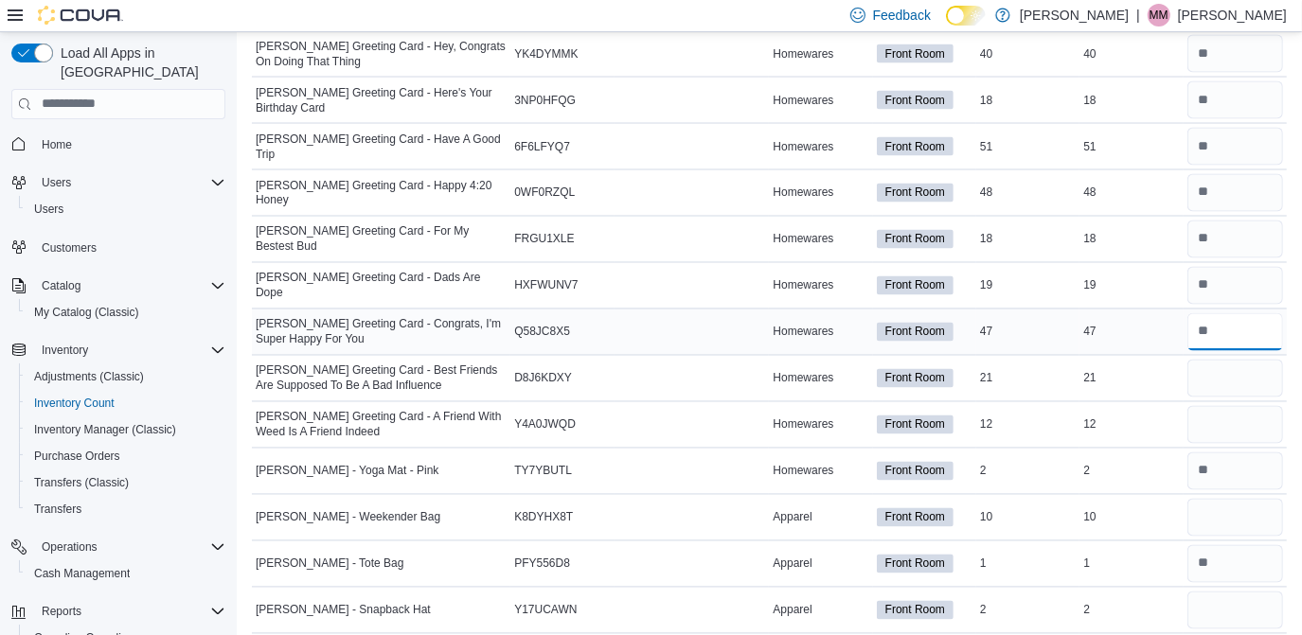
click at [1253, 313] on input "number" at bounding box center [1236, 332] width 96 height 38
click at [1243, 313] on input "number" at bounding box center [1236, 332] width 96 height 38
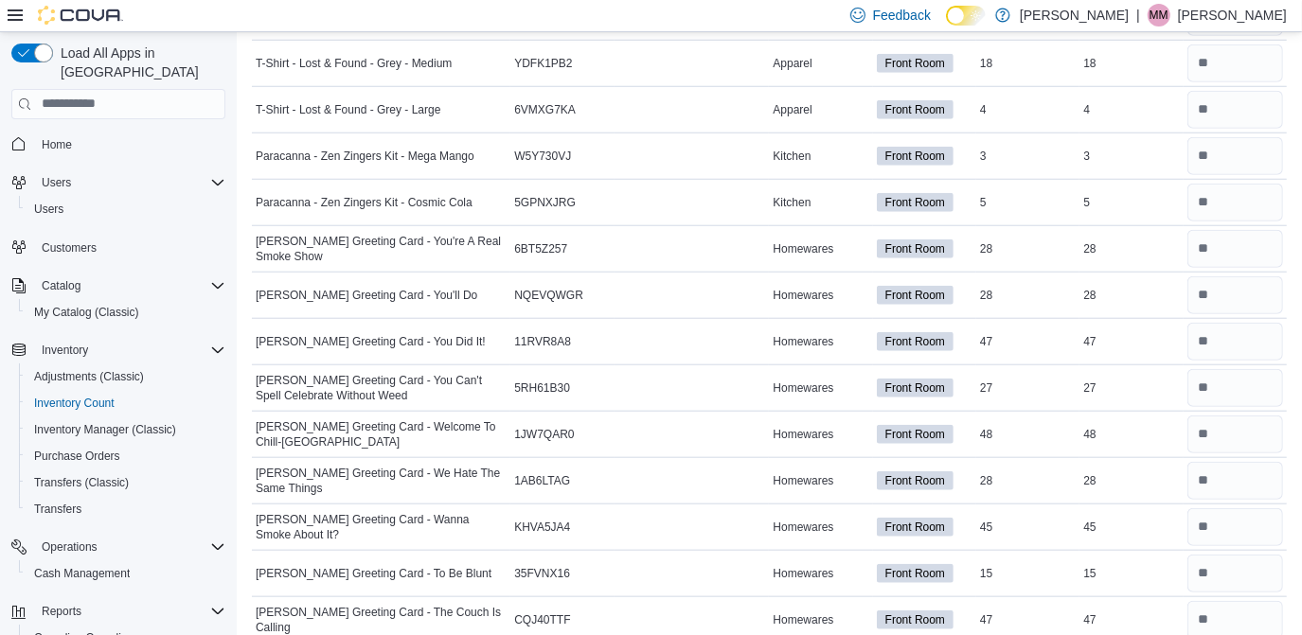
scroll to position [1073, 0]
click at [1245, 239] on input "number" at bounding box center [1236, 248] width 96 height 38
click at [1262, 341] on input "number" at bounding box center [1236, 341] width 96 height 38
click at [1258, 388] on input "number" at bounding box center [1236, 387] width 96 height 38
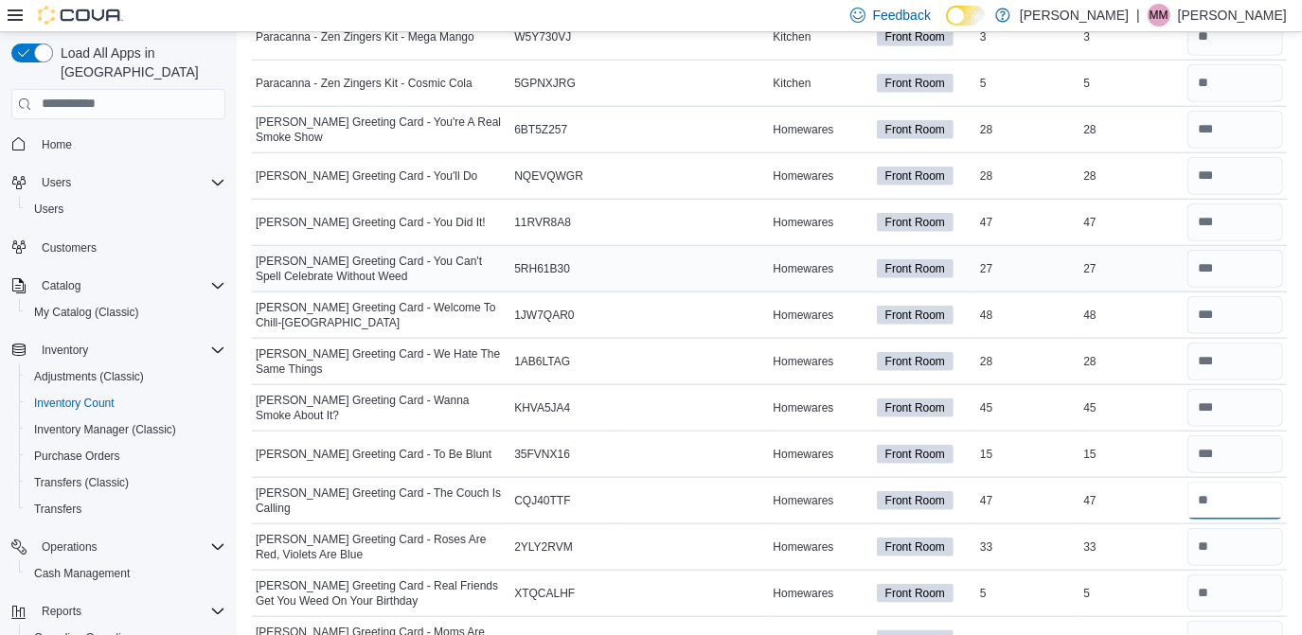
scroll to position [1214, 0]
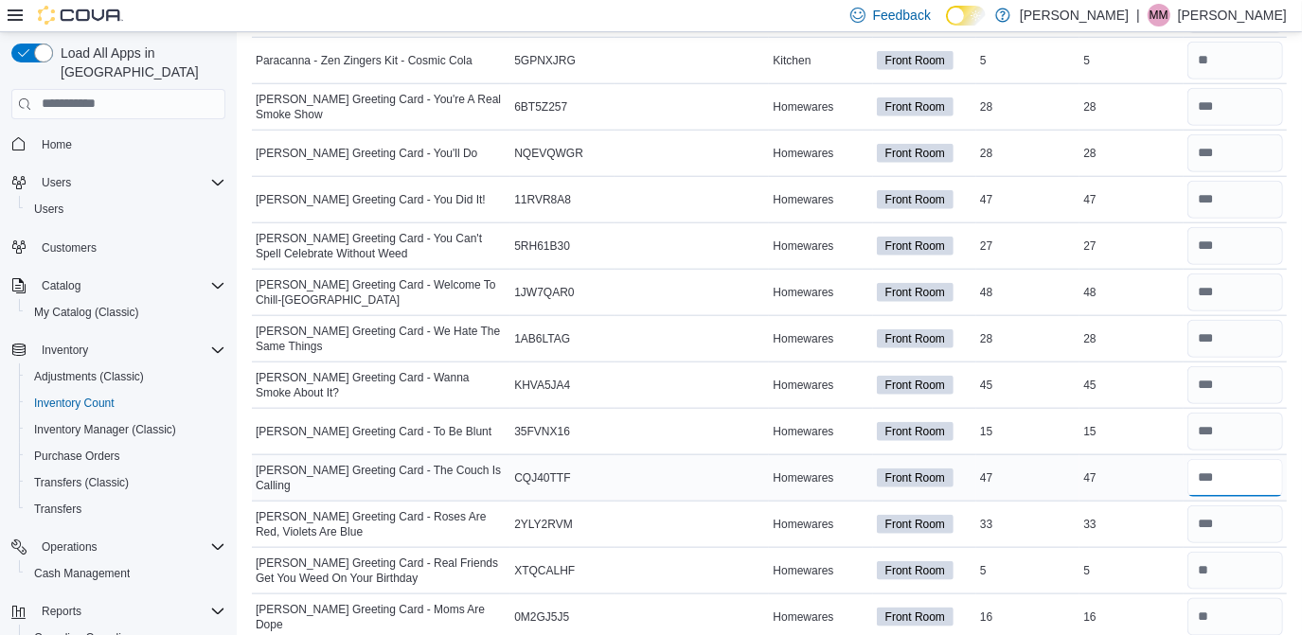
click at [1253, 464] on input "number" at bounding box center [1236, 478] width 96 height 38
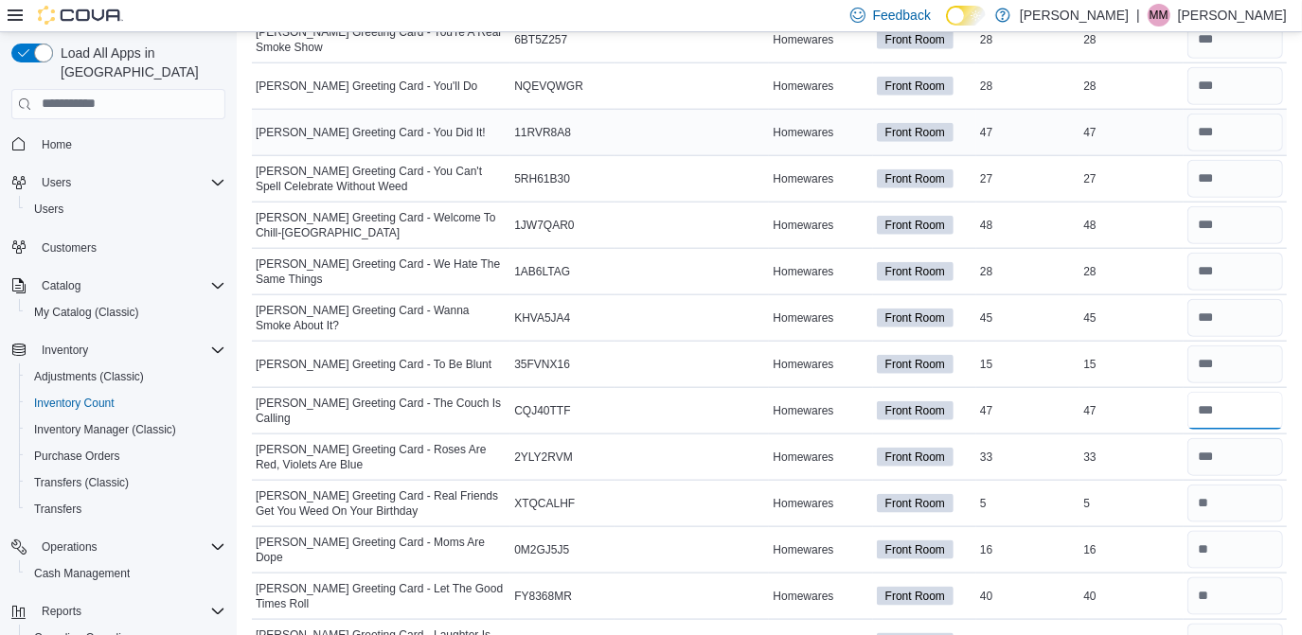
scroll to position [1300, 0]
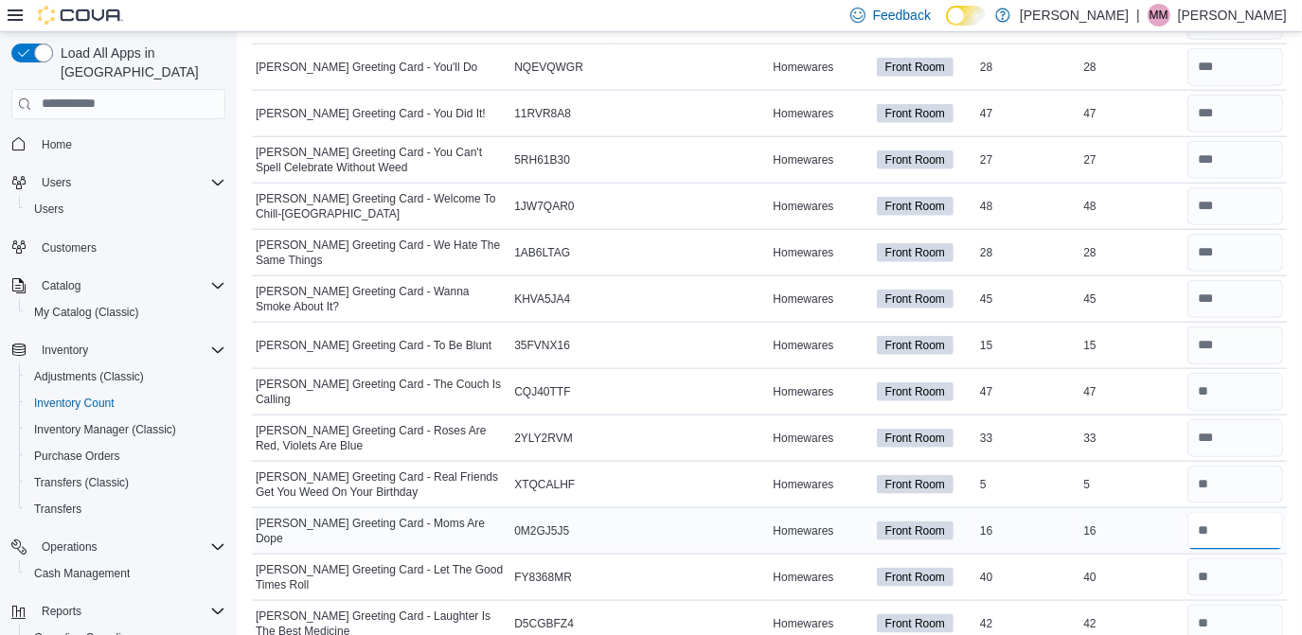
click at [1238, 512] on input "number" at bounding box center [1236, 531] width 96 height 38
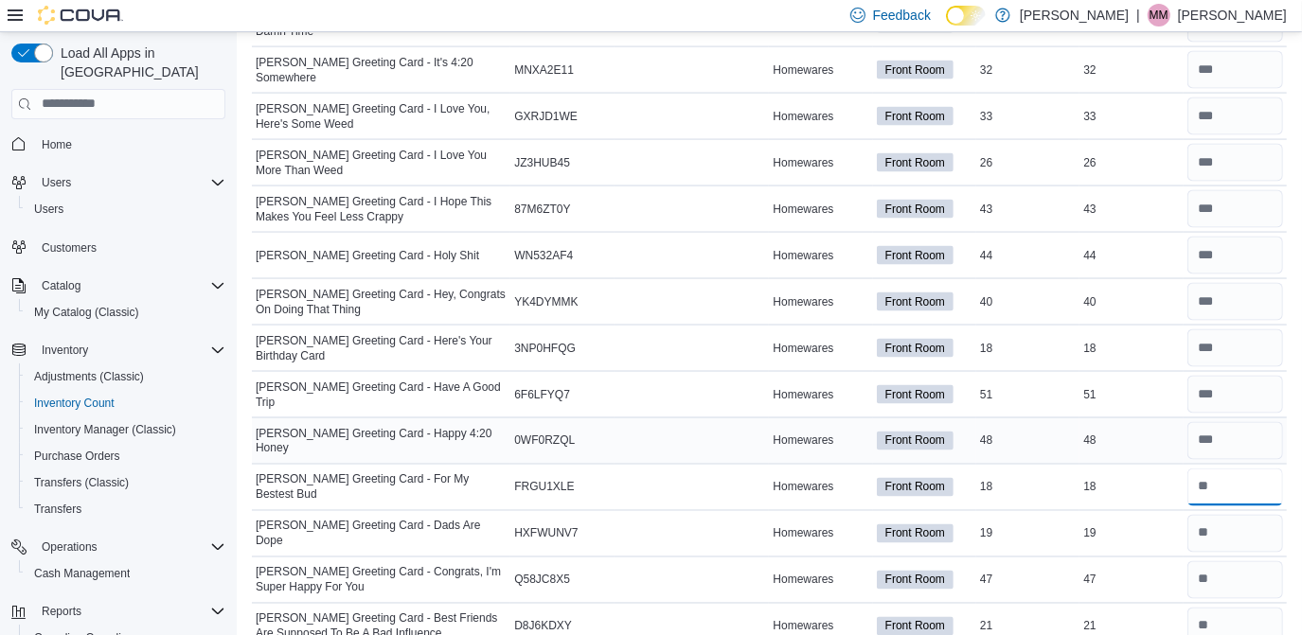
scroll to position [1950, 0]
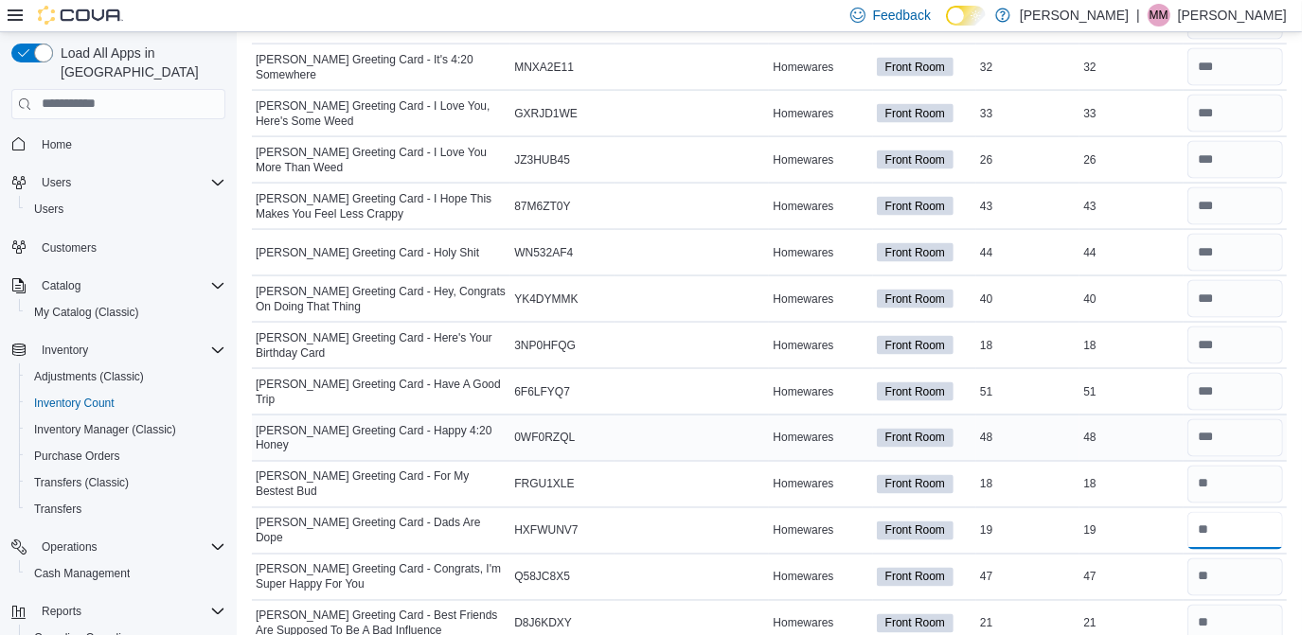
click at [1245, 512] on input "number" at bounding box center [1236, 531] width 96 height 38
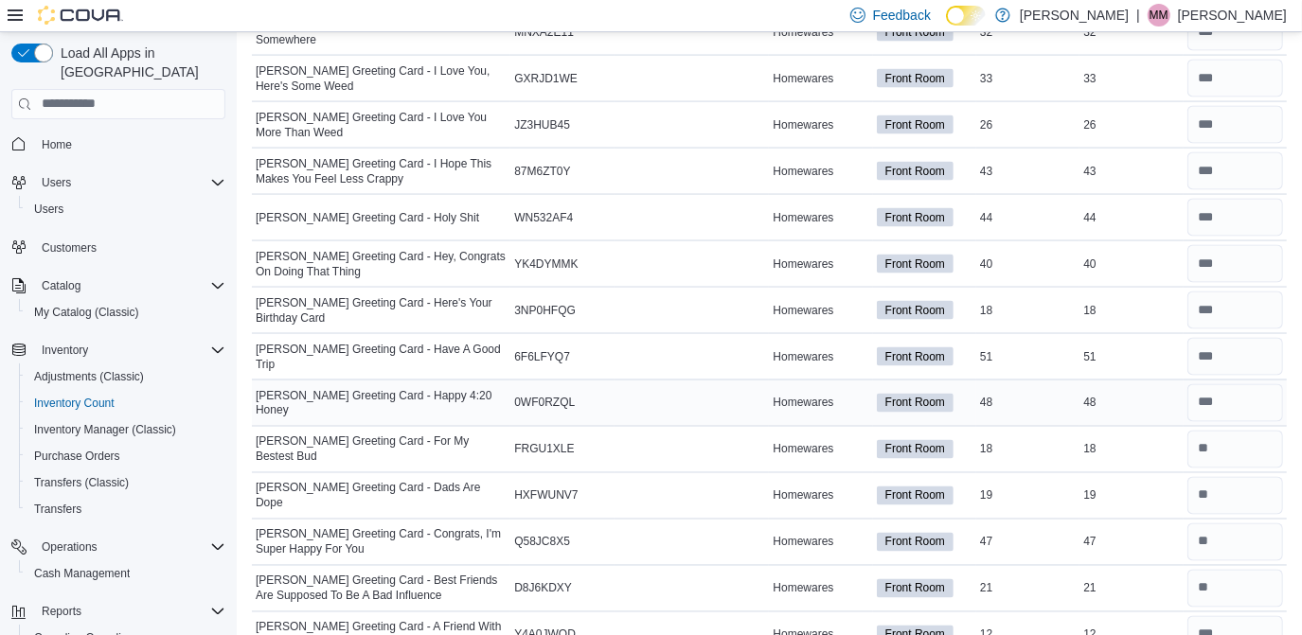
scroll to position [1987, 0]
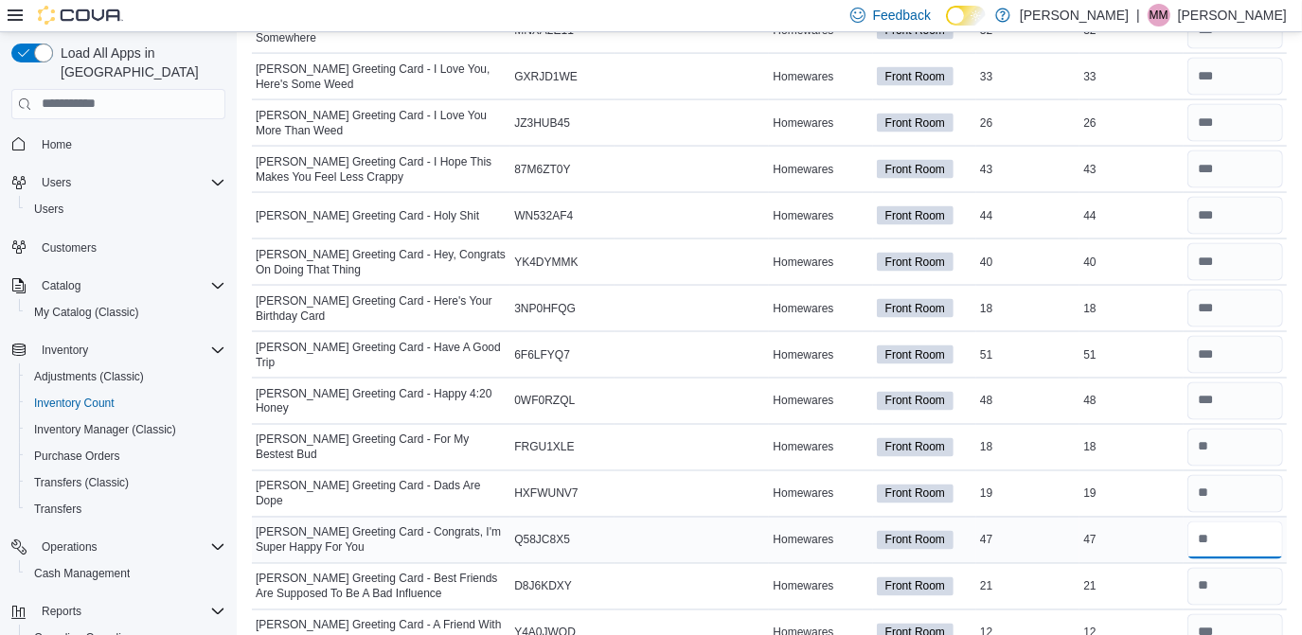
click at [1245, 522] on input "number" at bounding box center [1236, 541] width 96 height 38
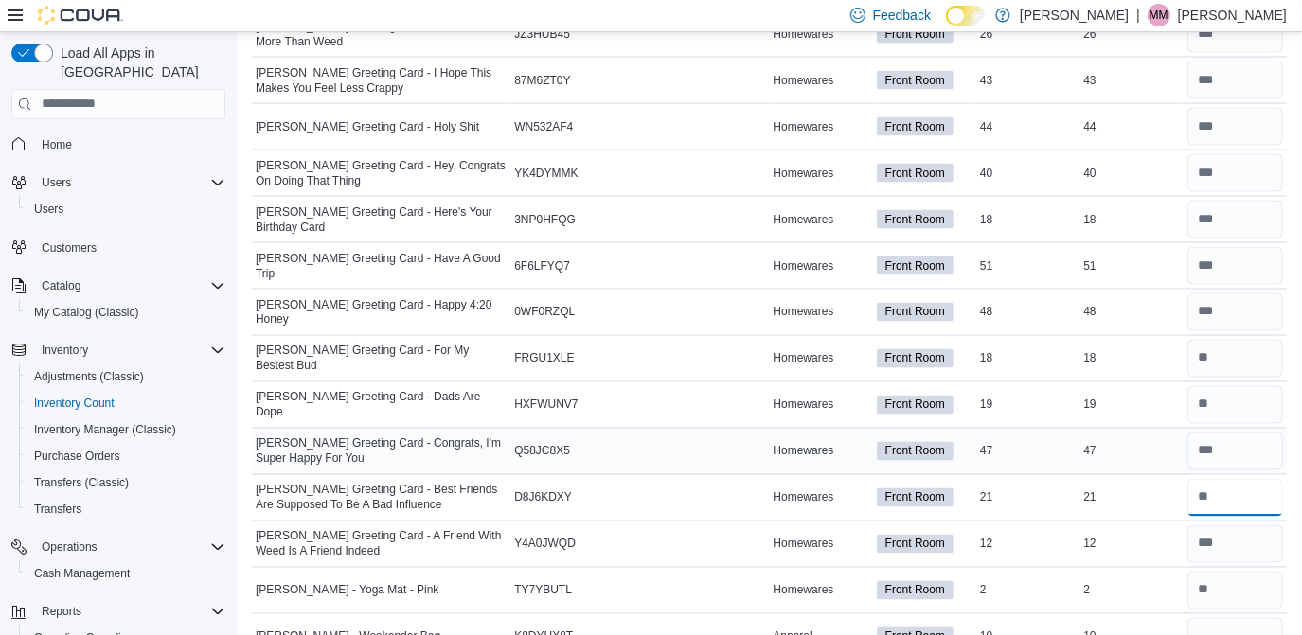
scroll to position [2081, 0]
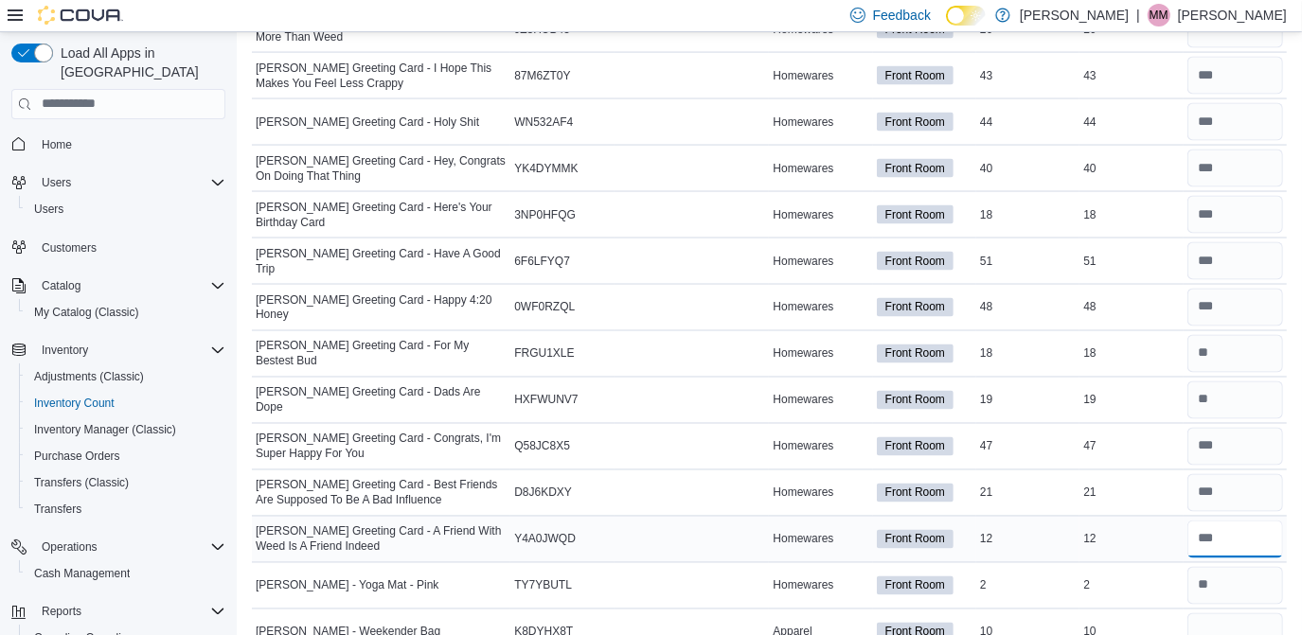
click at [1234, 534] on input "number" at bounding box center [1236, 540] width 96 height 38
click at [1232, 385] on input "number" at bounding box center [1236, 401] width 96 height 38
click at [1221, 350] on input "number" at bounding box center [1236, 354] width 96 height 38
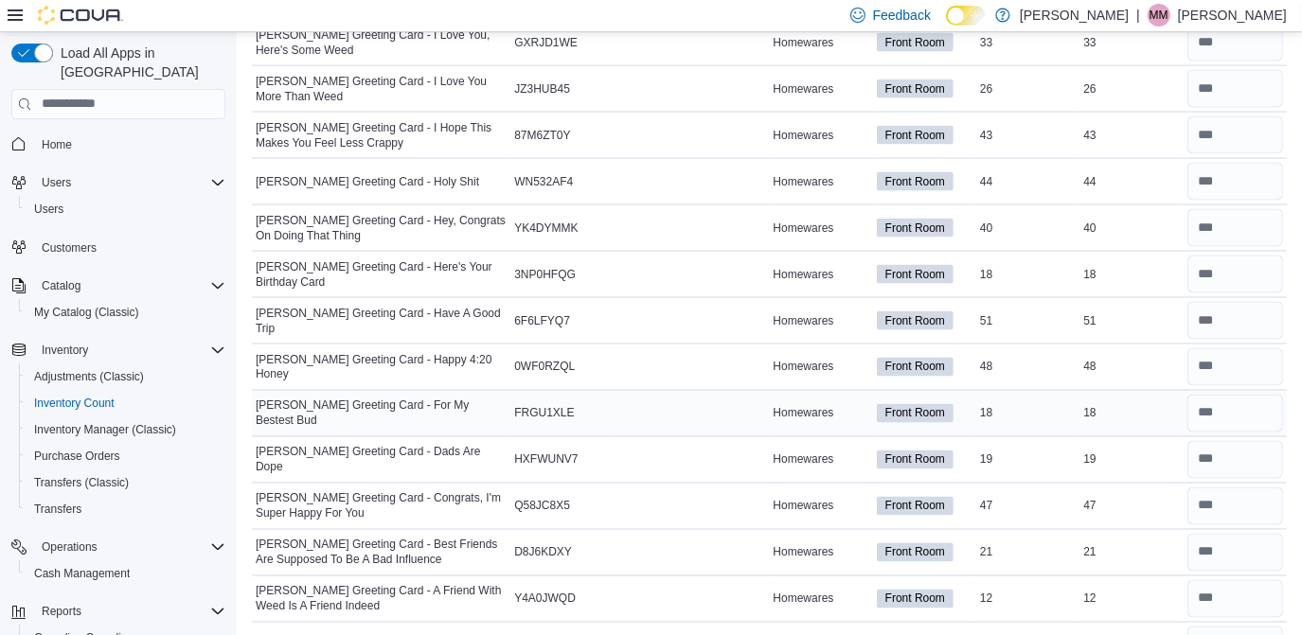
scroll to position [2023, 0]
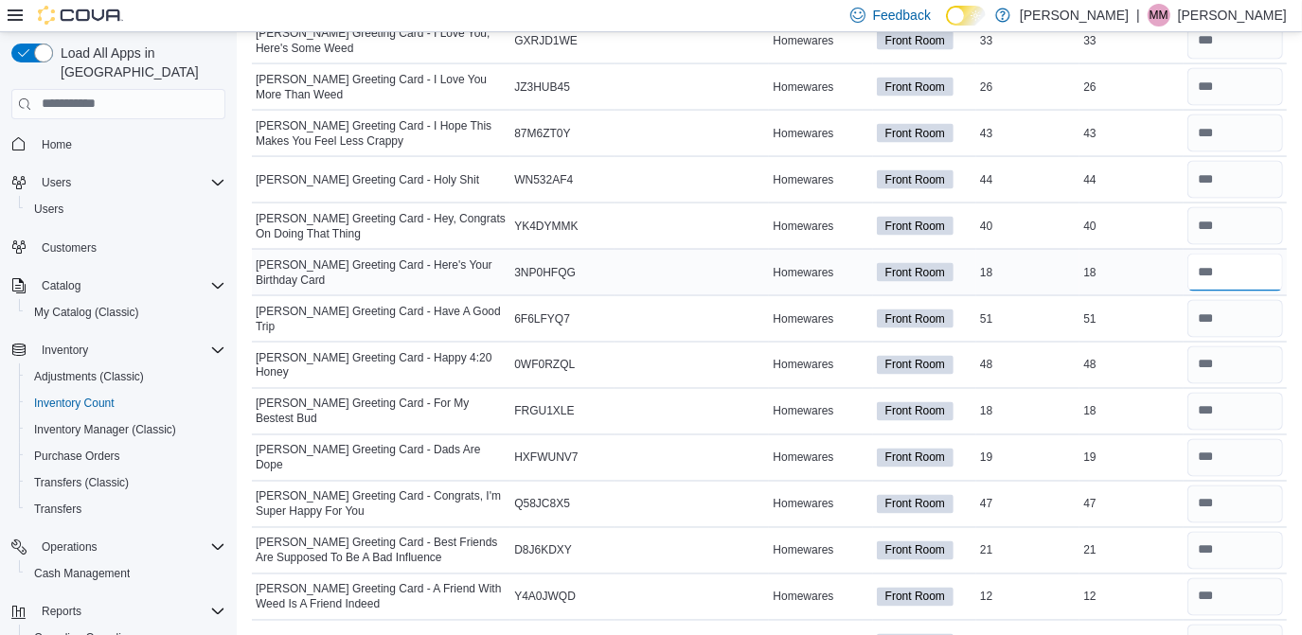
click at [1235, 273] on input "number" at bounding box center [1236, 273] width 96 height 38
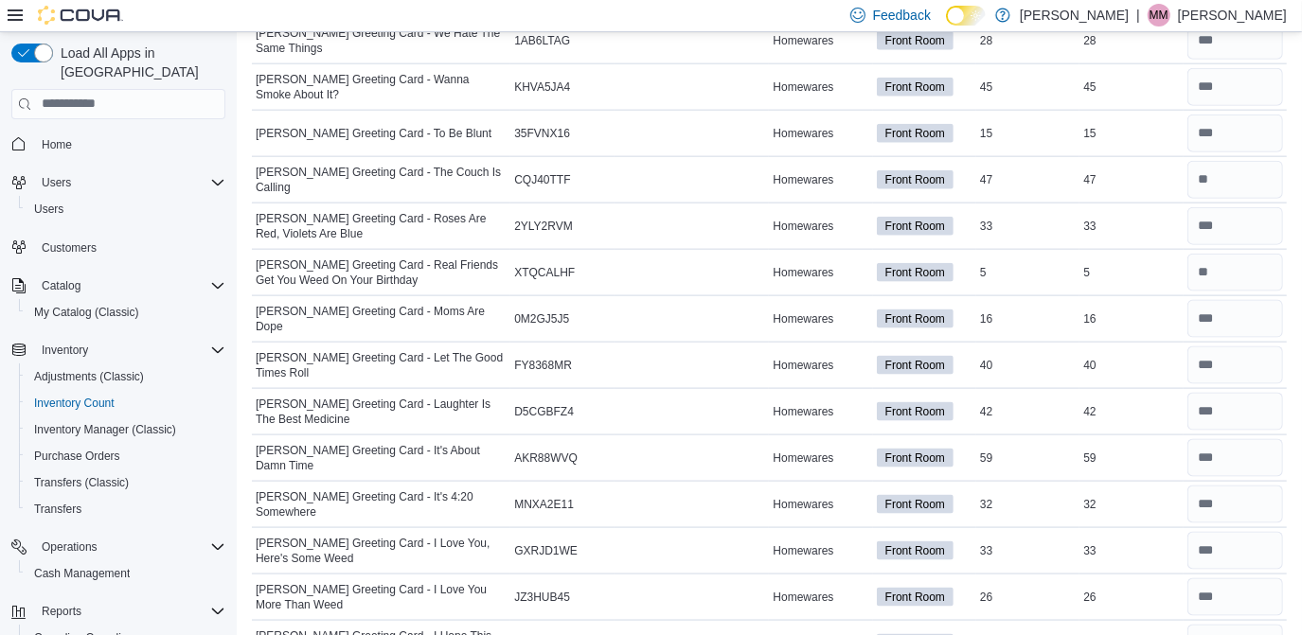
scroll to position [1512, 0]
click at [1233, 182] on input "number" at bounding box center [1236, 181] width 96 height 38
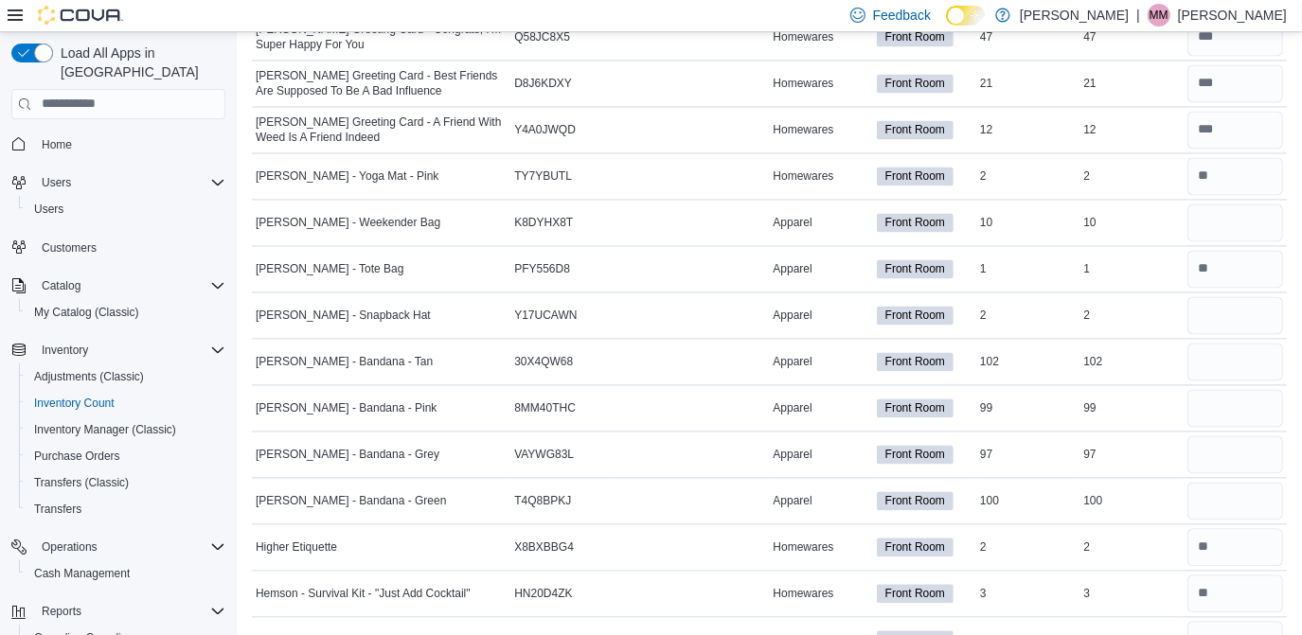
scroll to position [2516, 0]
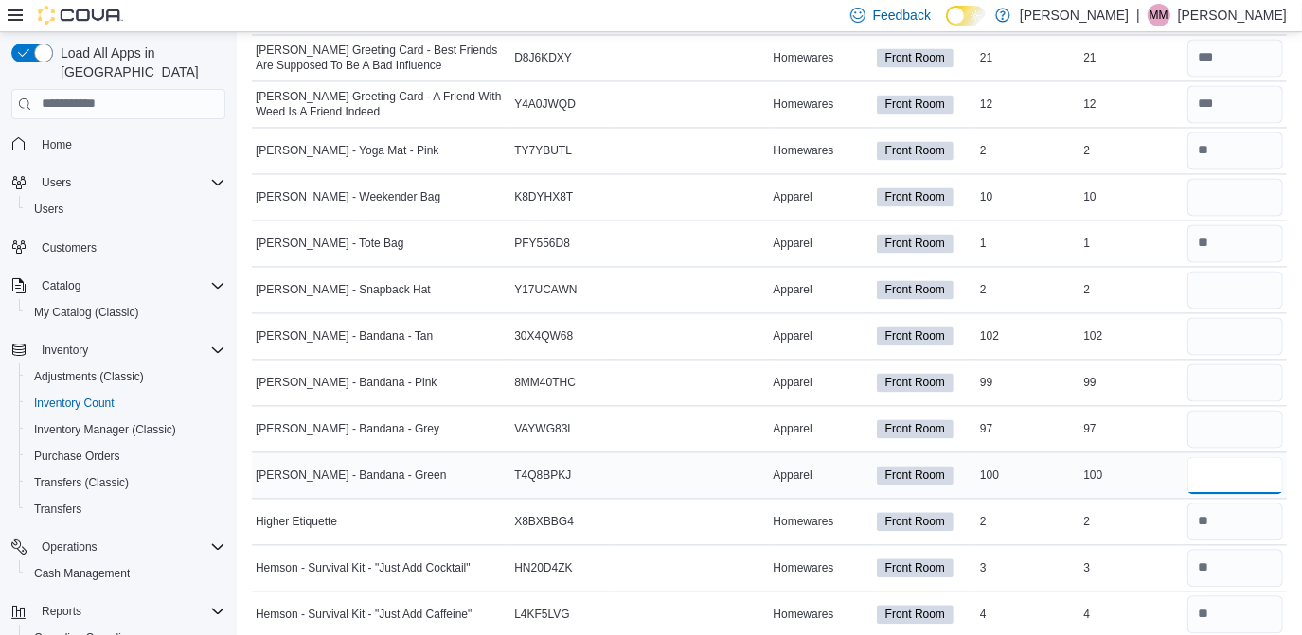
click at [1243, 468] on input "number" at bounding box center [1236, 475] width 96 height 38
click at [1244, 422] on input "number" at bounding box center [1236, 429] width 96 height 38
click at [1249, 372] on input "number" at bounding box center [1236, 383] width 96 height 38
click at [1245, 334] on input "number" at bounding box center [1236, 336] width 96 height 38
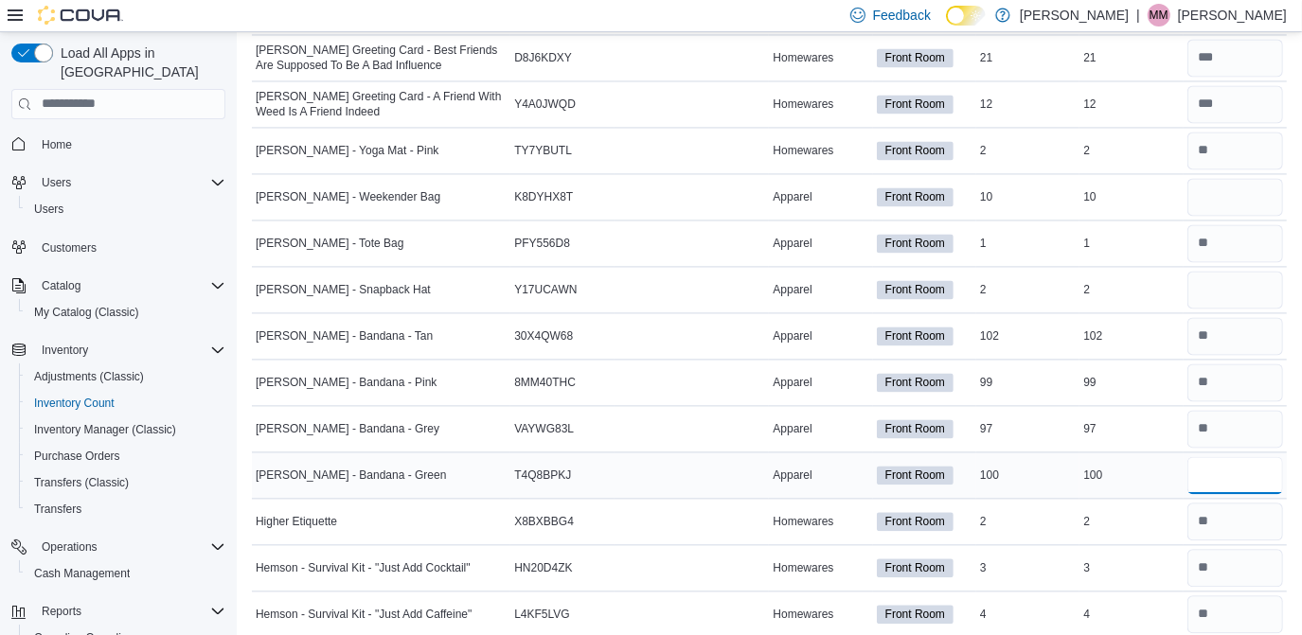
click at [1258, 456] on input "number" at bounding box center [1236, 475] width 96 height 38
click at [1217, 282] on input "number" at bounding box center [1236, 290] width 96 height 38
click at [1208, 188] on input "number" at bounding box center [1236, 197] width 96 height 38
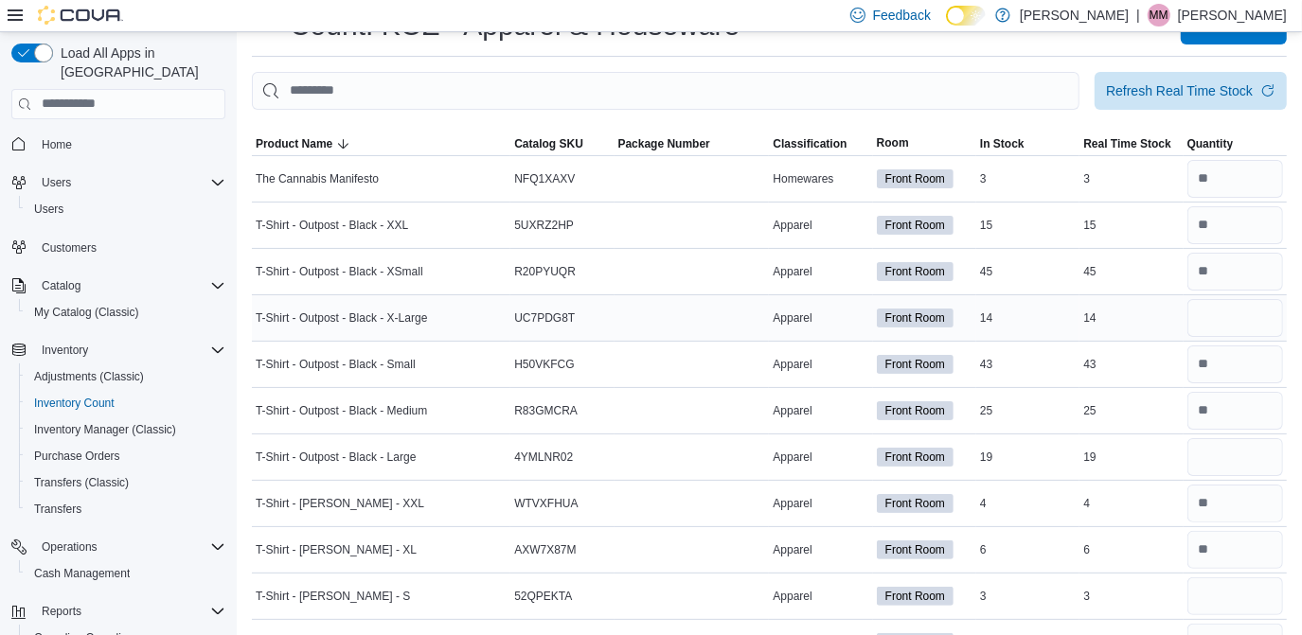
scroll to position [0, 0]
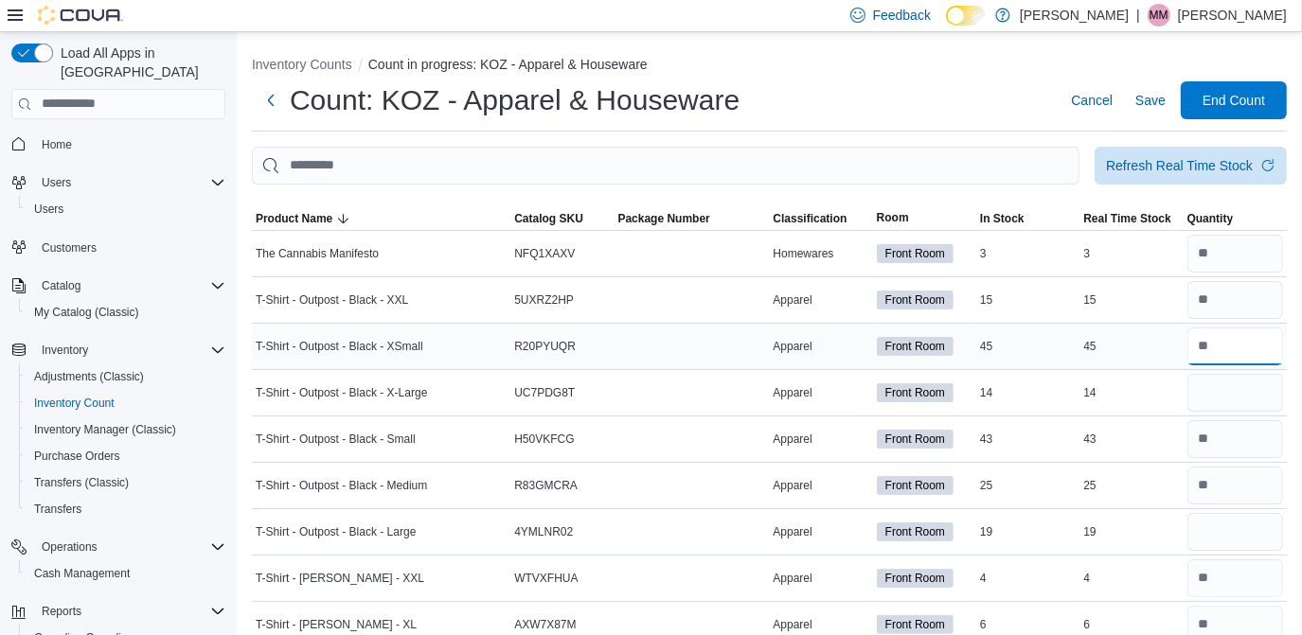
click at [1226, 361] on input "number" at bounding box center [1236, 347] width 96 height 38
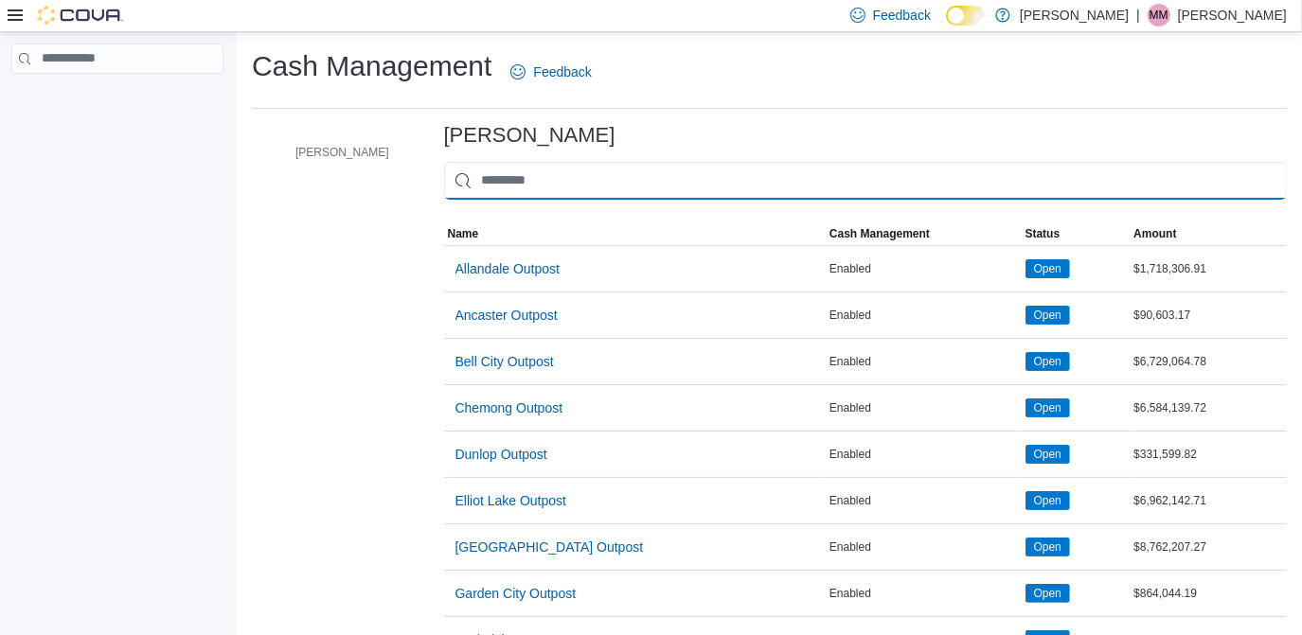
click at [518, 183] on input "This is a search bar. As you type, the results lower in the page will automatic…" at bounding box center [865, 181] width 843 height 38
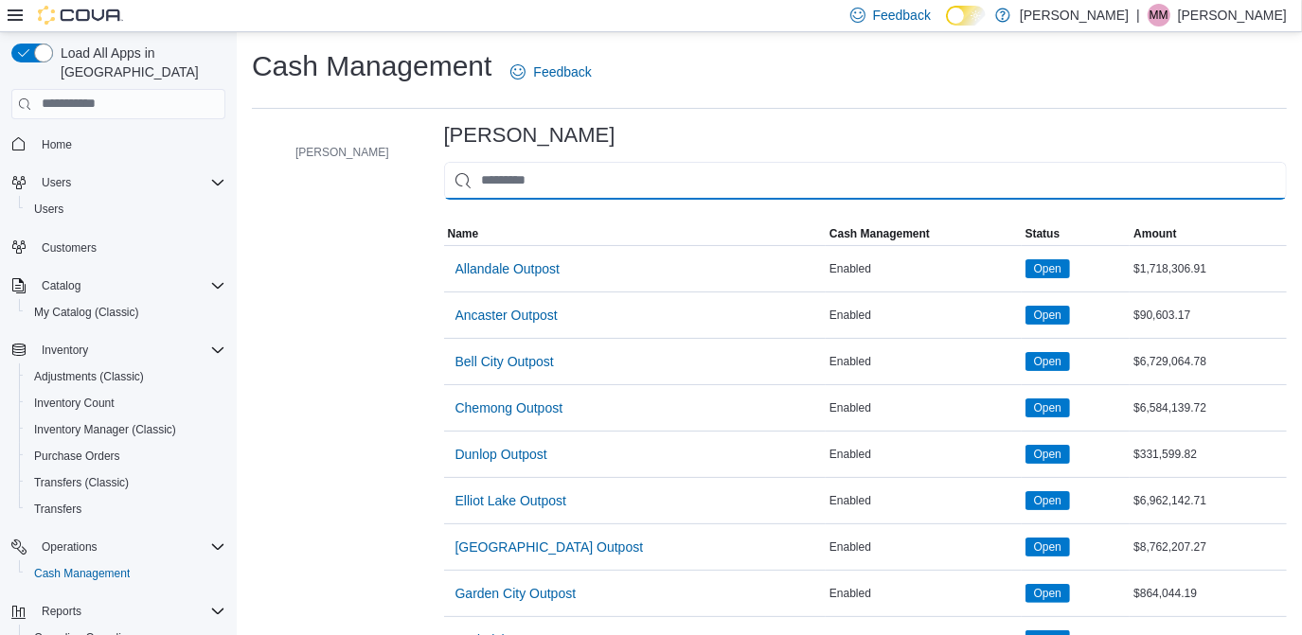
type input "*"
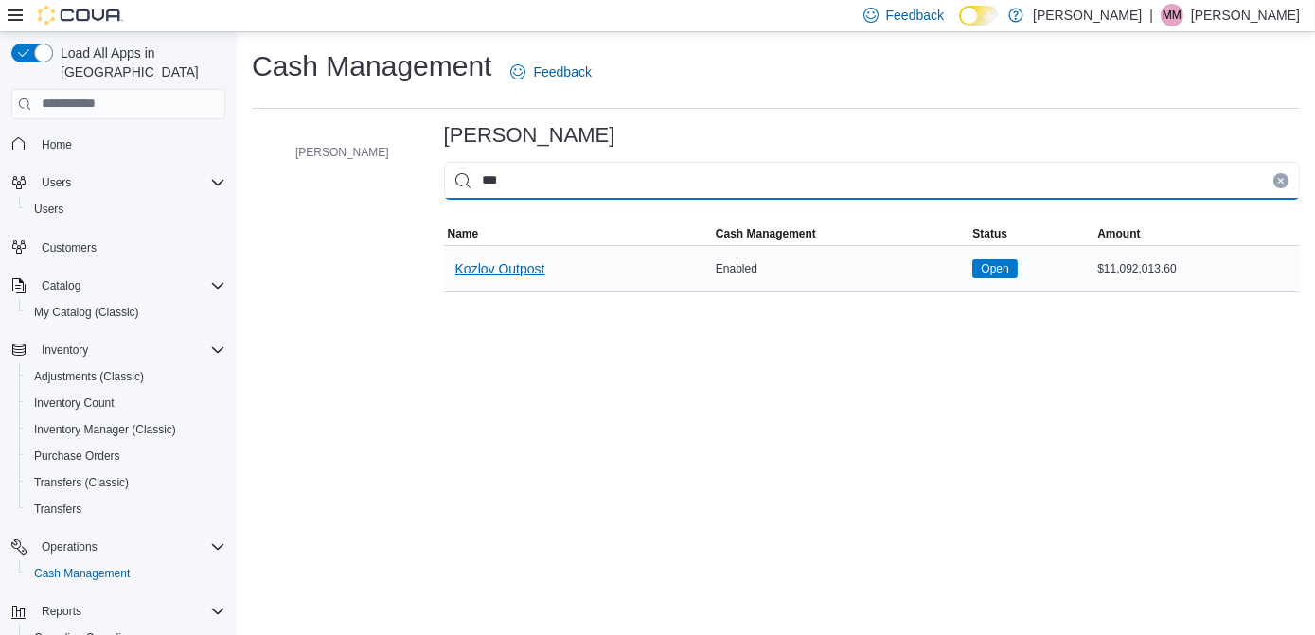
type input "***"
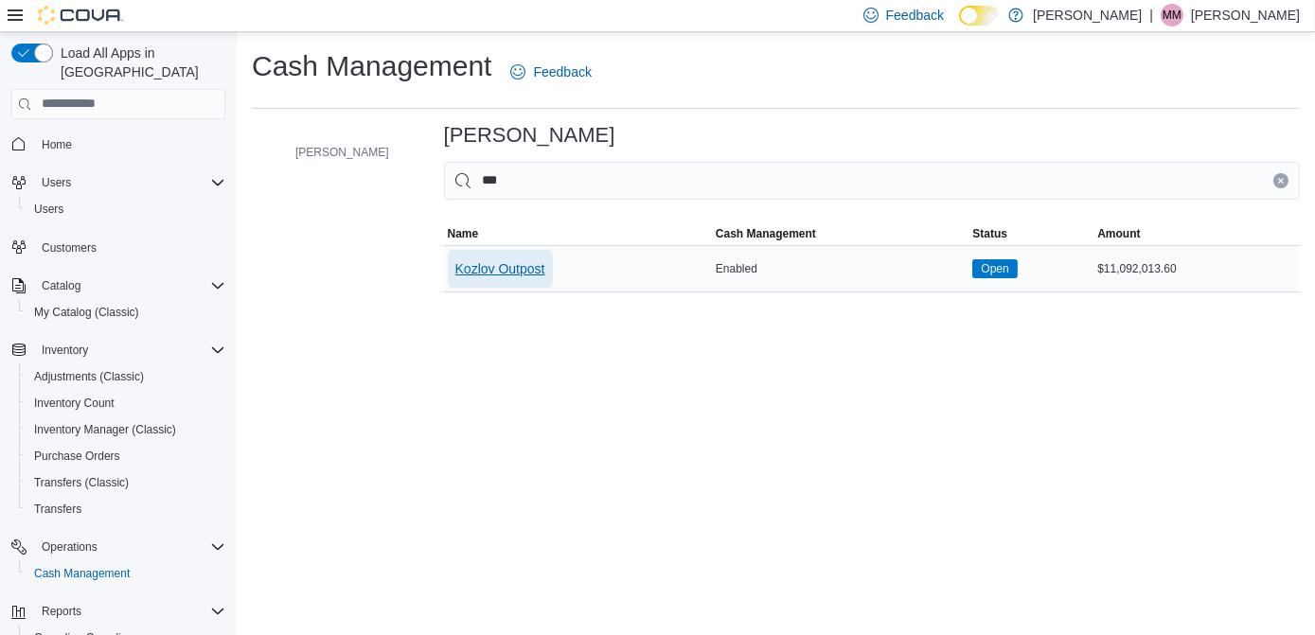
click at [471, 274] on span "Kozlov Outpost" at bounding box center [501, 268] width 90 height 19
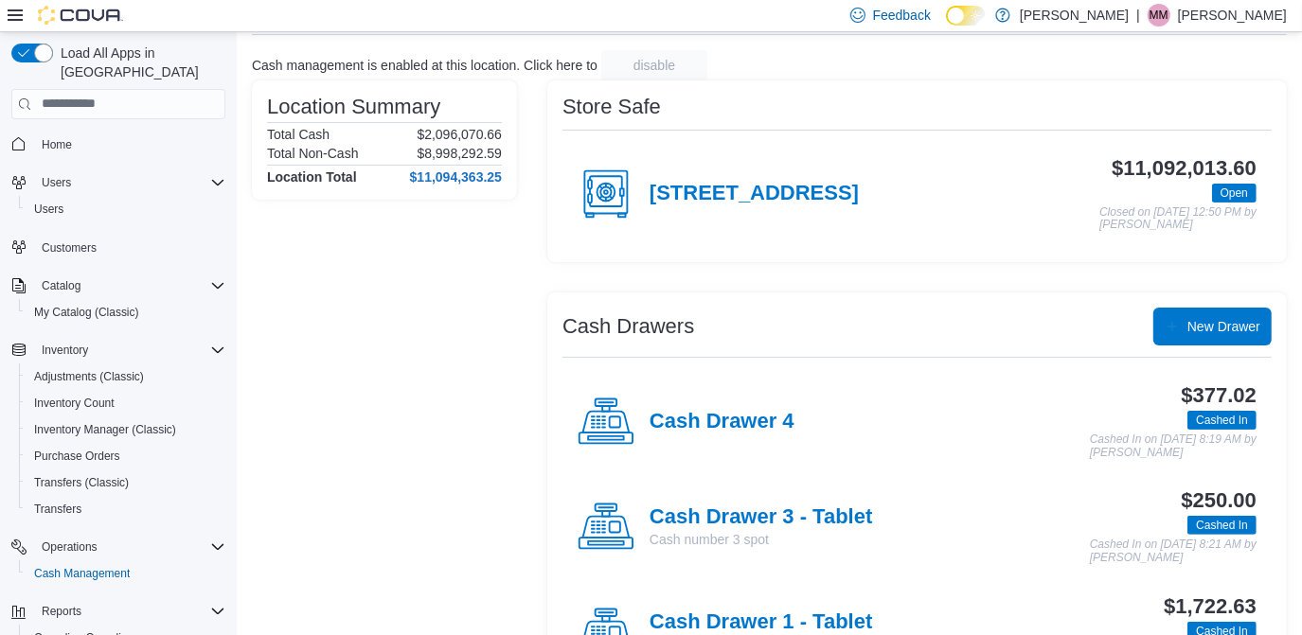
scroll to position [291, 0]
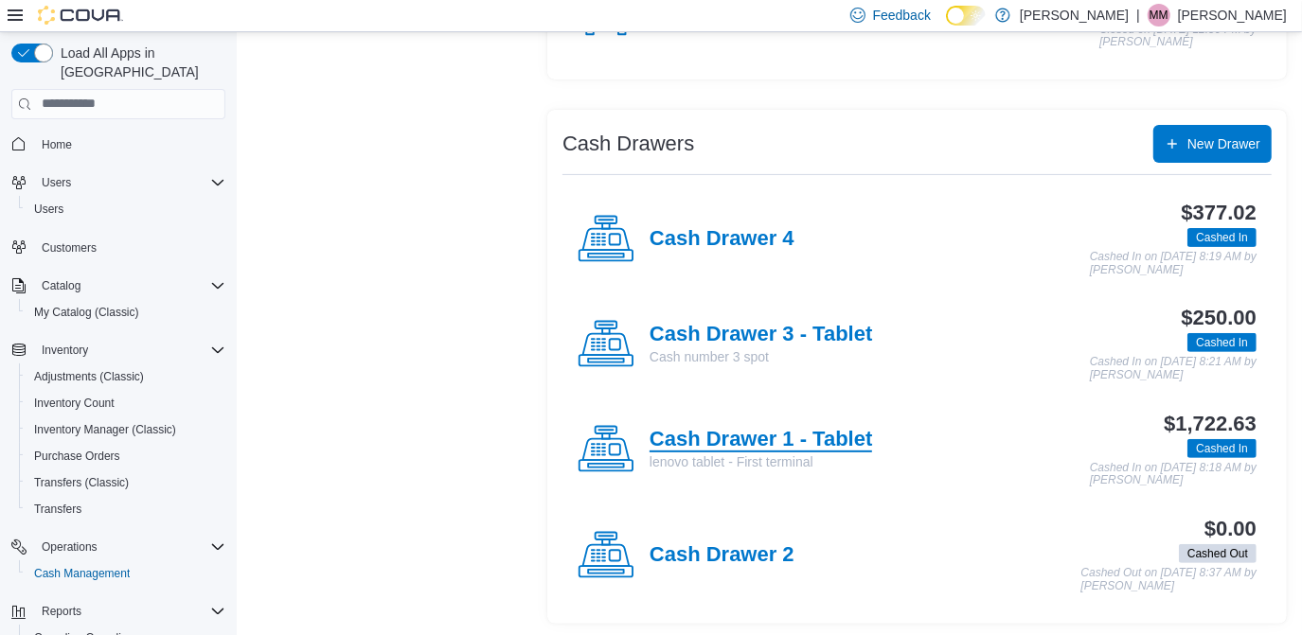
click at [769, 430] on h4 "Cash Drawer 1 - Tablet" at bounding box center [761, 440] width 223 height 25
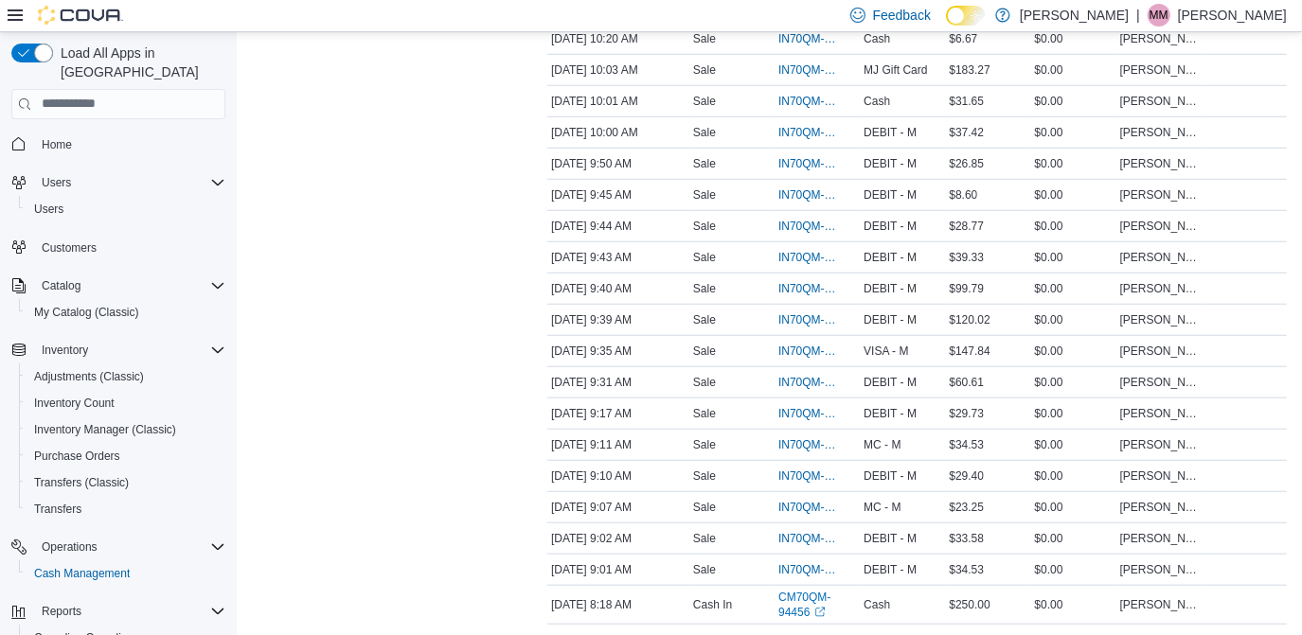
scroll to position [911, 0]
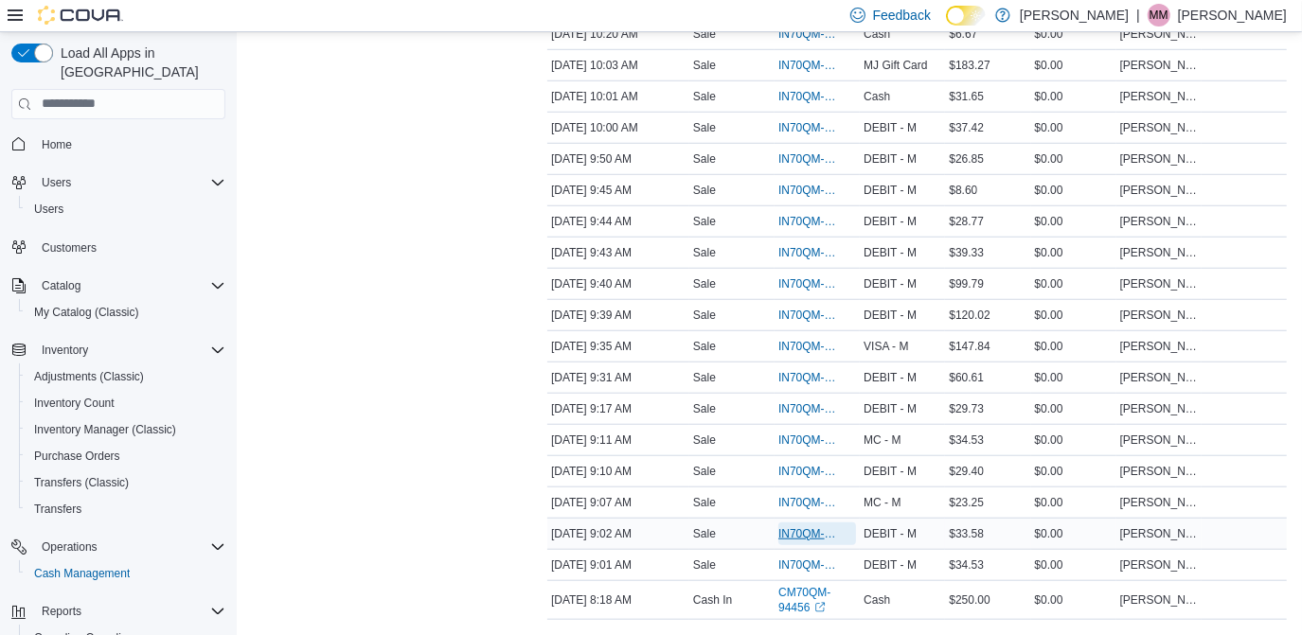
click at [793, 527] on span "IN70QM-1862113" at bounding box center [807, 534] width 59 height 15
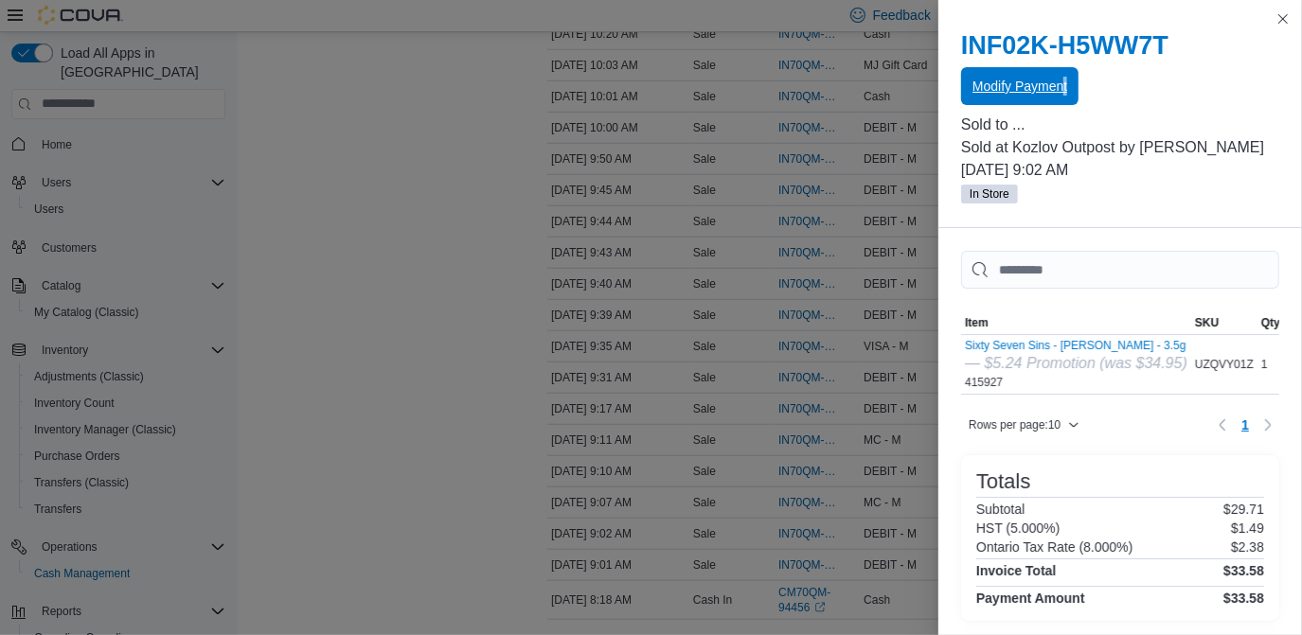
drag, startPoint x: 1084, startPoint y: 112, endPoint x: 1061, endPoint y: 97, distance: 28.1
click at [1061, 97] on div "INF02K-H5WW7T Modify Payment Sold to ... Sold at Kozlov Outpost by [PERSON_NAME…" at bounding box center [1121, 118] width 364 height 221
click at [1061, 97] on span "Modify Payment" at bounding box center [1020, 86] width 95 height 38
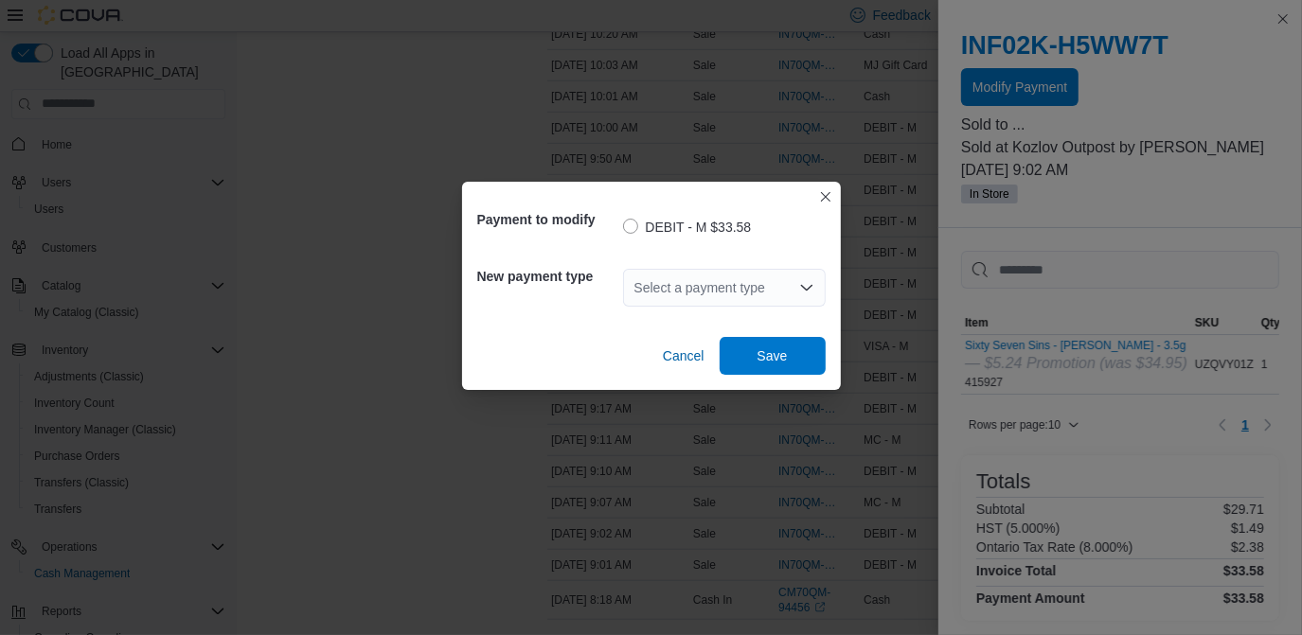
click at [746, 295] on div "Select a payment type" at bounding box center [724, 288] width 203 height 38
type input "**"
click at [698, 331] on button "MC - M" at bounding box center [724, 321] width 203 height 27
click at [780, 354] on span "Save" at bounding box center [773, 355] width 30 height 19
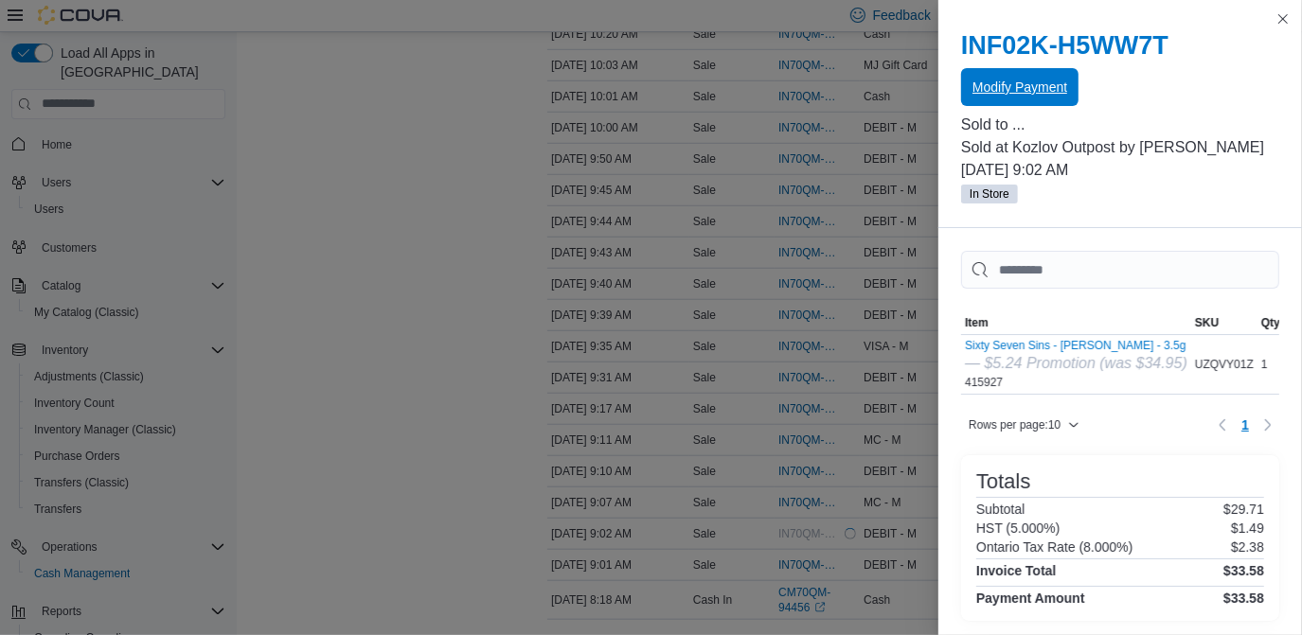
scroll to position [0, 0]
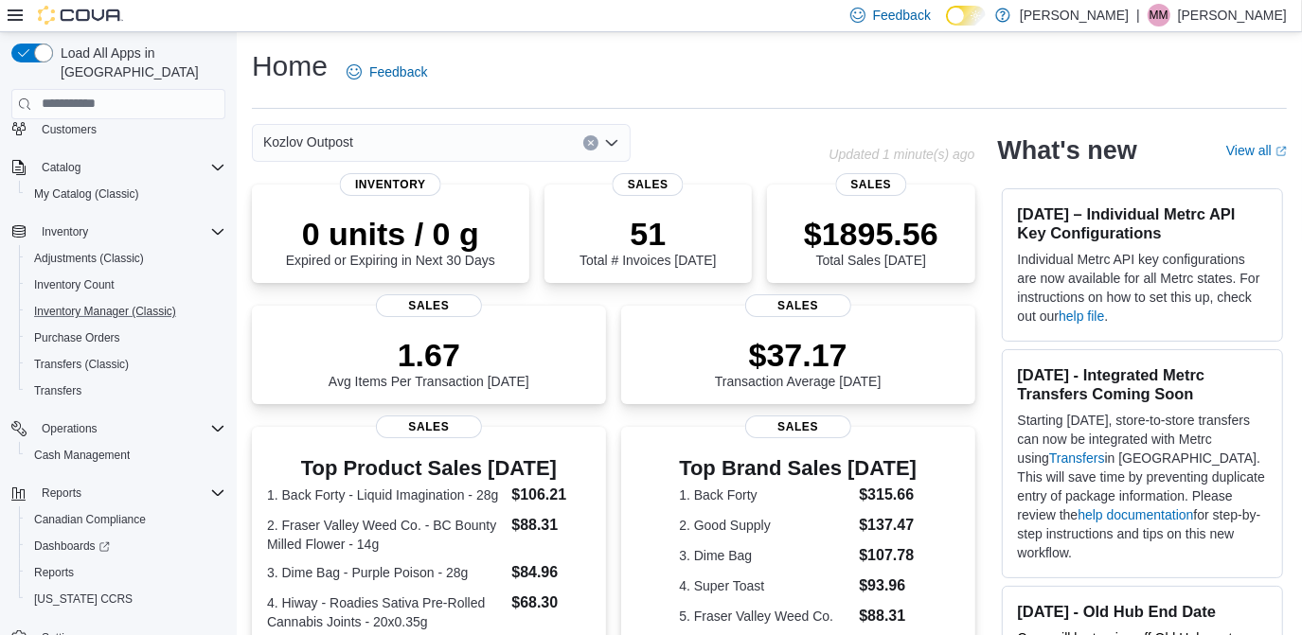
scroll to position [131, 0]
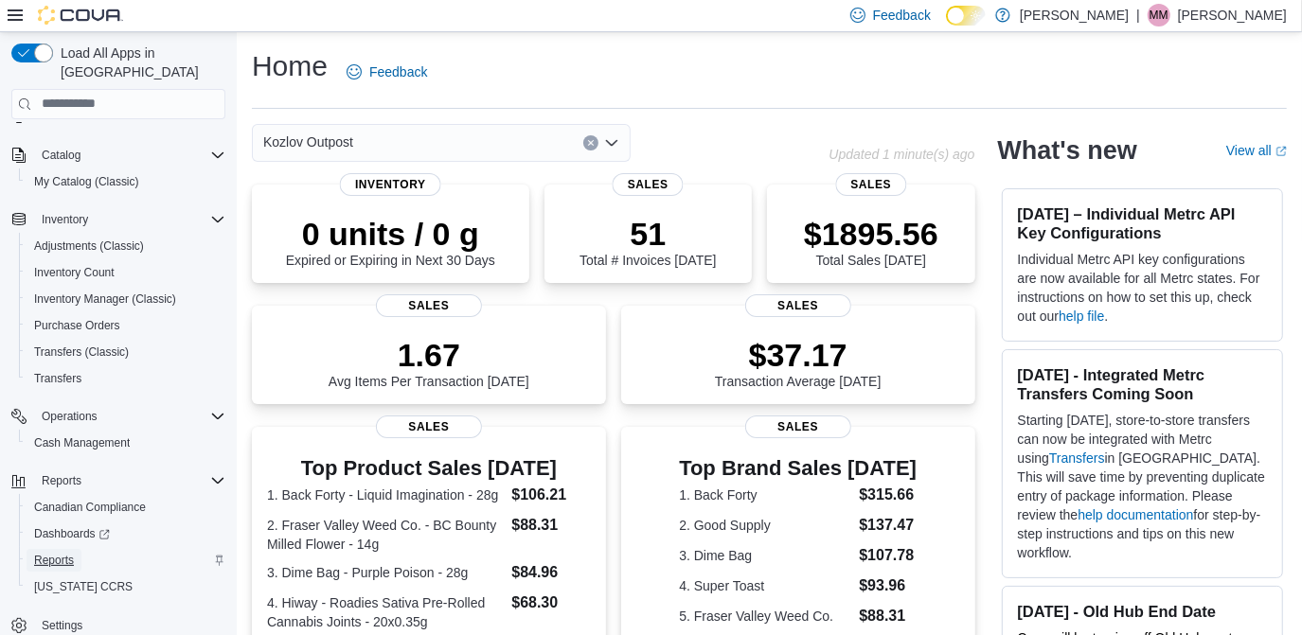
click at [64, 553] on span "Reports" at bounding box center [54, 560] width 40 height 15
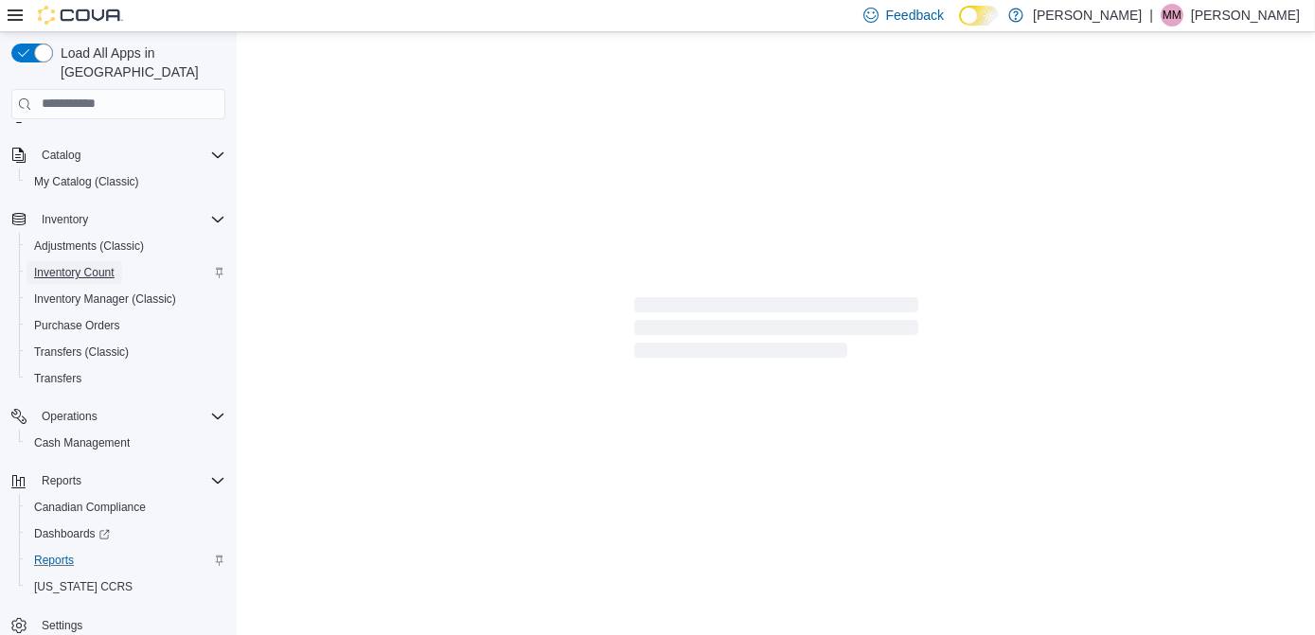
click at [99, 265] on span "Inventory Count" at bounding box center [74, 272] width 81 height 15
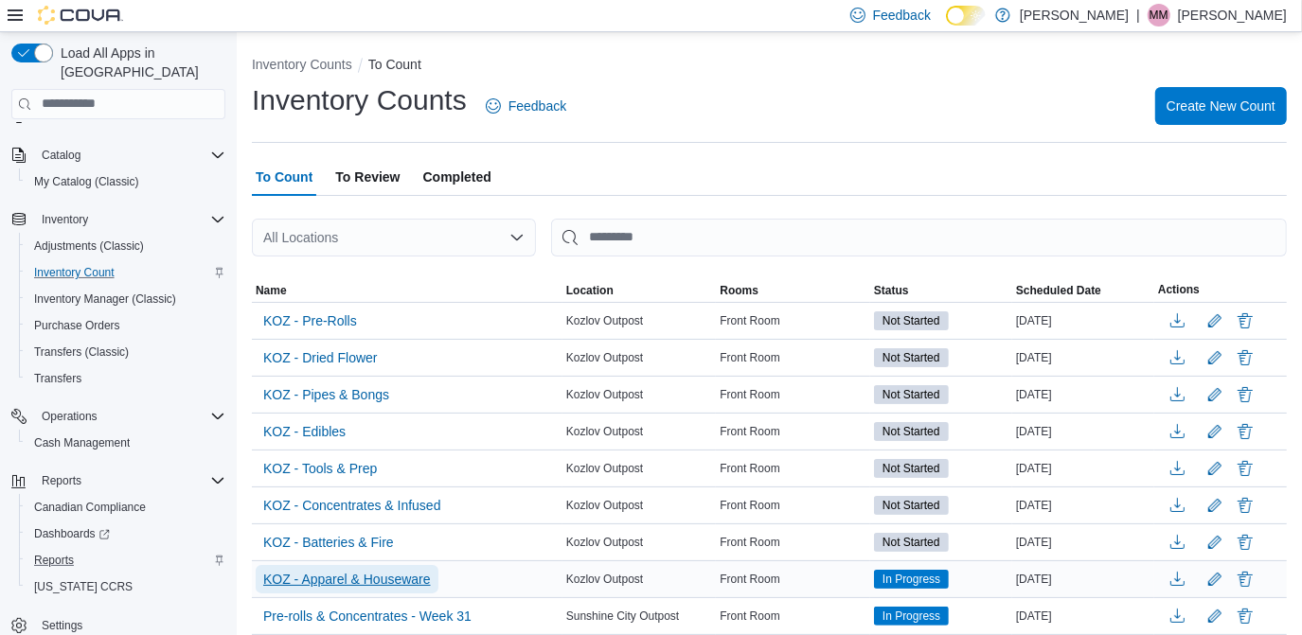
click at [369, 579] on span "KOZ - Apparel & Houseware" at bounding box center [347, 579] width 168 height 19
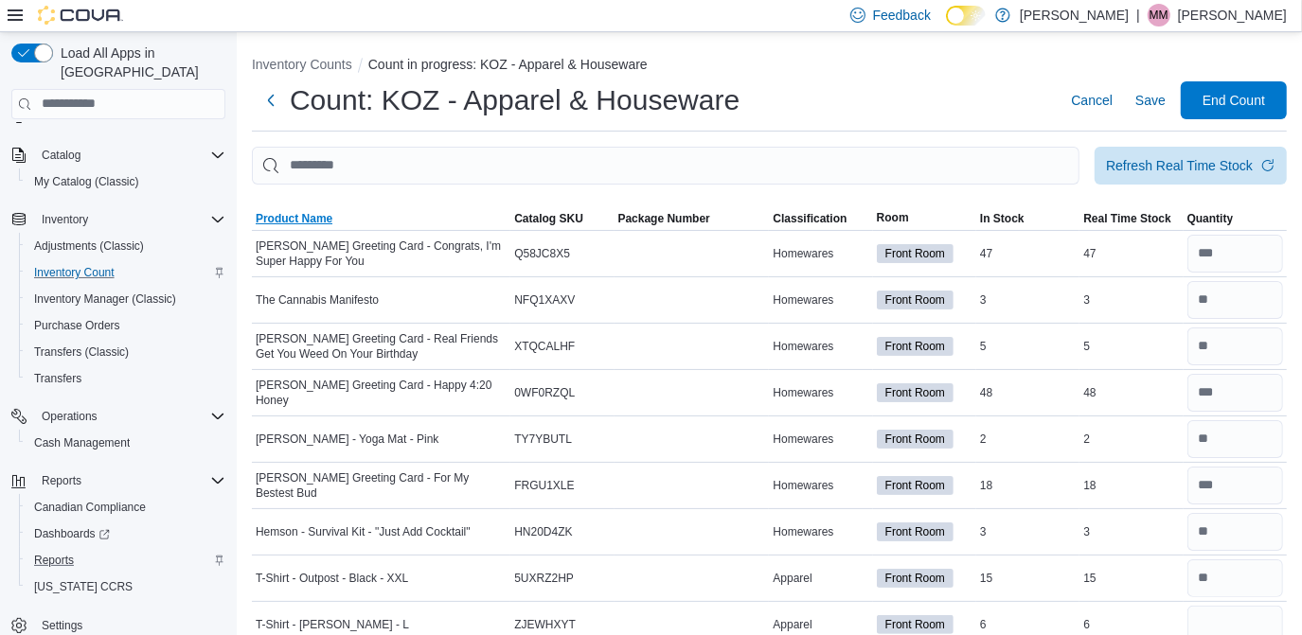
click at [298, 216] on span "Product Name" at bounding box center [294, 218] width 77 height 15
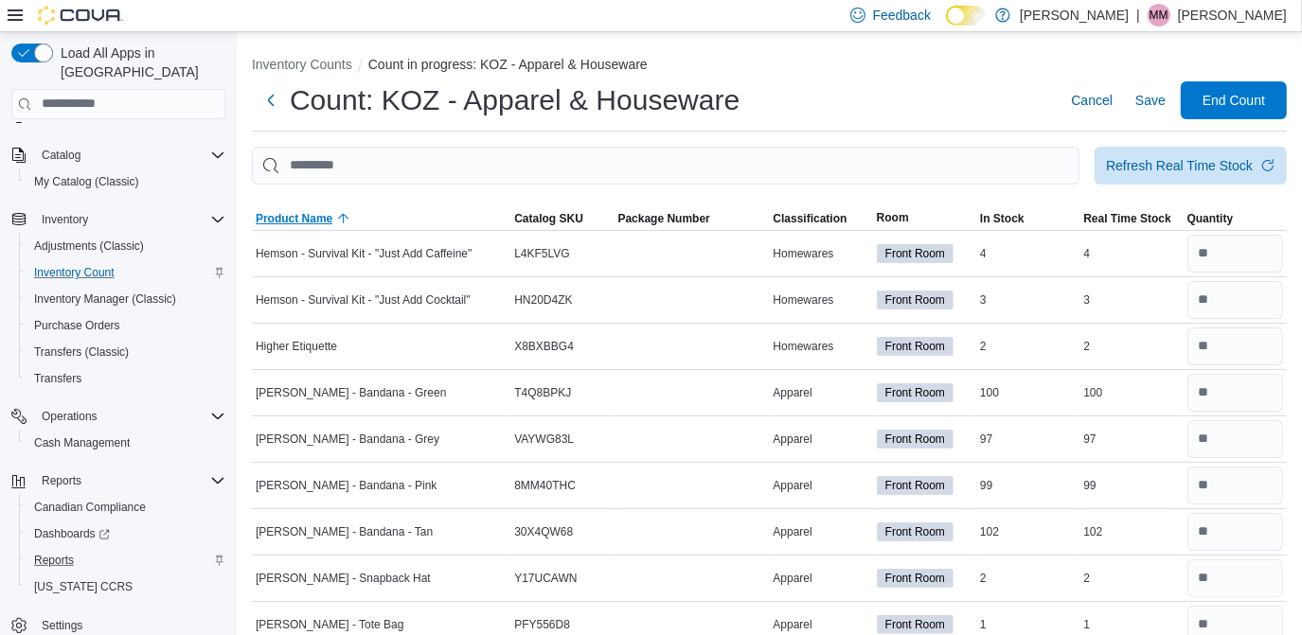
click at [298, 216] on span "Product Name" at bounding box center [294, 218] width 77 height 15
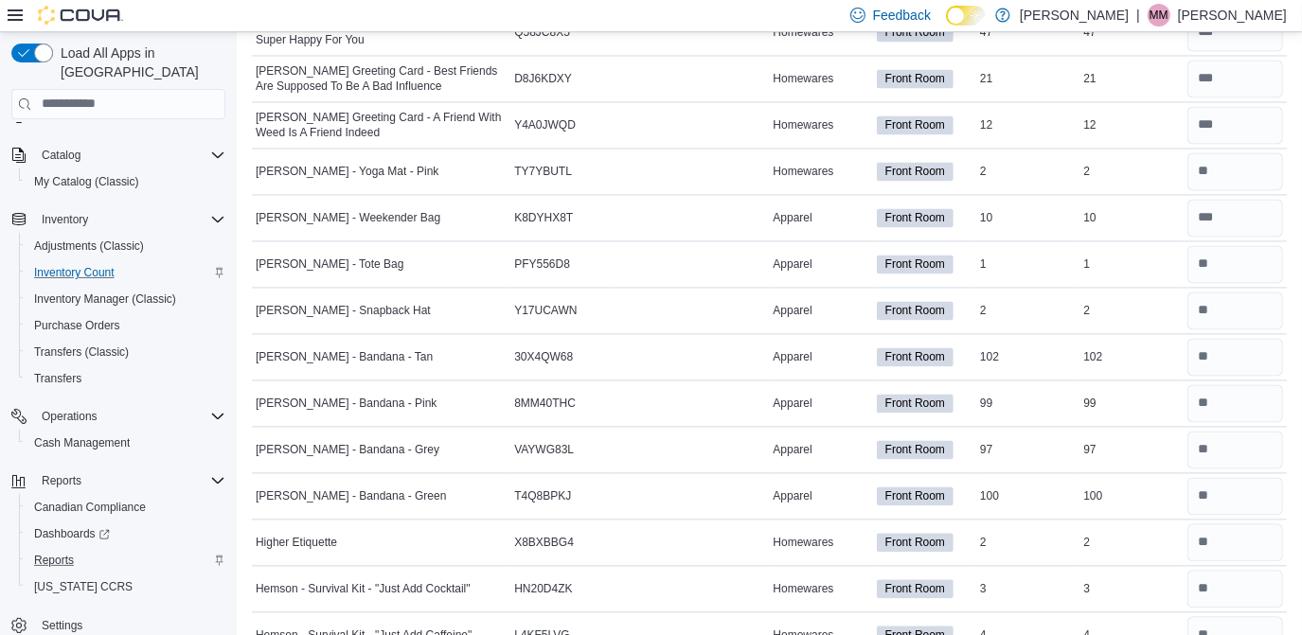
scroll to position [2516, 0]
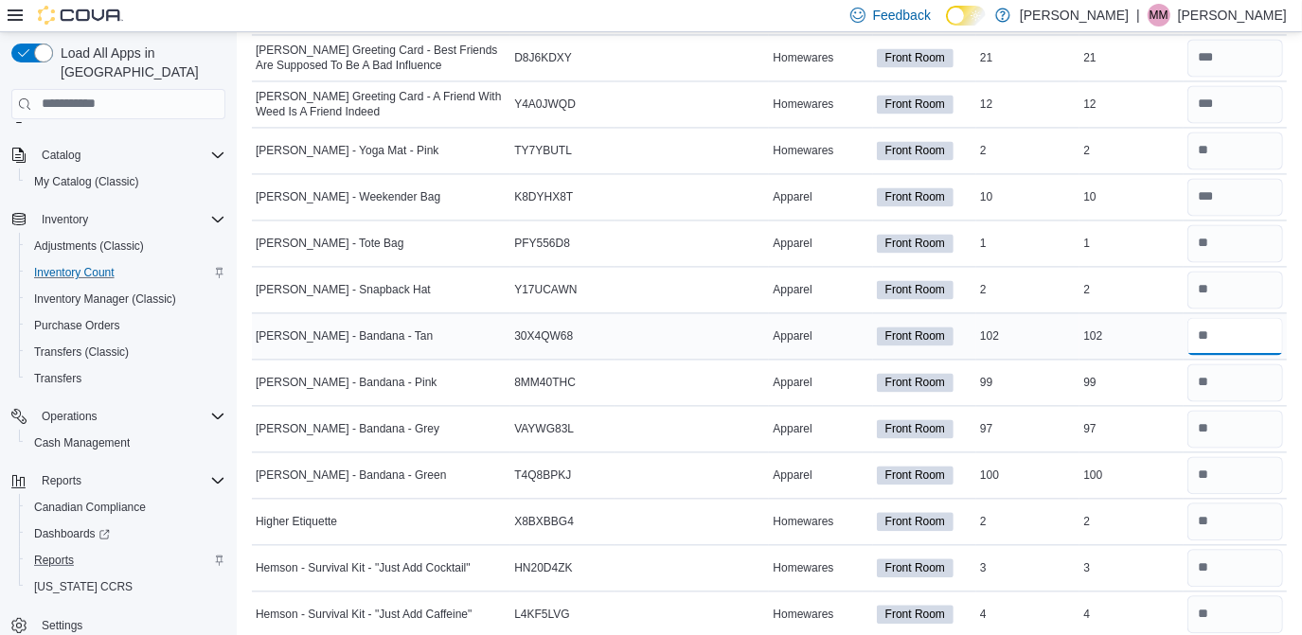
click at [1272, 319] on input "number" at bounding box center [1236, 336] width 96 height 38
type input "***"
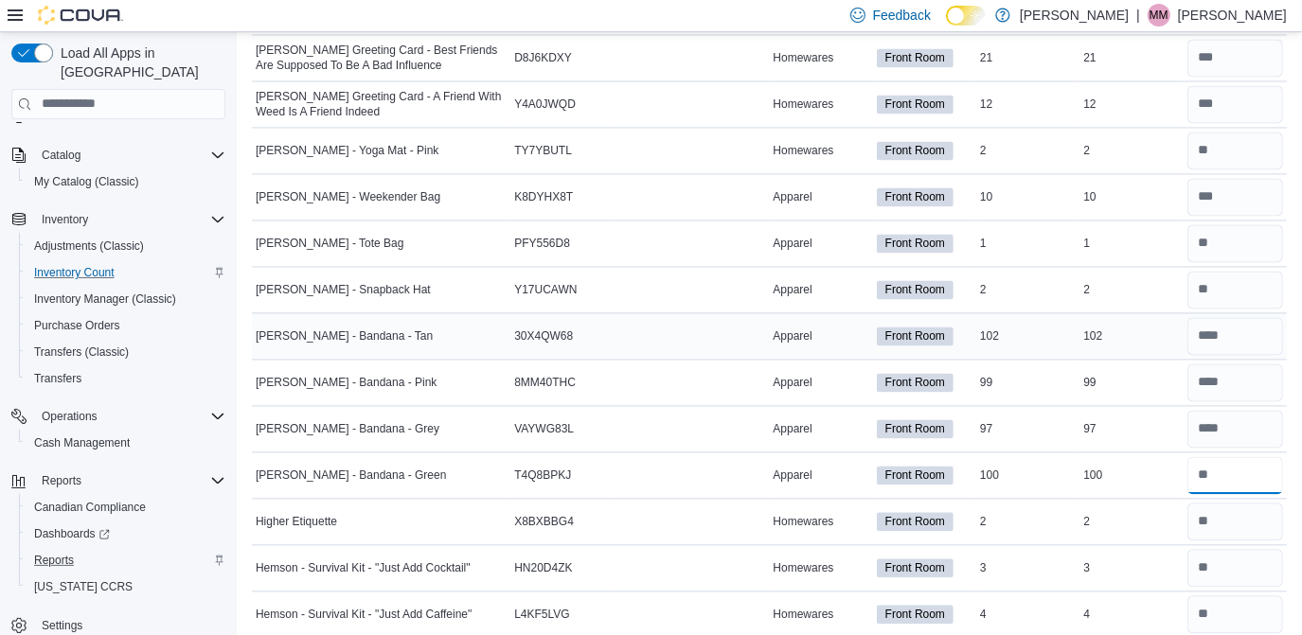
type input "***"
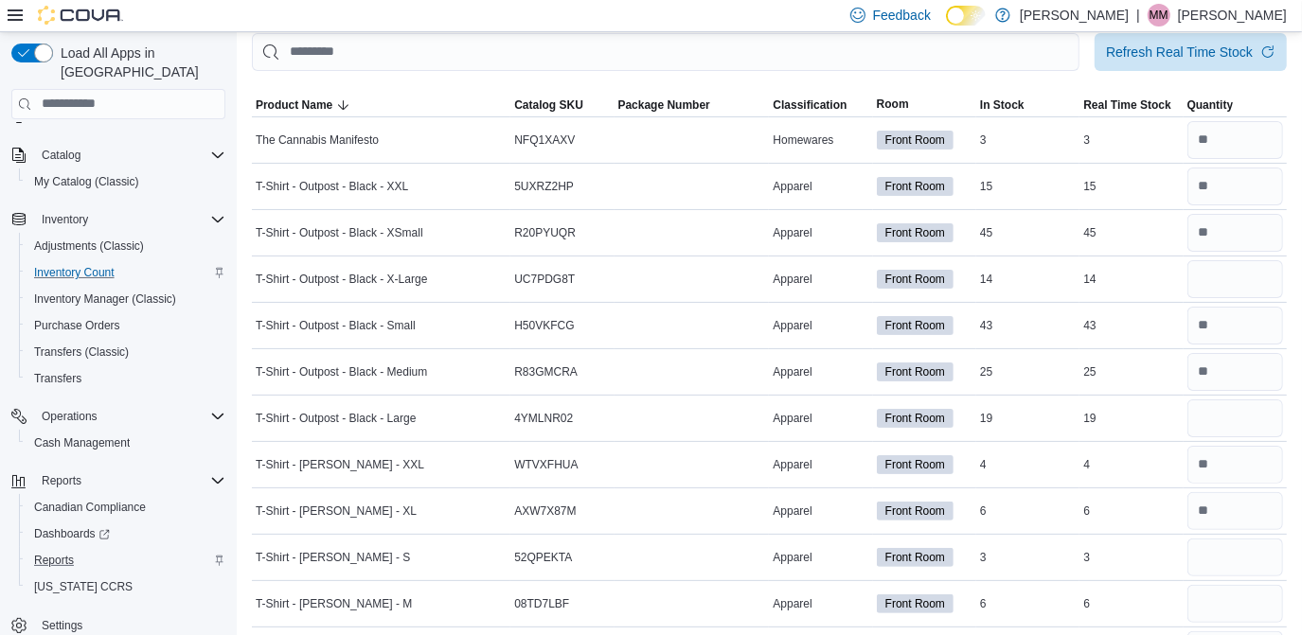
scroll to position [116, 0]
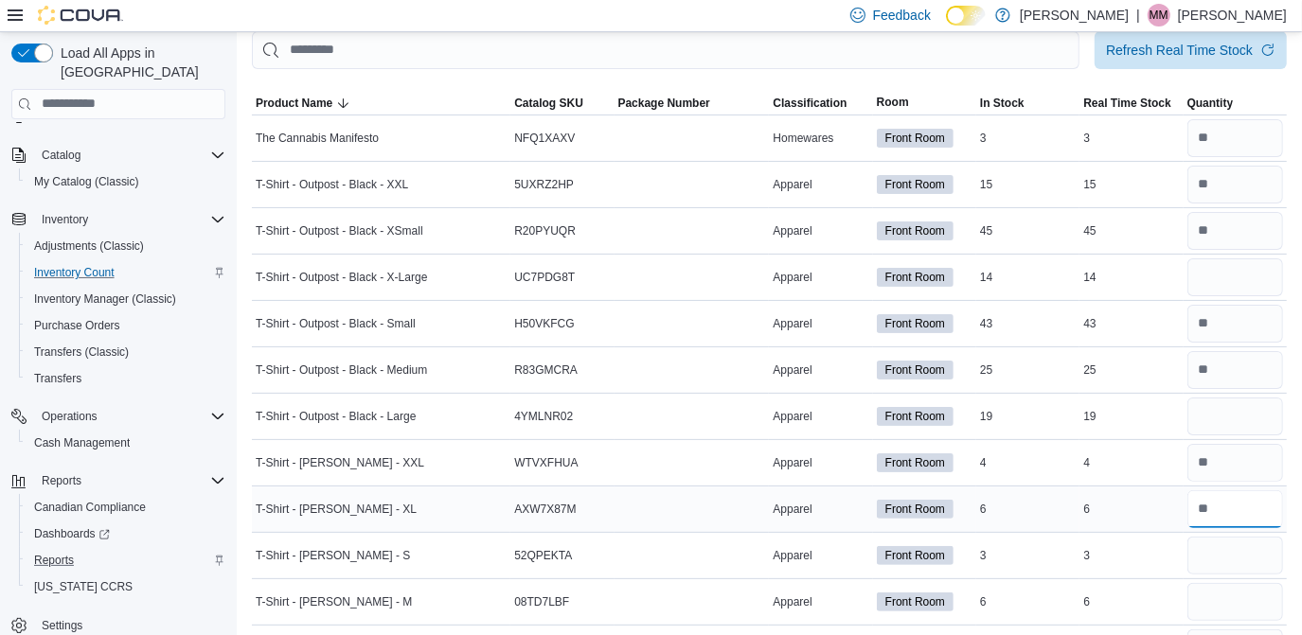
click at [1237, 504] on input "number" at bounding box center [1236, 510] width 96 height 38
type input "*"
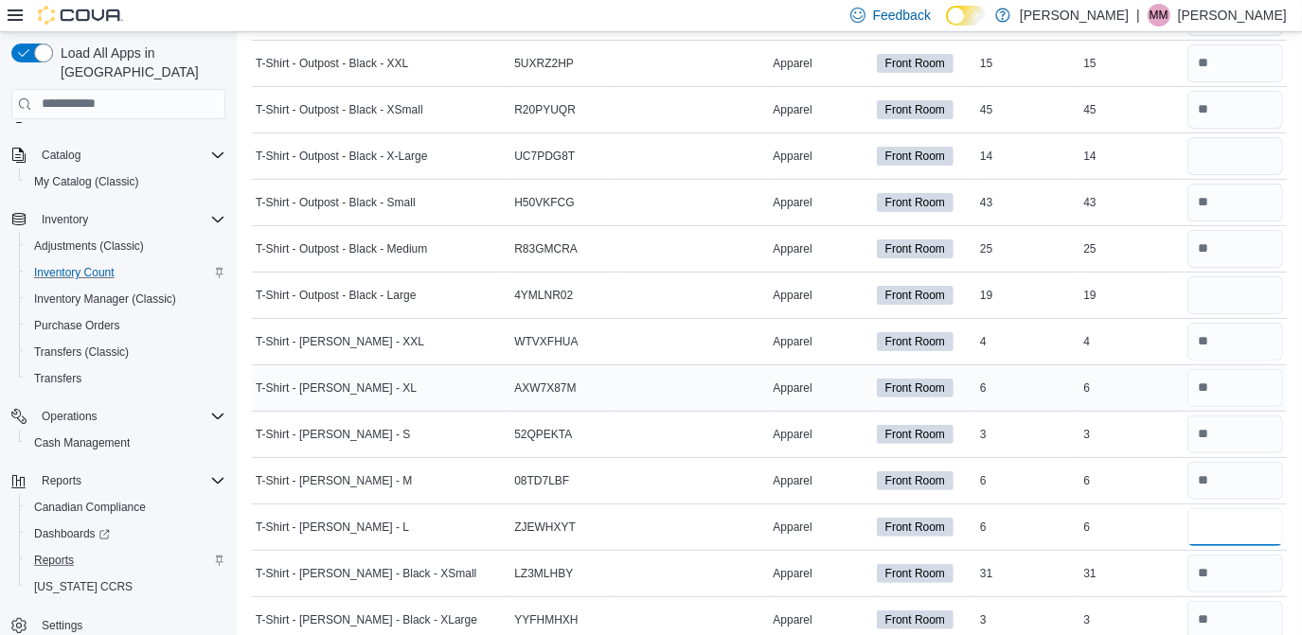
scroll to position [243, 0]
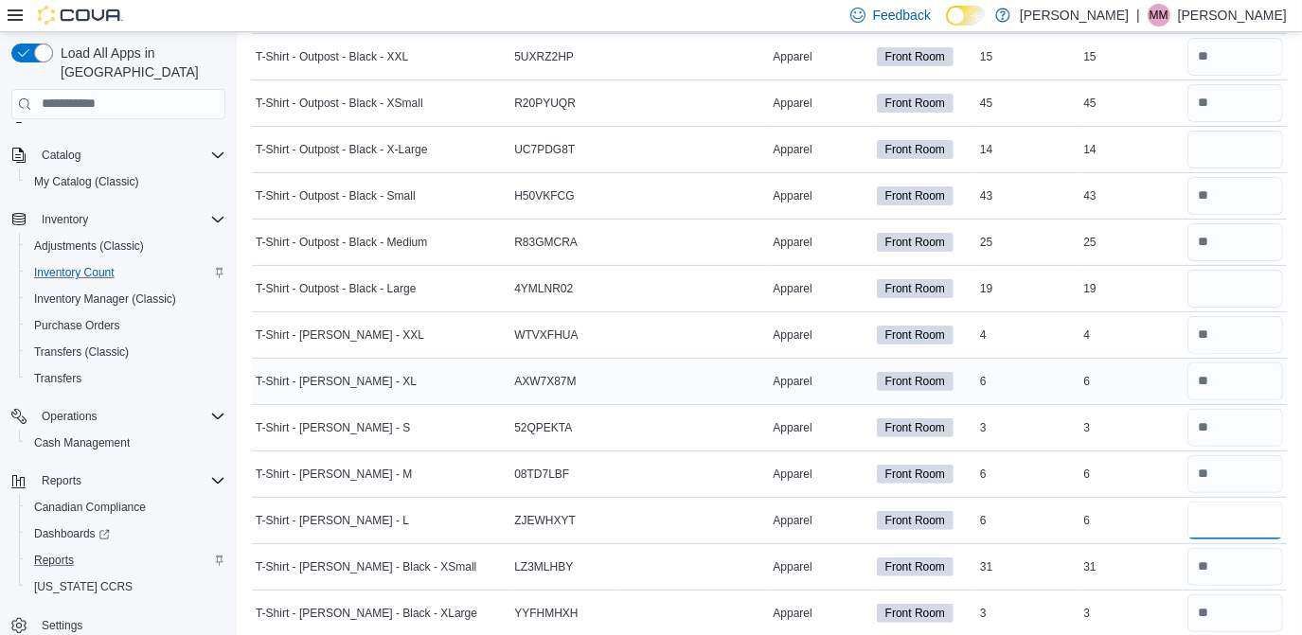
type input "*"
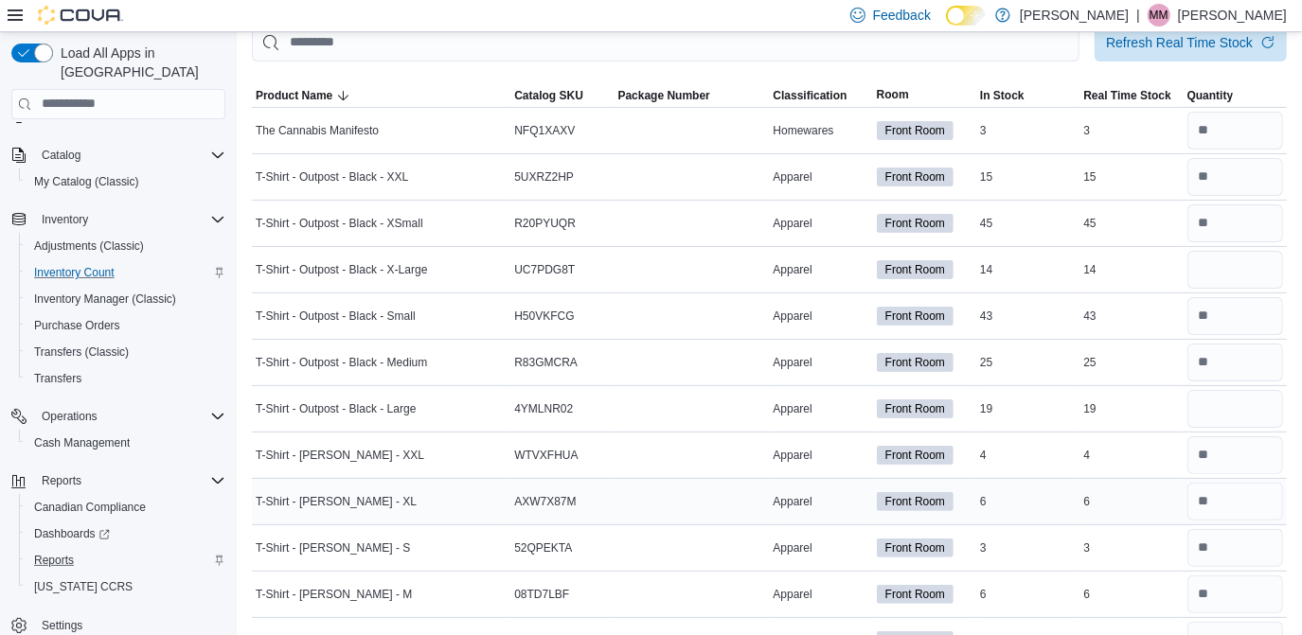
scroll to position [122, 0]
click at [1223, 259] on input "number" at bounding box center [1236, 271] width 96 height 38
click at [1225, 309] on input "number" at bounding box center [1236, 317] width 96 height 38
type input "**"
click at [1218, 256] on input "number" at bounding box center [1236, 271] width 96 height 38
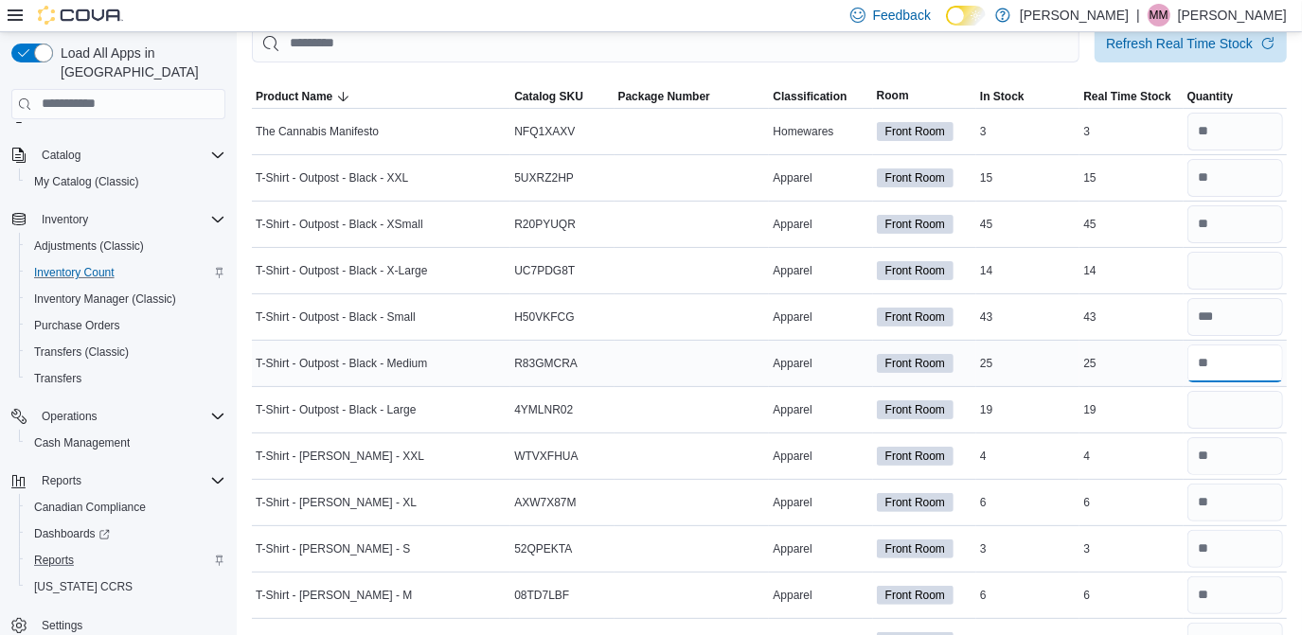
click at [1239, 356] on input "number" at bounding box center [1236, 364] width 96 height 38
type input "**"
click at [1228, 275] on input "number" at bounding box center [1236, 271] width 96 height 38
click at [1251, 398] on input "number" at bounding box center [1236, 410] width 96 height 38
type input "**"
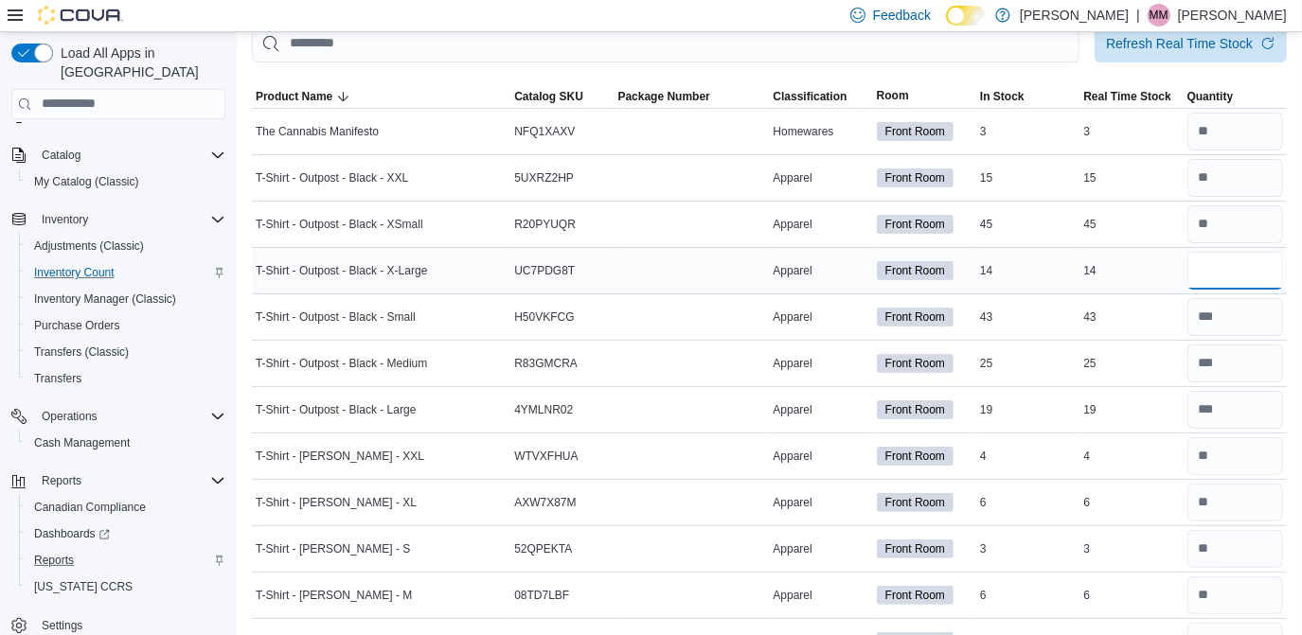
click at [1225, 278] on input "number" at bounding box center [1236, 271] width 96 height 38
type input "**"
click at [1233, 178] on input "number" at bounding box center [1236, 178] width 96 height 38
type input "**"
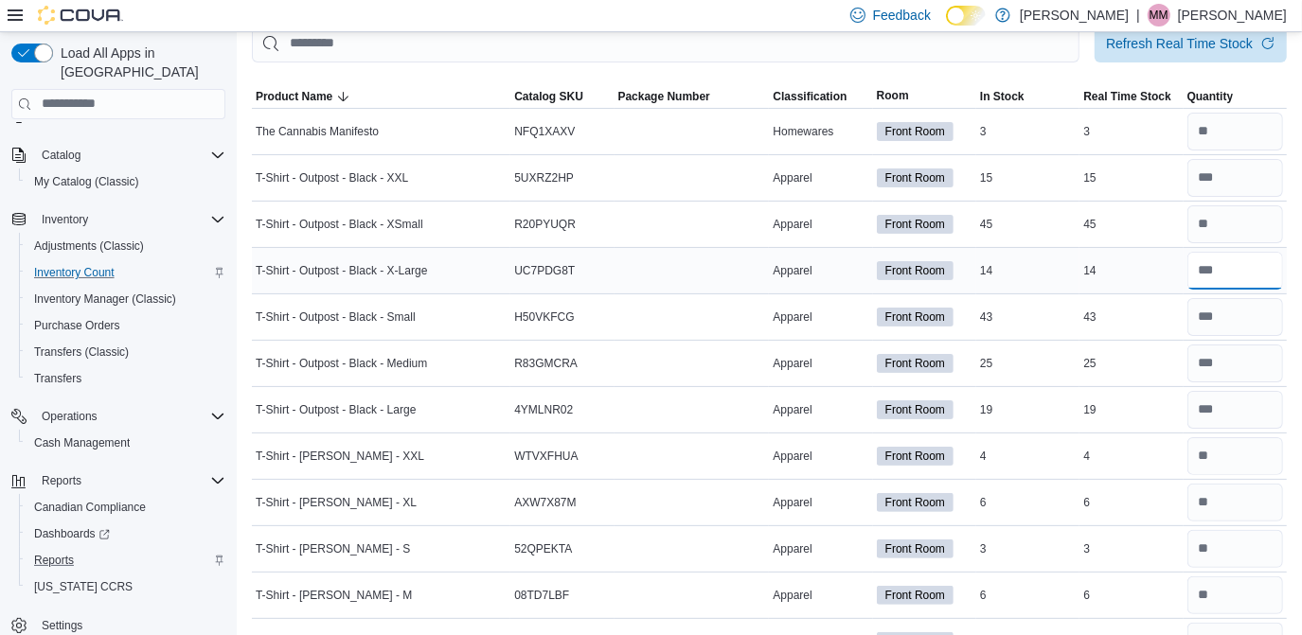
click at [1247, 265] on input "number" at bounding box center [1236, 271] width 96 height 38
type input "*"
type input "**"
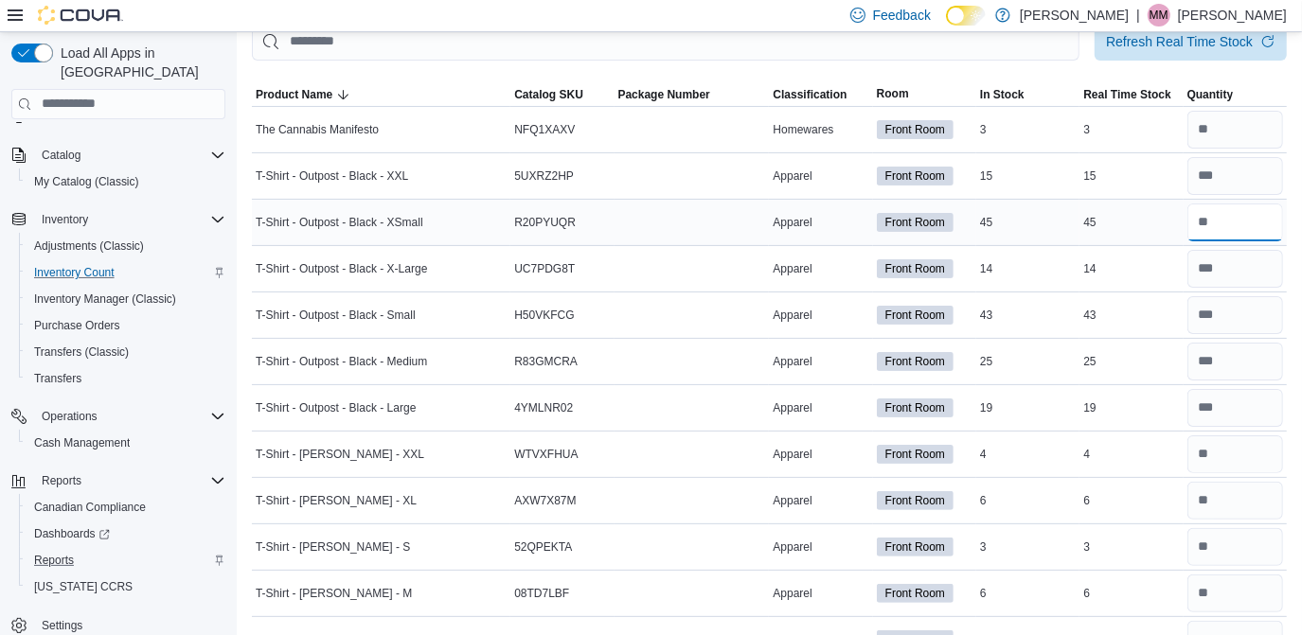
click at [1242, 222] on input "number" at bounding box center [1236, 223] width 96 height 38
type input "**"
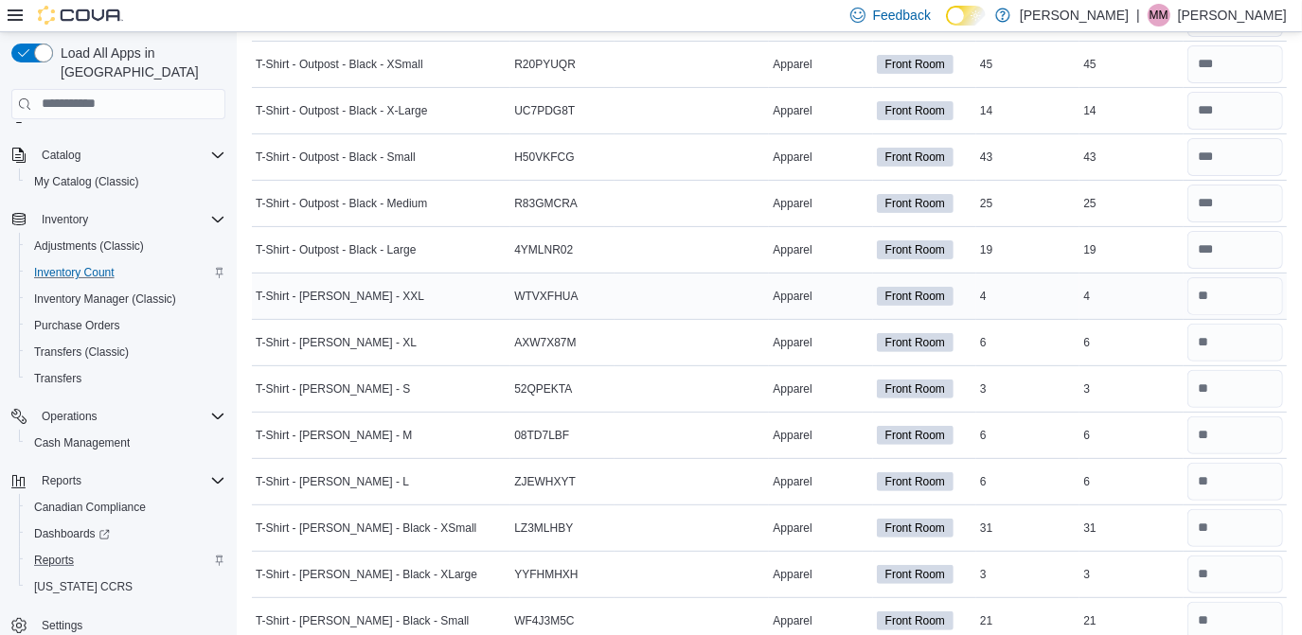
scroll to position [313, 0]
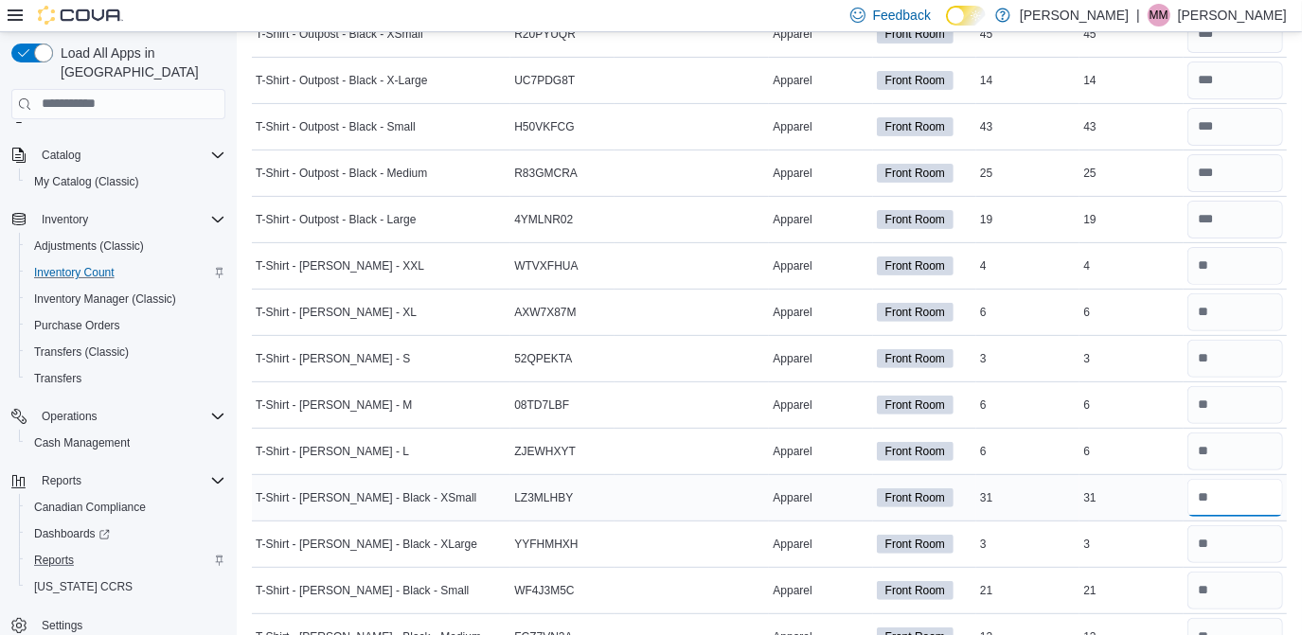
click at [1232, 494] on input "number" at bounding box center [1236, 498] width 96 height 38
type input "**"
click at [1254, 581] on input "number" at bounding box center [1236, 591] width 96 height 38
type input "**"
click at [1255, 536] on input "number" at bounding box center [1236, 545] width 96 height 38
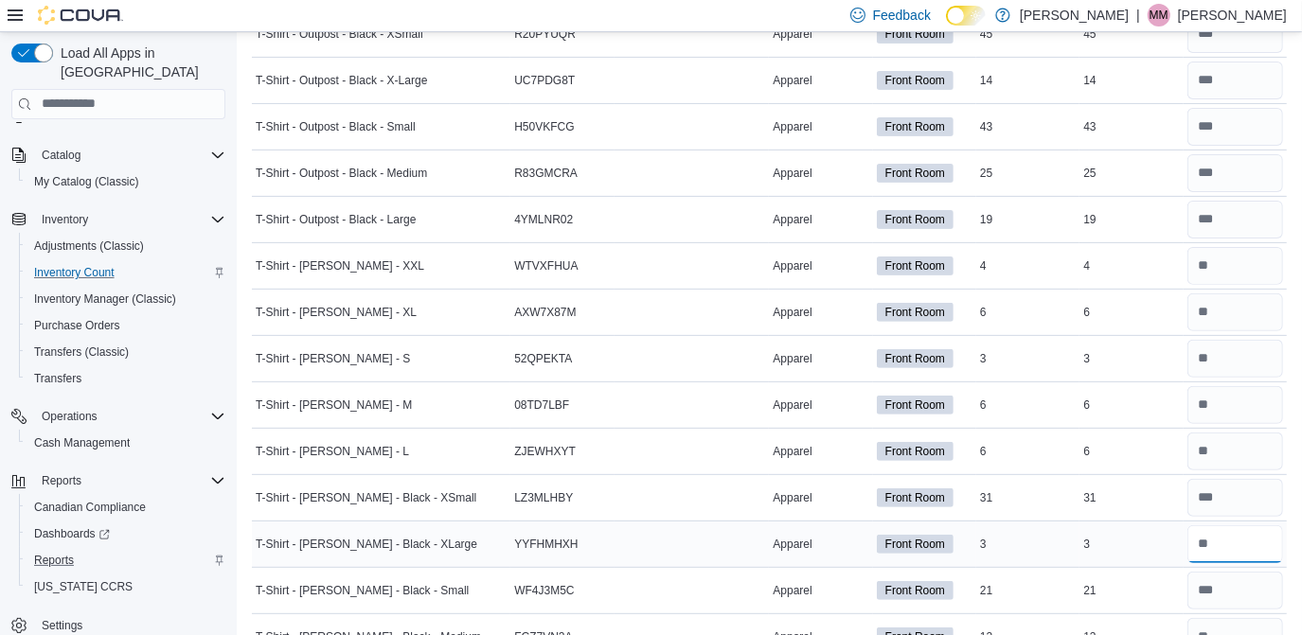
type input "*"
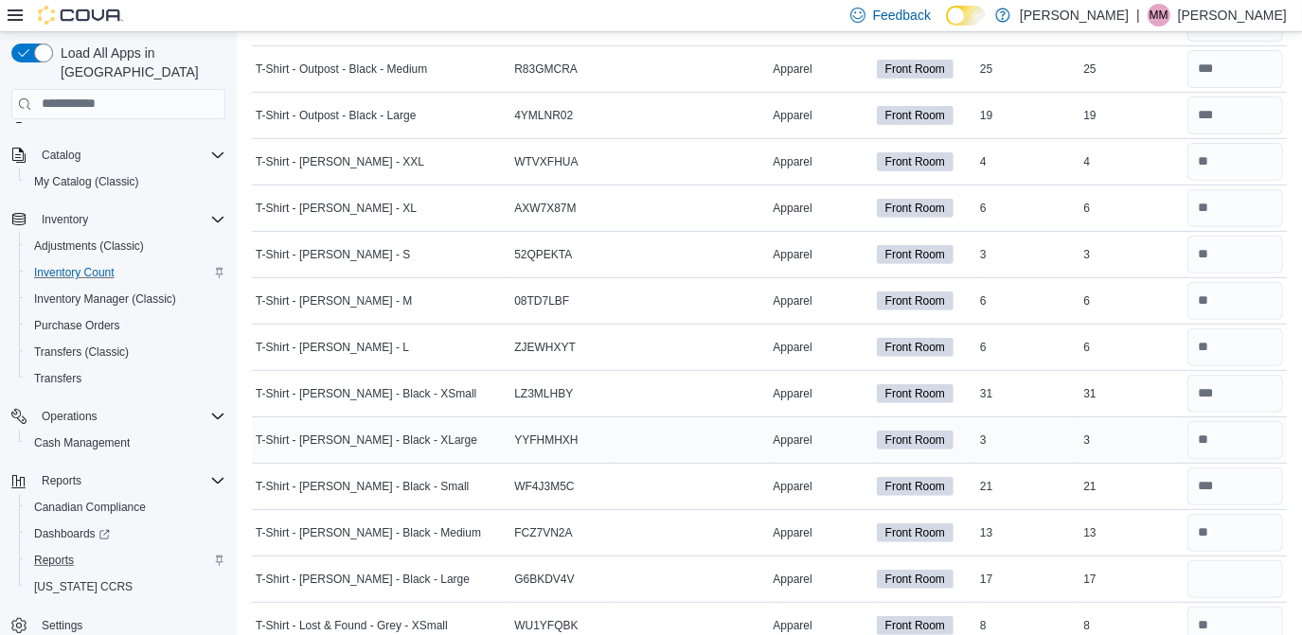
scroll to position [416, 0]
click at [1247, 519] on input "number" at bounding box center [1236, 534] width 96 height 38
type input "**"
click at [1249, 581] on input "number" at bounding box center [1236, 581] width 96 height 38
type input "**"
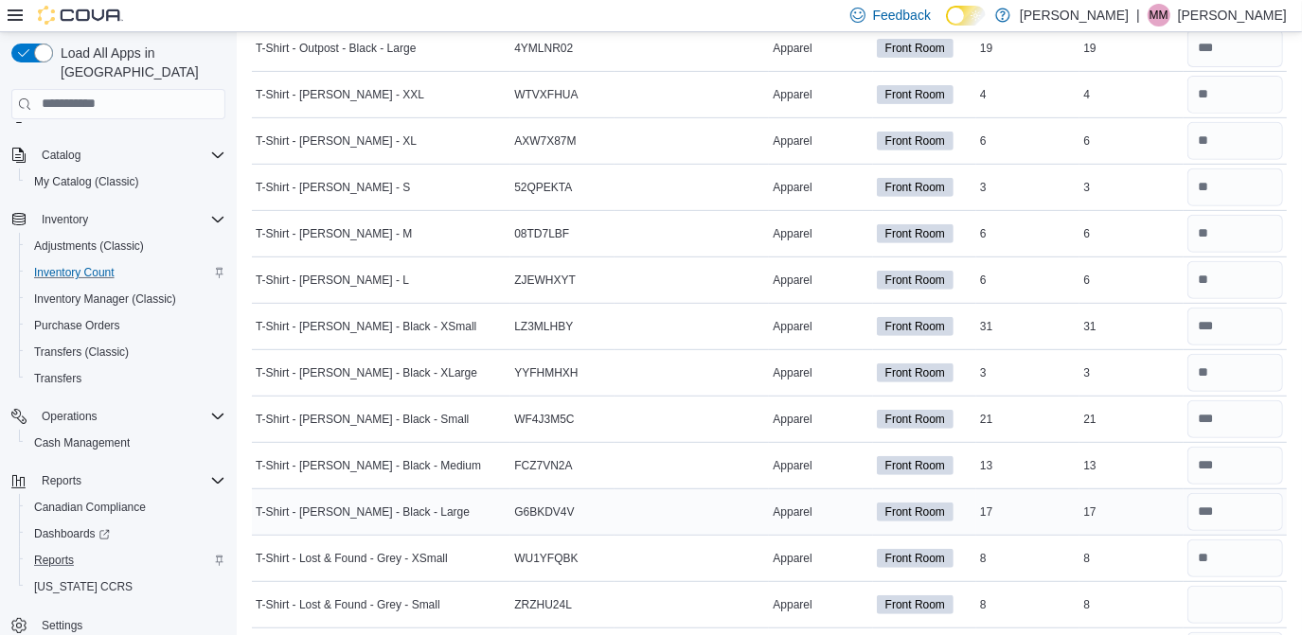
scroll to position [485, 0]
click at [1244, 565] on input "number" at bounding box center [1236, 558] width 96 height 38
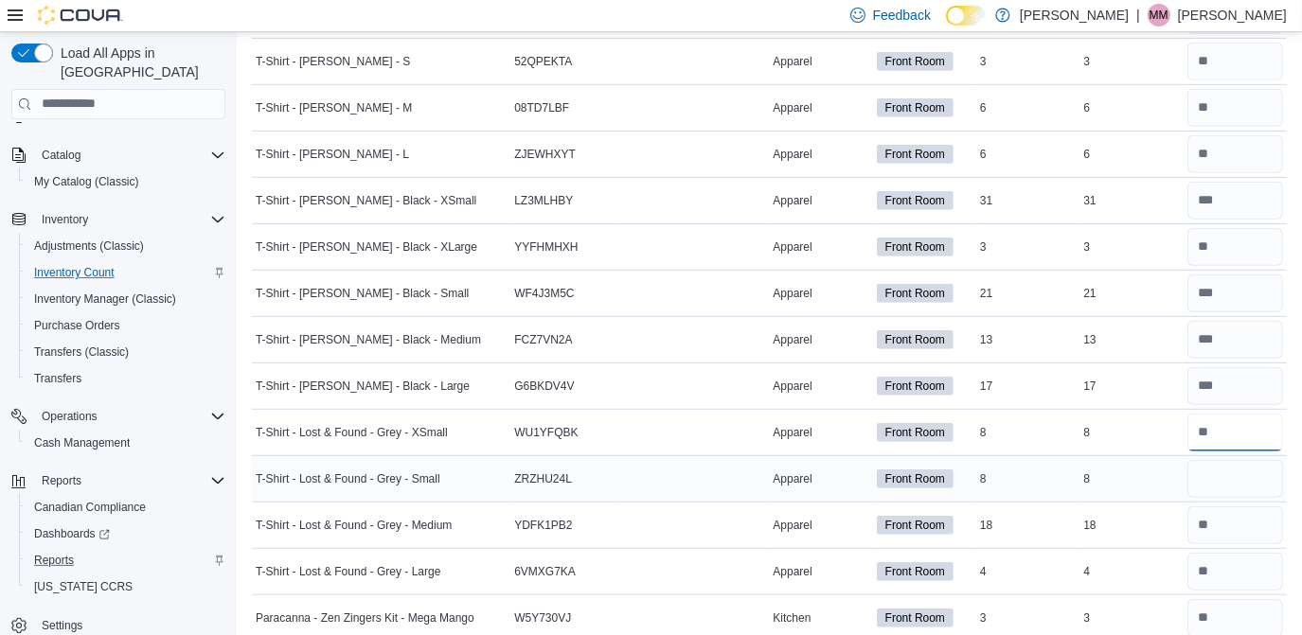
scroll to position [612, 0]
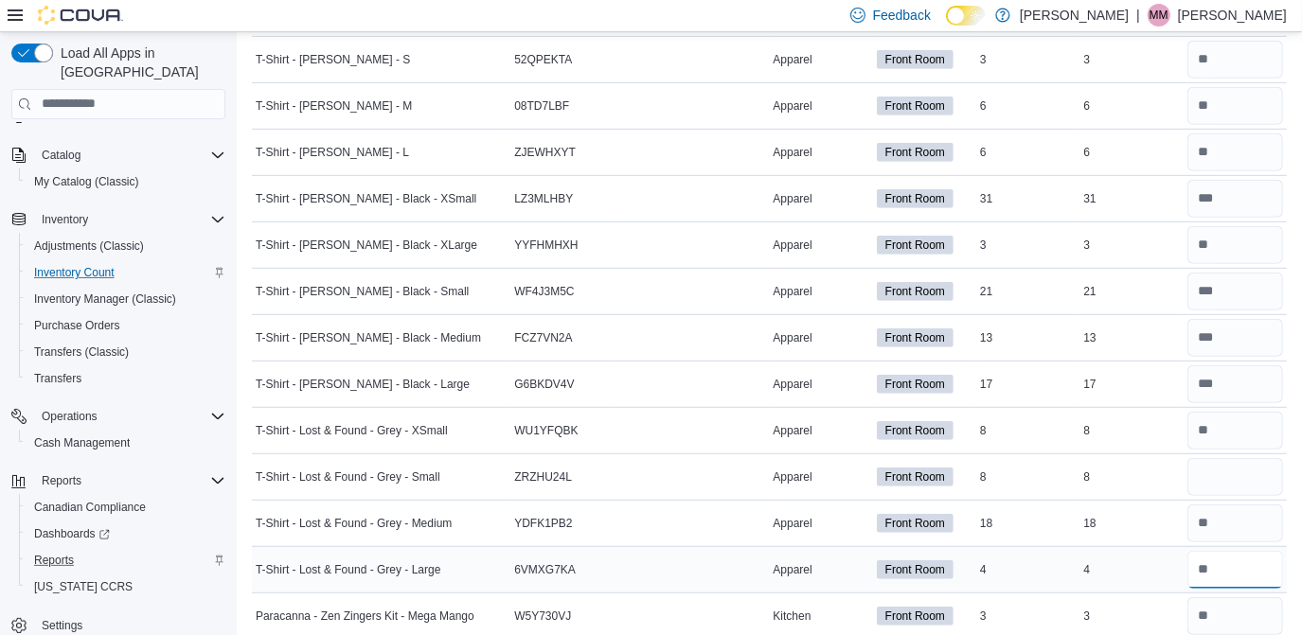
click at [1252, 556] on input "number" at bounding box center [1236, 570] width 96 height 38
click at [1260, 421] on input "number" at bounding box center [1236, 431] width 96 height 38
type input "*"
type input "**"
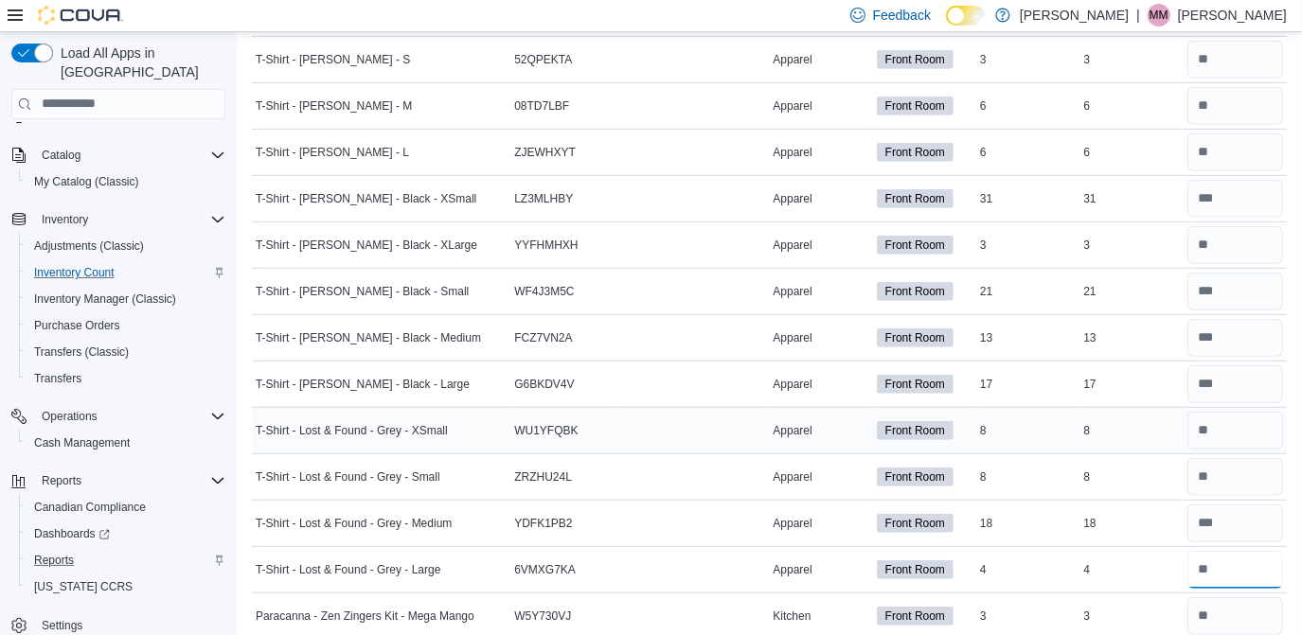
type input "*"
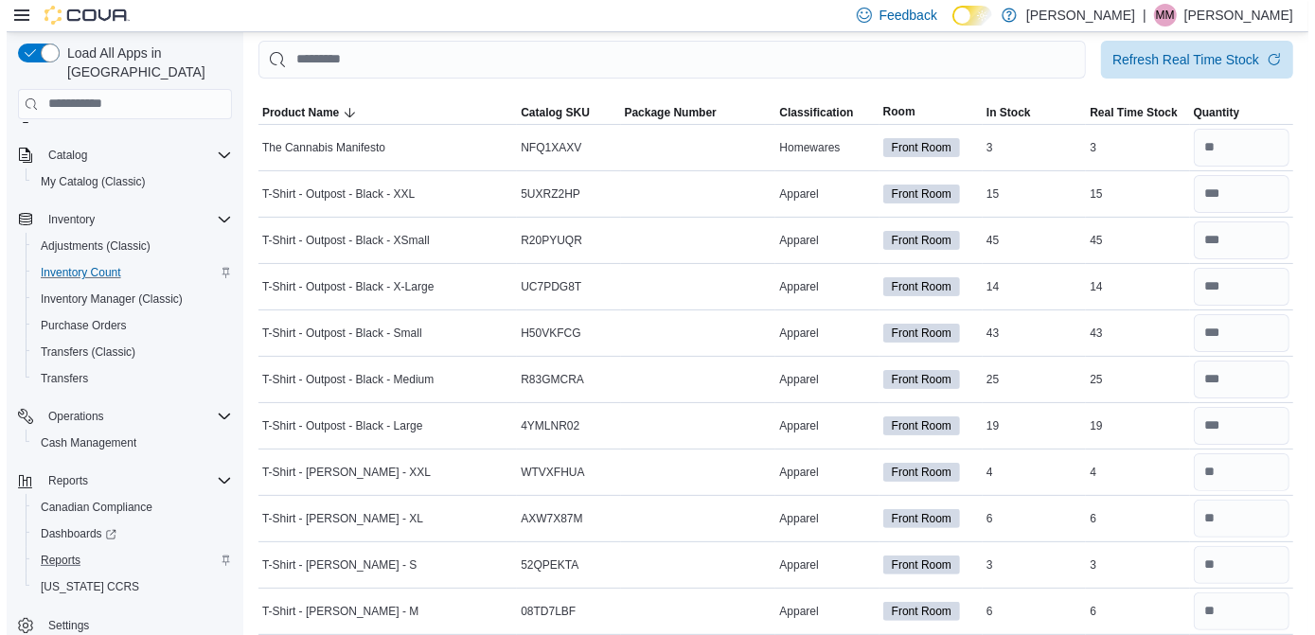
scroll to position [0, 0]
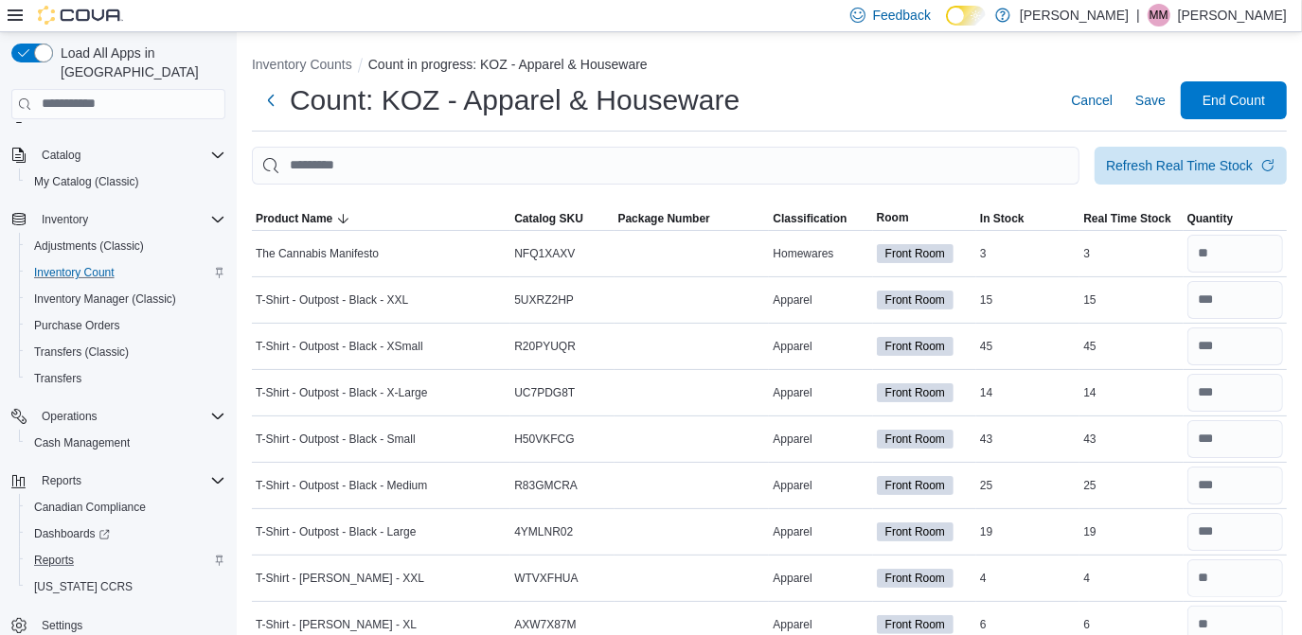
click at [977, 77] on ol "Inventory Counts Count in progress: KOZ - Apparel & Houseware" at bounding box center [769, 66] width 1035 height 23
click at [1212, 94] on span "End Count" at bounding box center [1233, 100] width 83 height 38
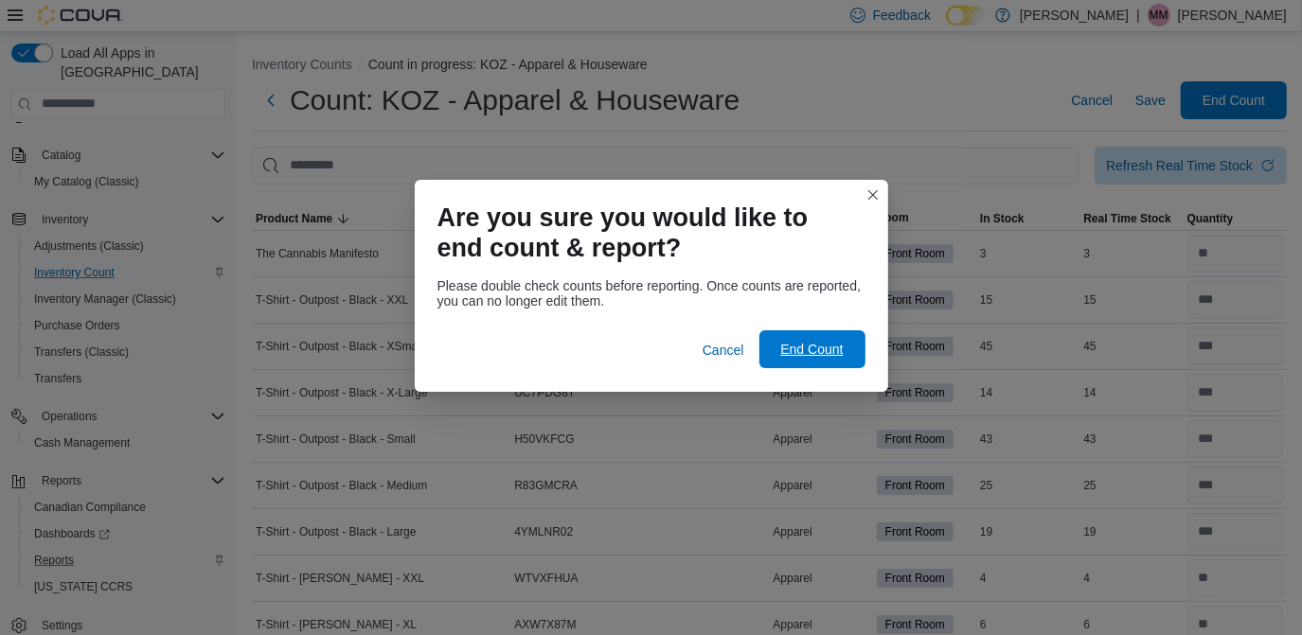
click at [818, 346] on span "End Count" at bounding box center [811, 349] width 63 height 19
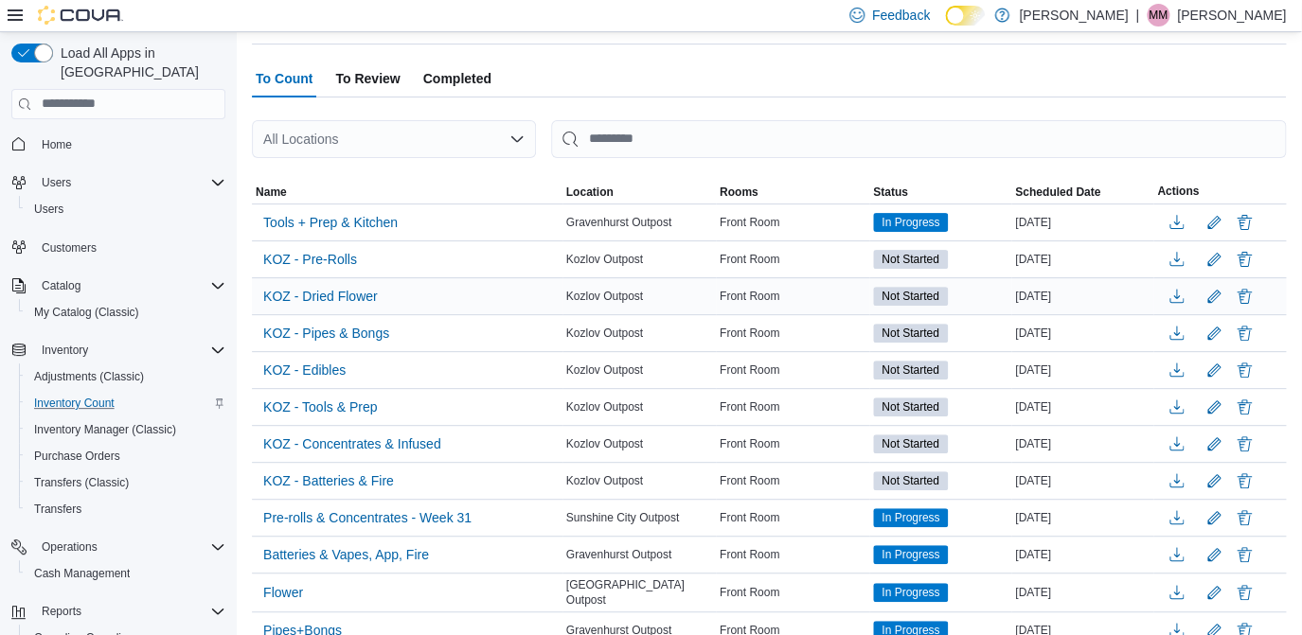
scroll to position [565, 0]
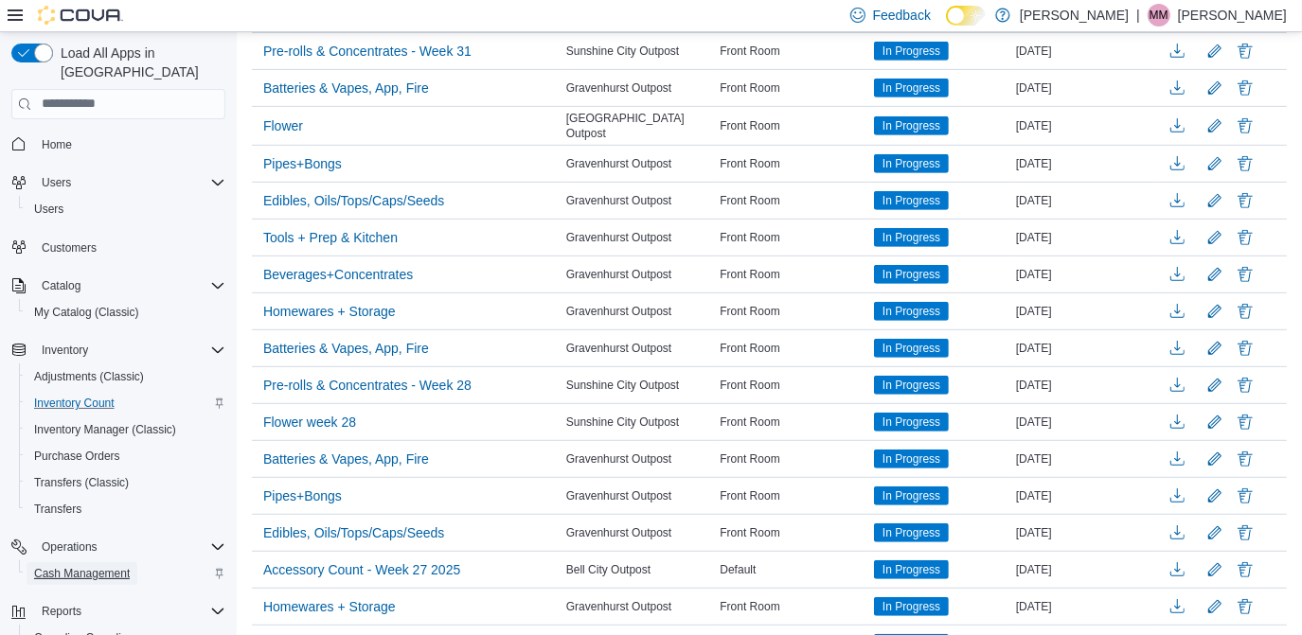
click at [100, 563] on span "Cash Management" at bounding box center [82, 574] width 96 height 23
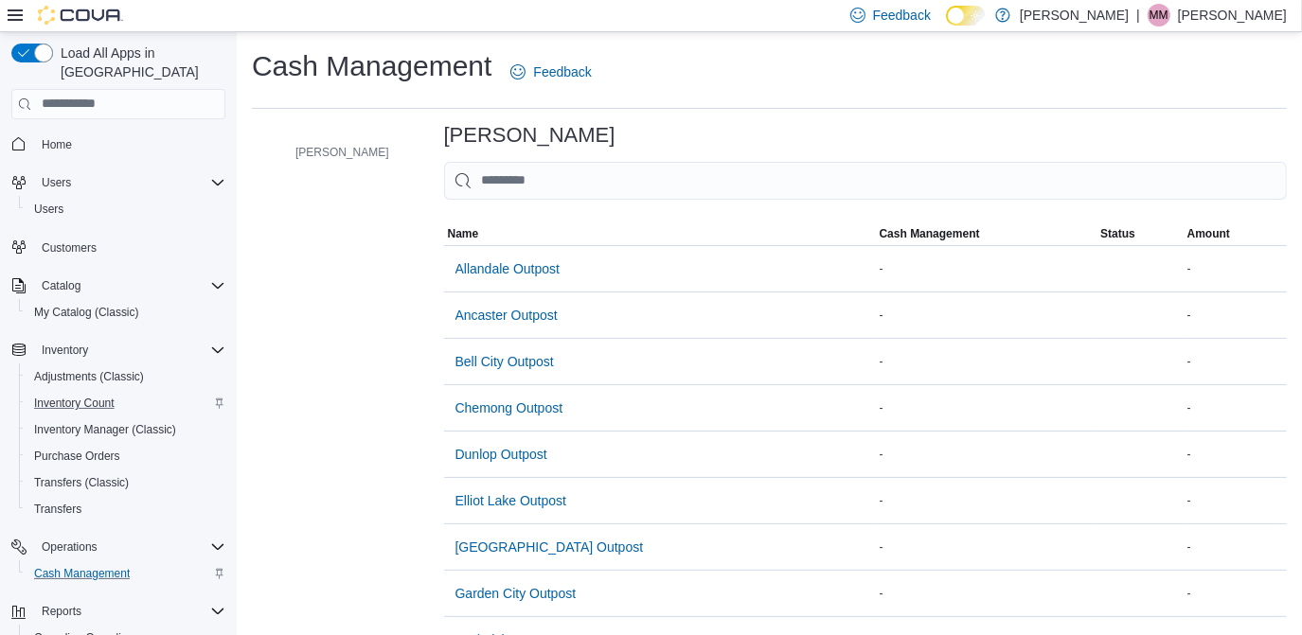
click at [477, 180] on input "This is a search bar. As you type, the results lower in the page will automatic…" at bounding box center [865, 181] width 843 height 38
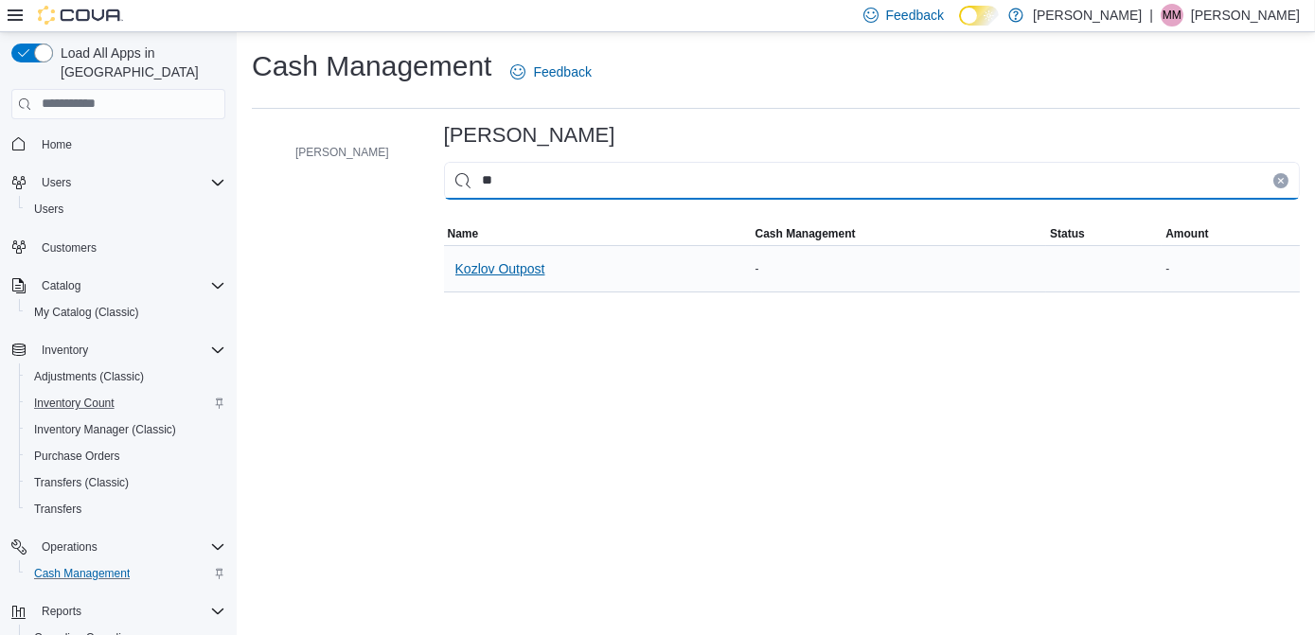
type input "**"
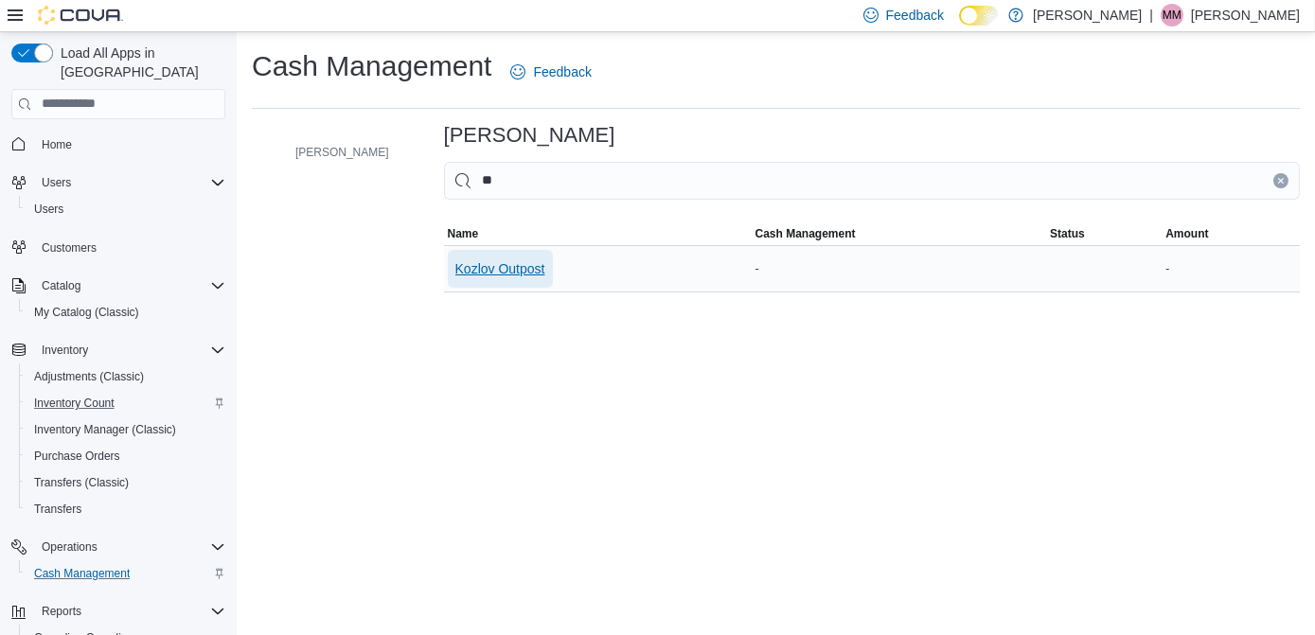
click at [462, 274] on span "Kozlov Outpost" at bounding box center [501, 268] width 90 height 19
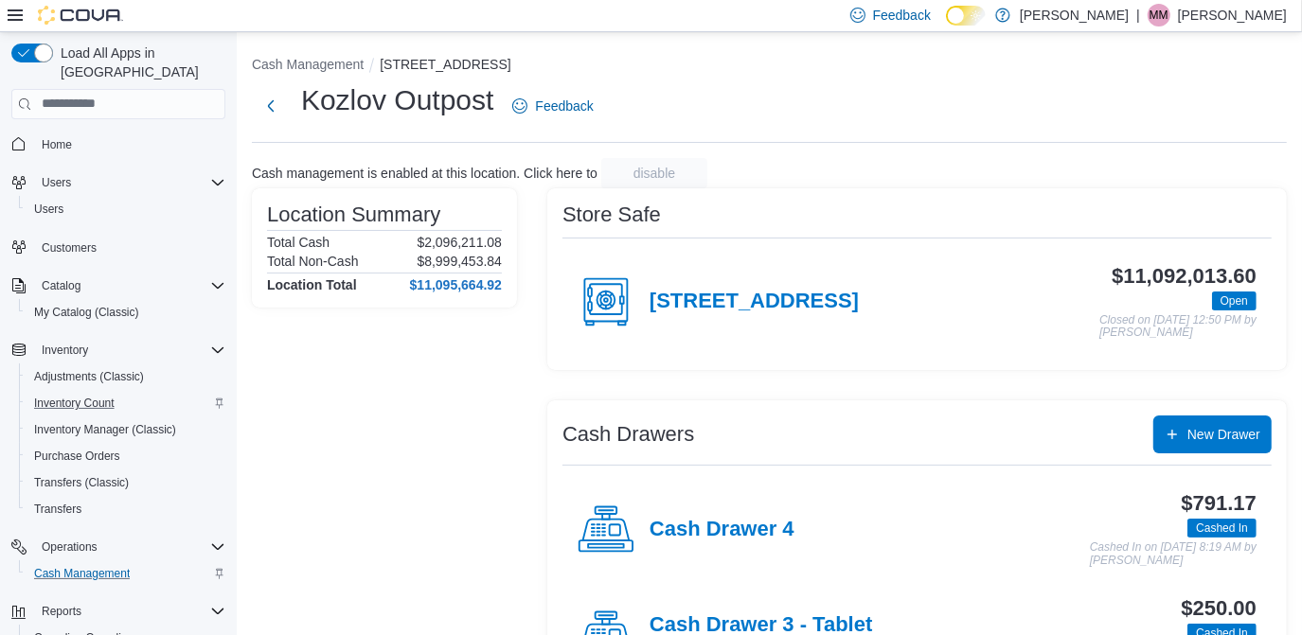
click at [520, 471] on div "Location Summary Total Cash $2,096,211.08 Total Non-Cash $8,999,453.84 Location…" at bounding box center [769, 551] width 1035 height 726
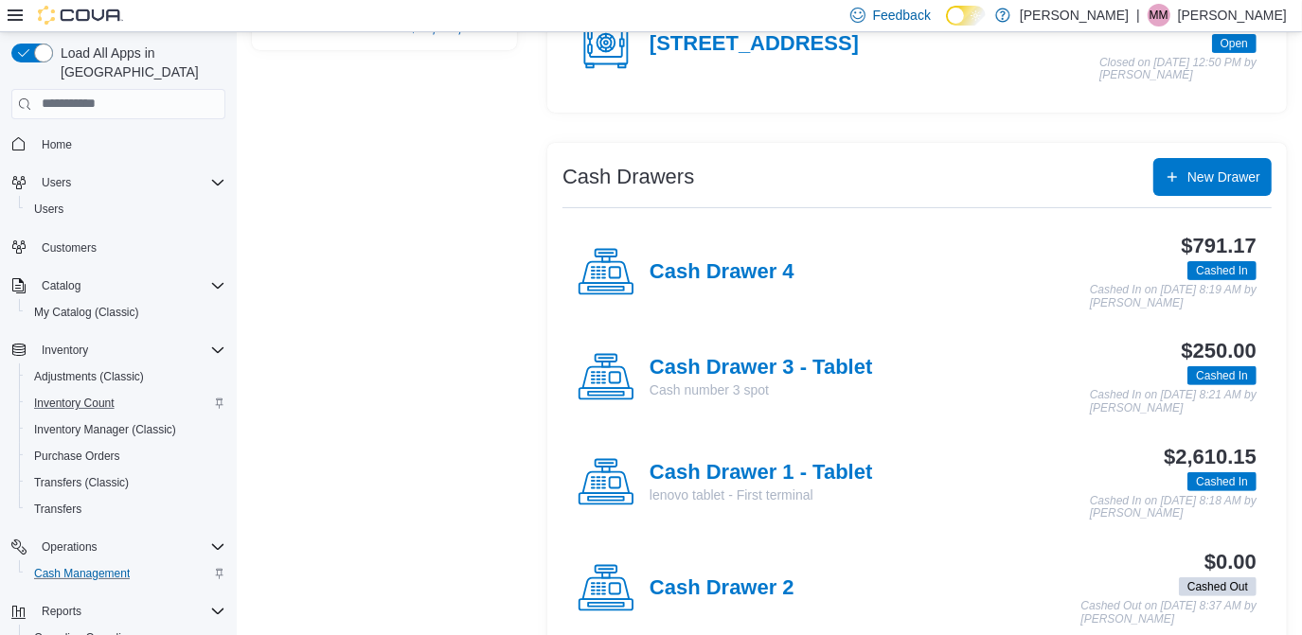
scroll to position [291, 0]
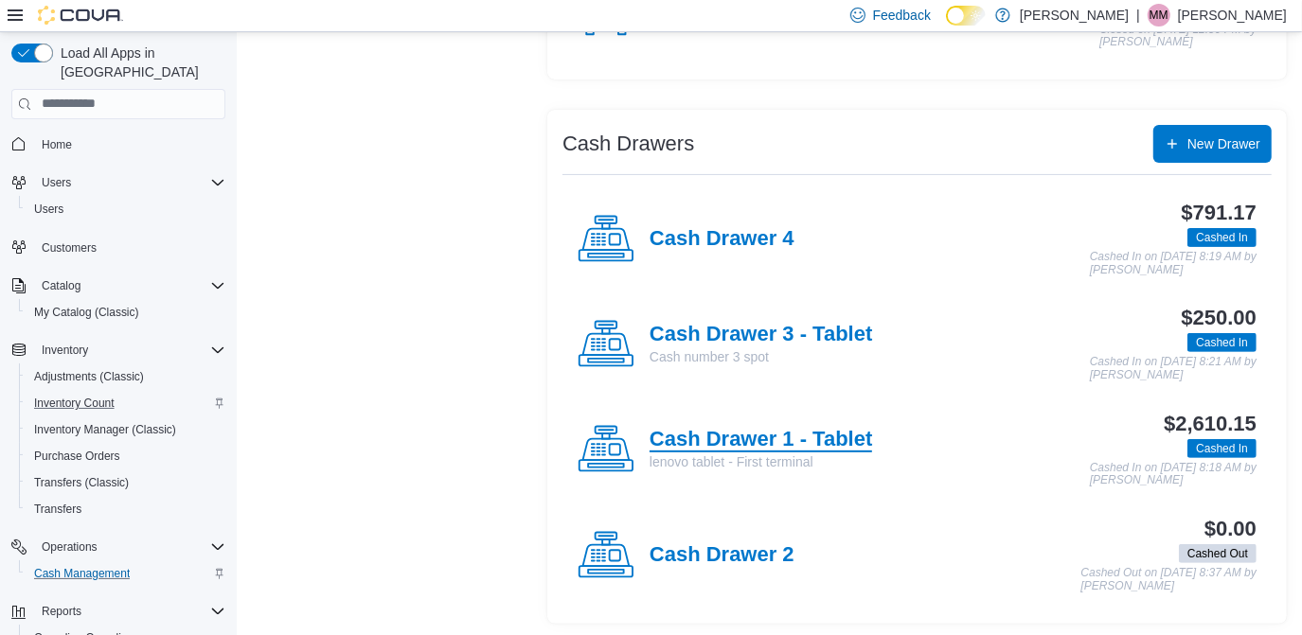
click at [697, 432] on h4 "Cash Drawer 1 - Tablet" at bounding box center [761, 440] width 223 height 25
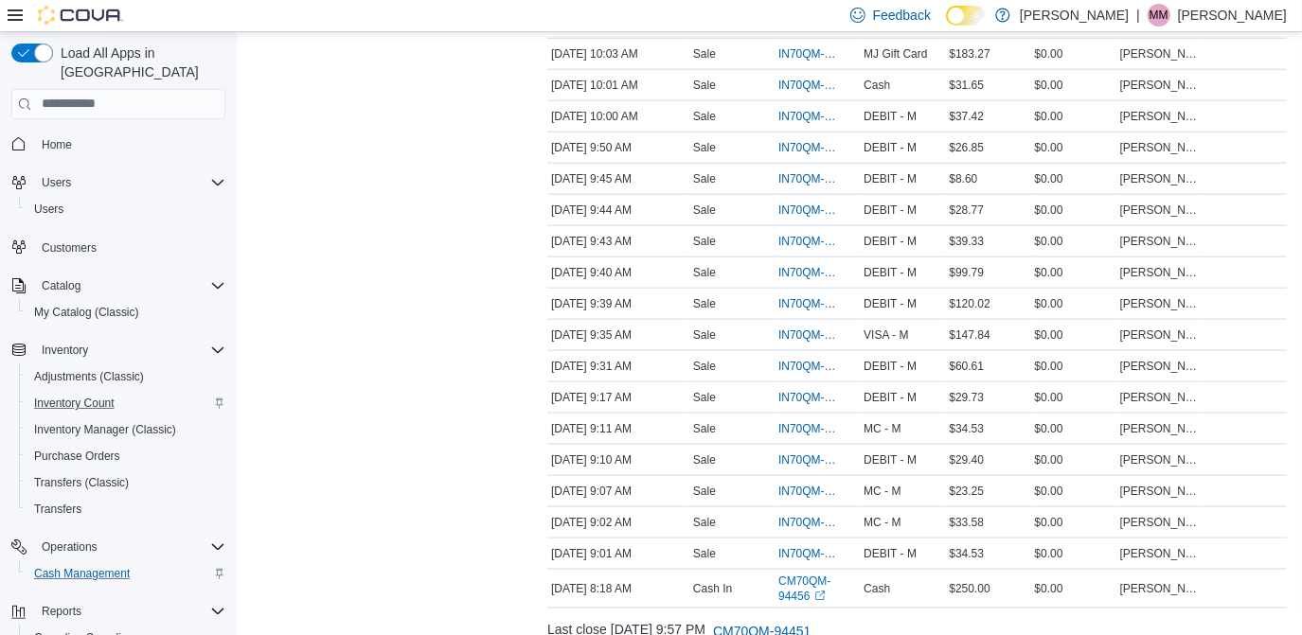
scroll to position [1594, 0]
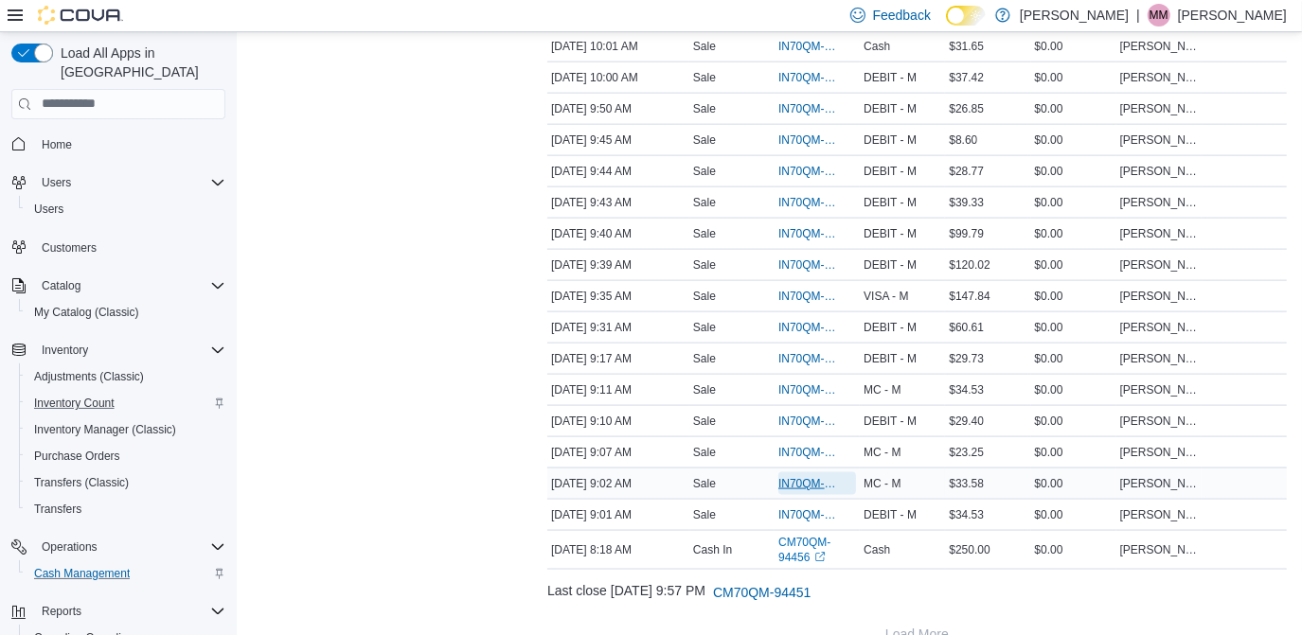
click at [790, 473] on span "IN70QM-1862113" at bounding box center [817, 484] width 78 height 23
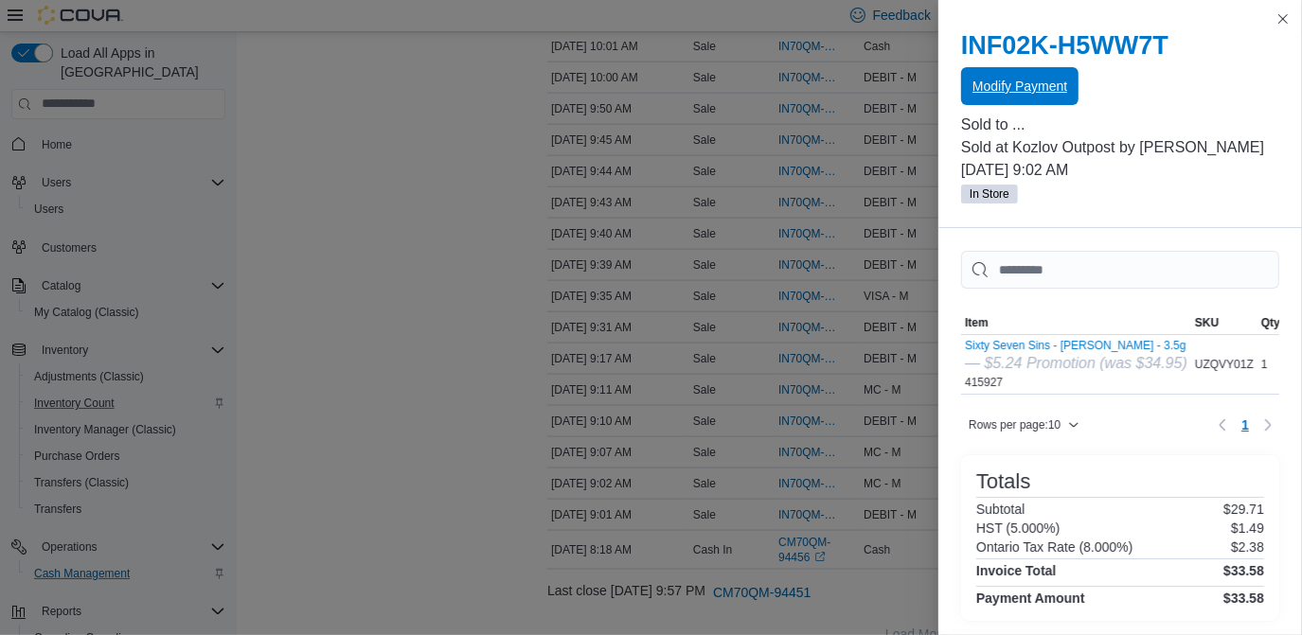
click at [1025, 99] on span "Modify Payment" at bounding box center [1020, 86] width 95 height 38
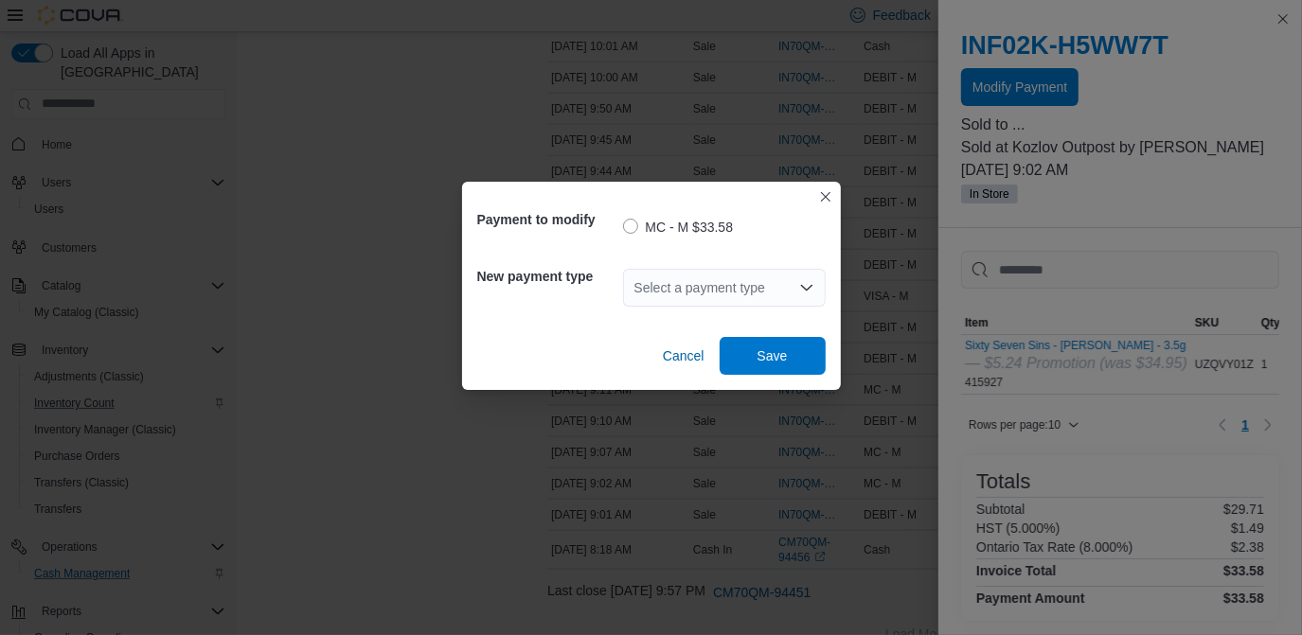
click at [743, 289] on div "Select a payment type" at bounding box center [724, 288] width 203 height 38
type input "****"
click at [718, 318] on span "DEBI T - M" at bounding box center [735, 321] width 157 height 19
click at [761, 357] on span "Save" at bounding box center [773, 355] width 30 height 19
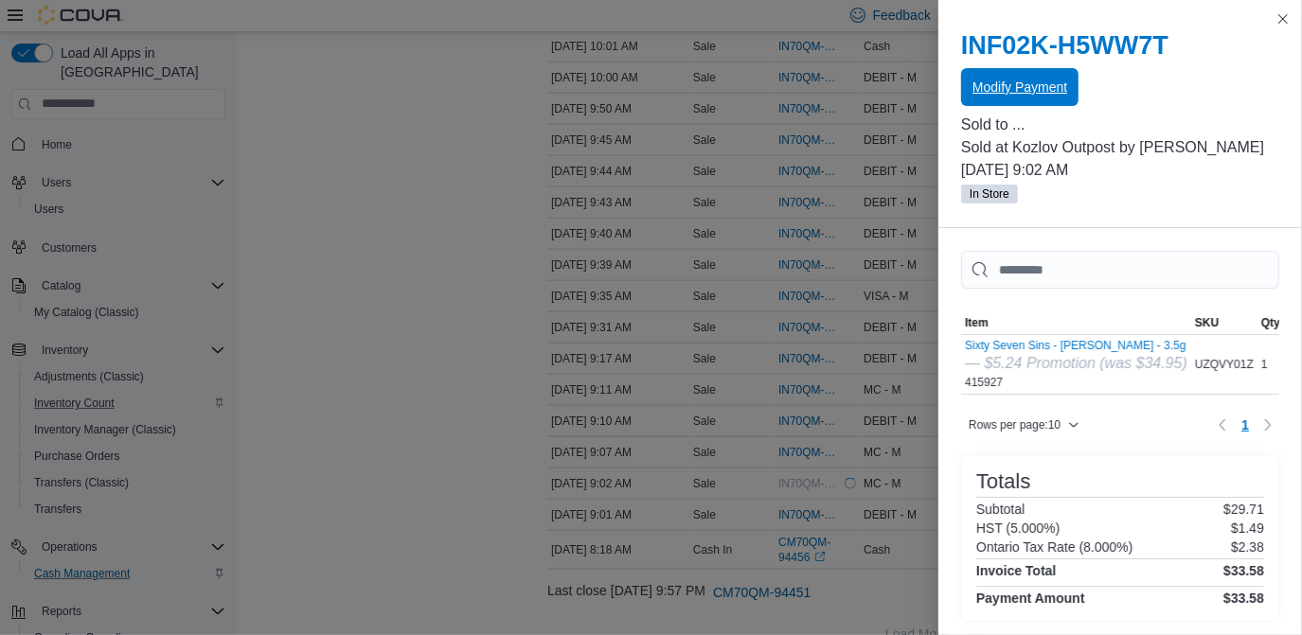
scroll to position [0, 0]
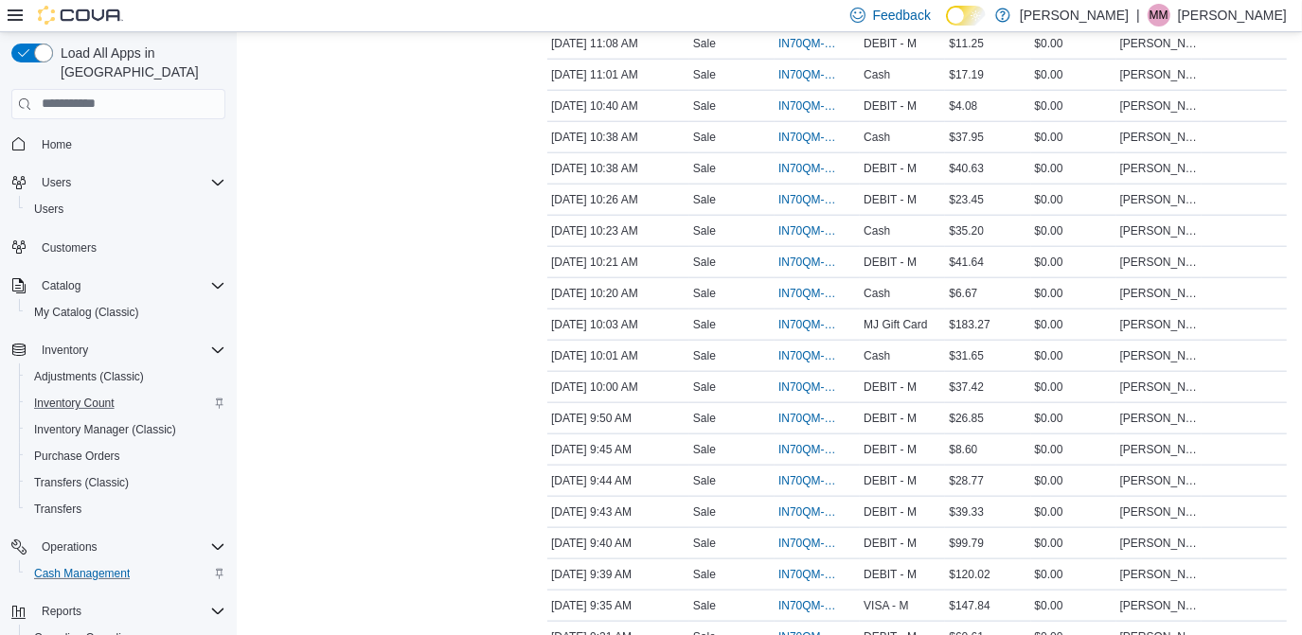
scroll to position [1611, 0]
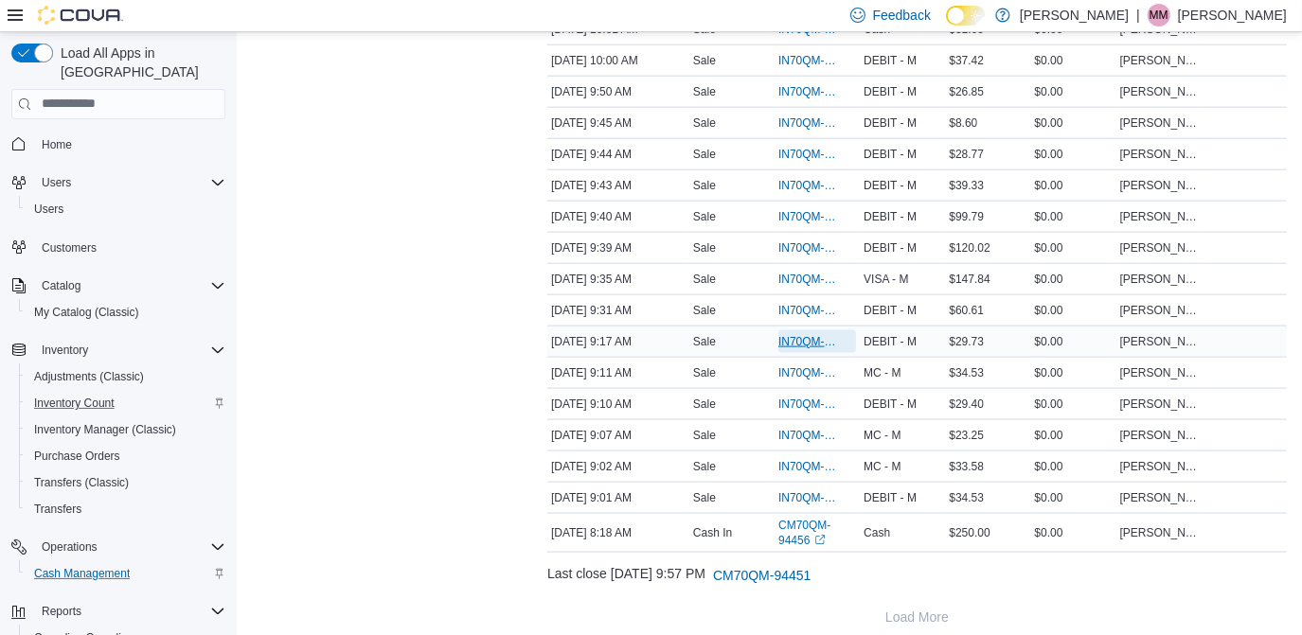
click at [807, 334] on span "IN70QM-1862137" at bounding box center [807, 341] width 59 height 15
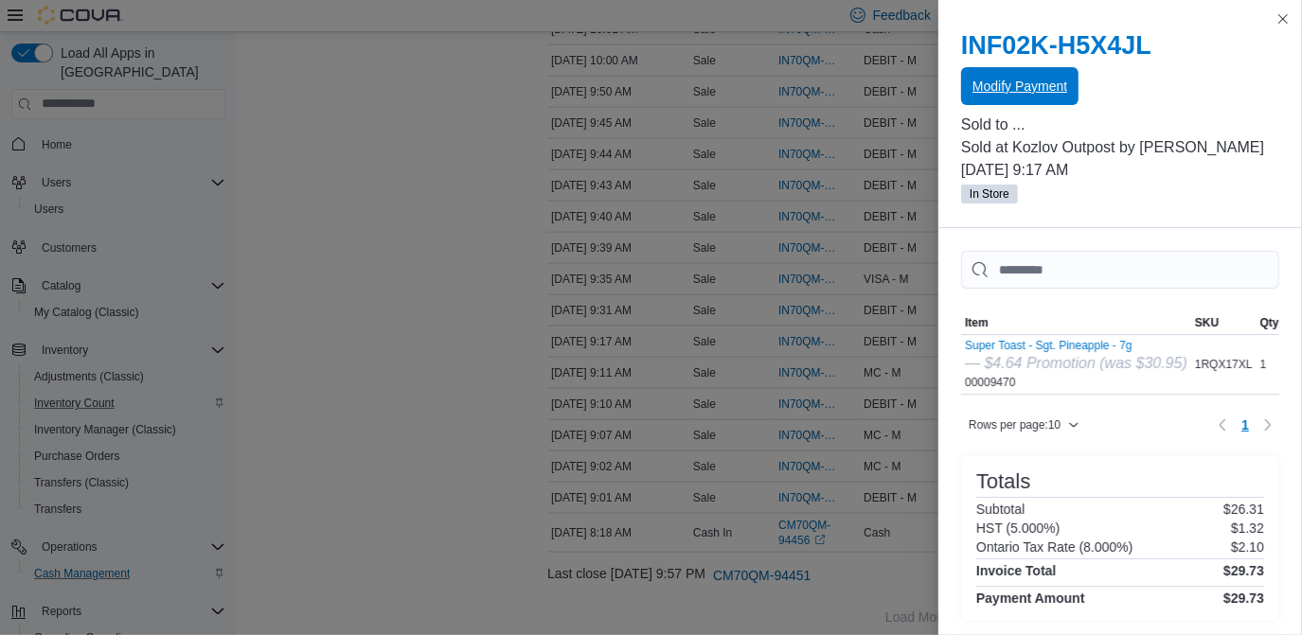
click at [1033, 82] on span "Modify Payment" at bounding box center [1020, 86] width 95 height 19
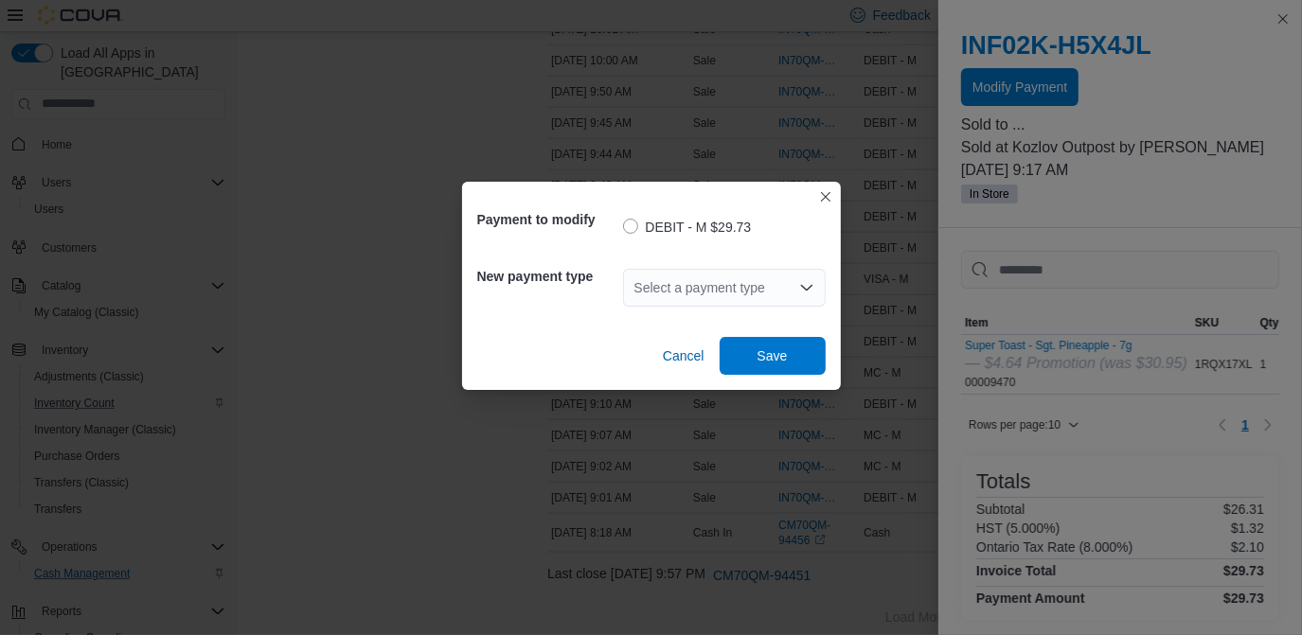
click at [727, 277] on div "Select a payment type" at bounding box center [724, 288] width 203 height 38
type input "**"
click at [692, 323] on span "MC - M" at bounding box center [735, 321] width 157 height 19
click at [761, 339] on span "Save" at bounding box center [772, 355] width 83 height 38
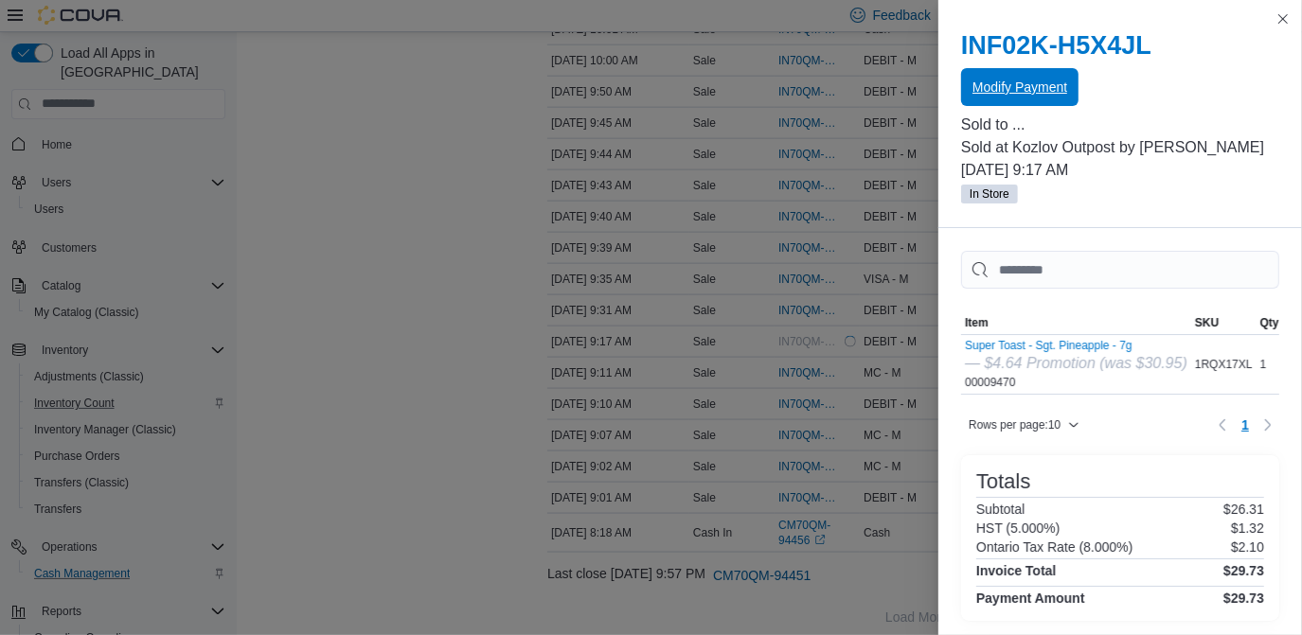
scroll to position [0, 0]
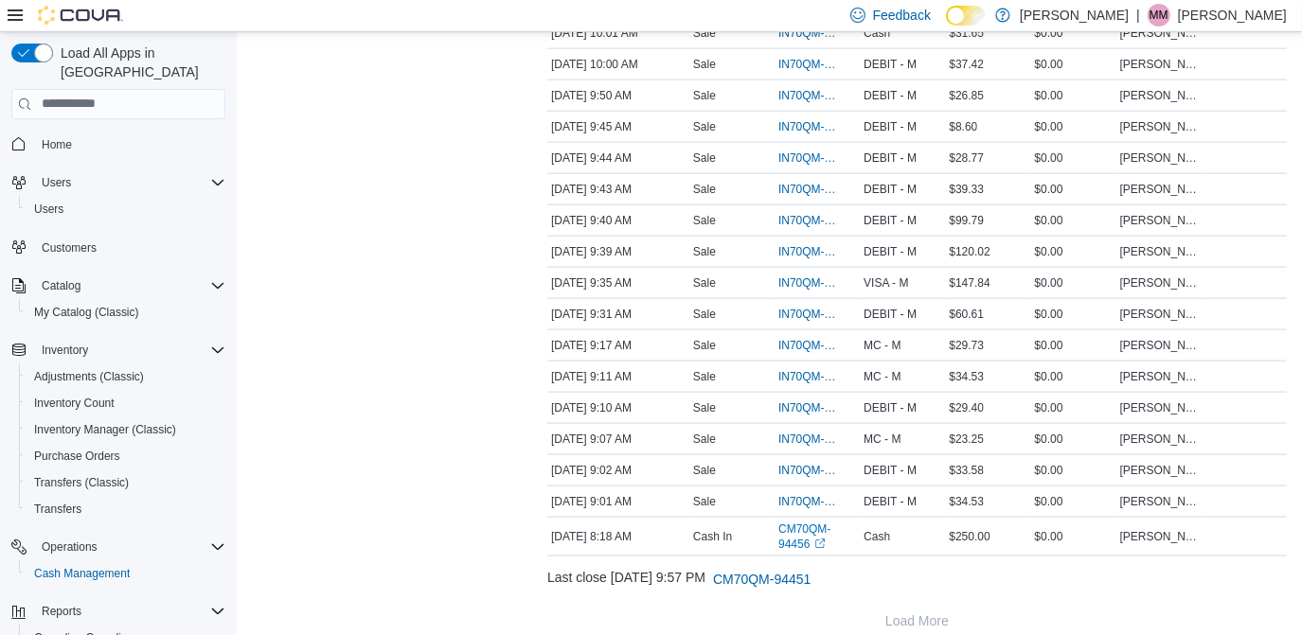
scroll to position [1611, 0]
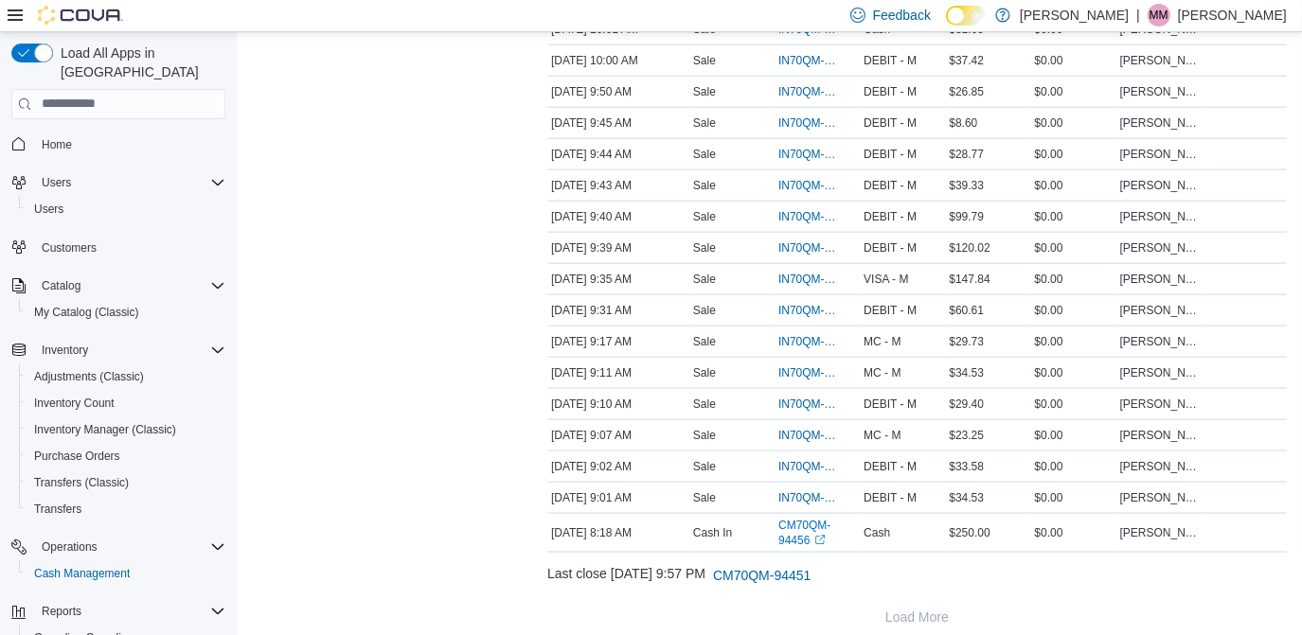
drag, startPoint x: 295, startPoint y: 519, endPoint x: 295, endPoint y: 597, distance: 77.7
